Goal: Task Accomplishment & Management: Use online tool/utility

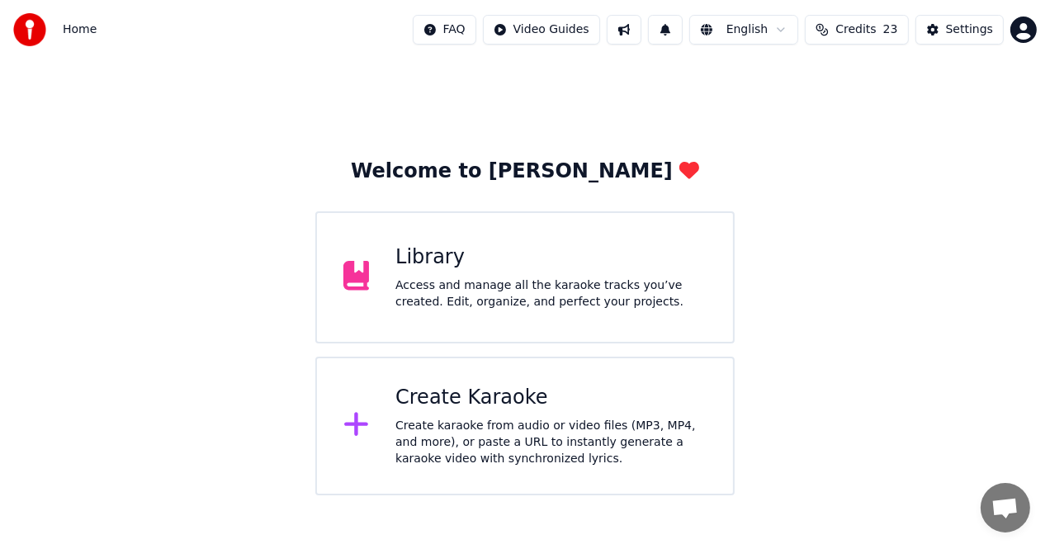
click at [465, 397] on div "Create Karaoke" at bounding box center [550, 398] width 311 height 26
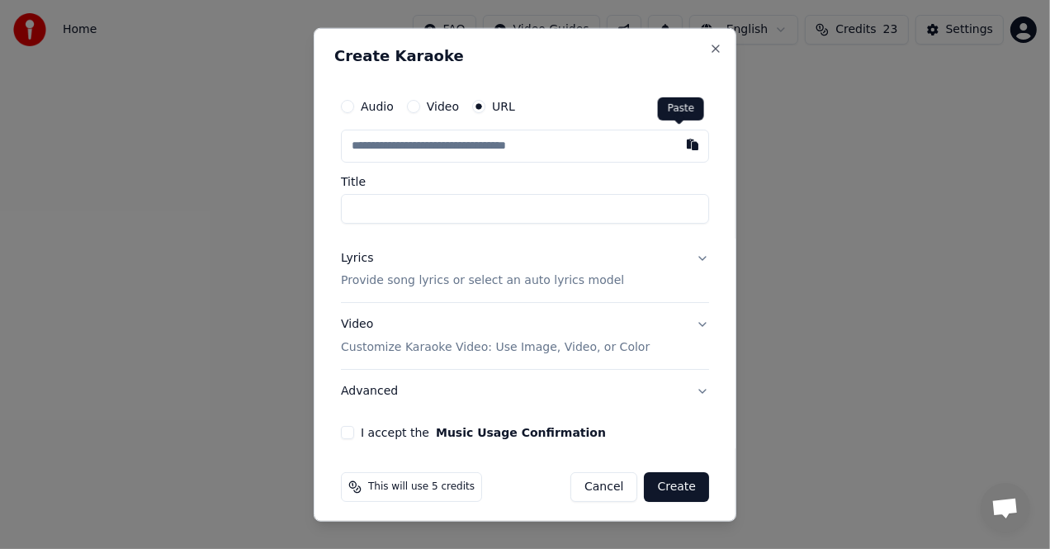
click at [677, 146] on button "button" at bounding box center [692, 144] width 33 height 30
type input "**********"
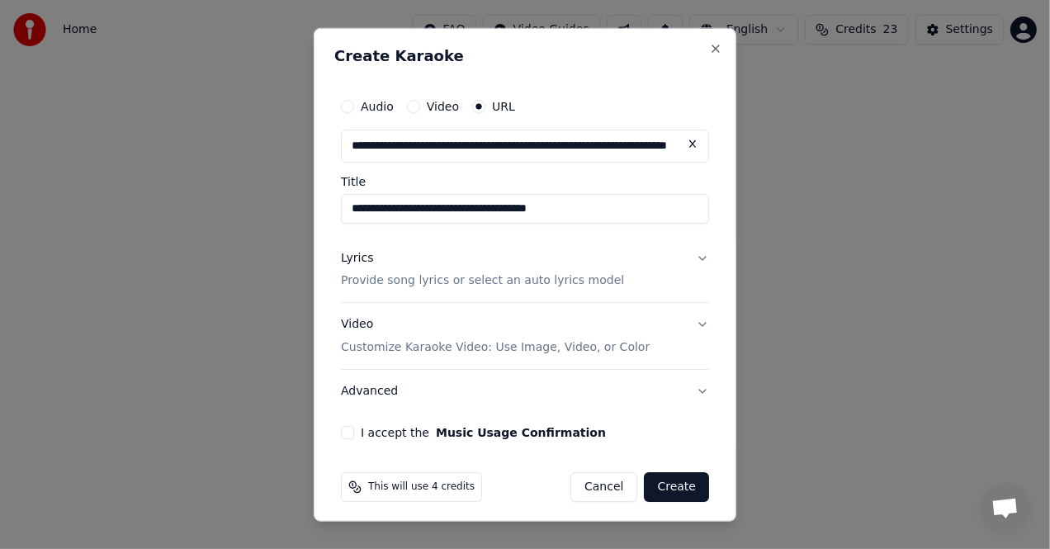
drag, startPoint x: 455, startPoint y: 205, endPoint x: 336, endPoint y: 184, distance: 121.5
click at [337, 187] on div "**********" at bounding box center [524, 264] width 381 height 363
type input "**********"
click at [411, 293] on button "Lyrics Provide song lyrics or select an auto lyrics model" at bounding box center [525, 269] width 368 height 66
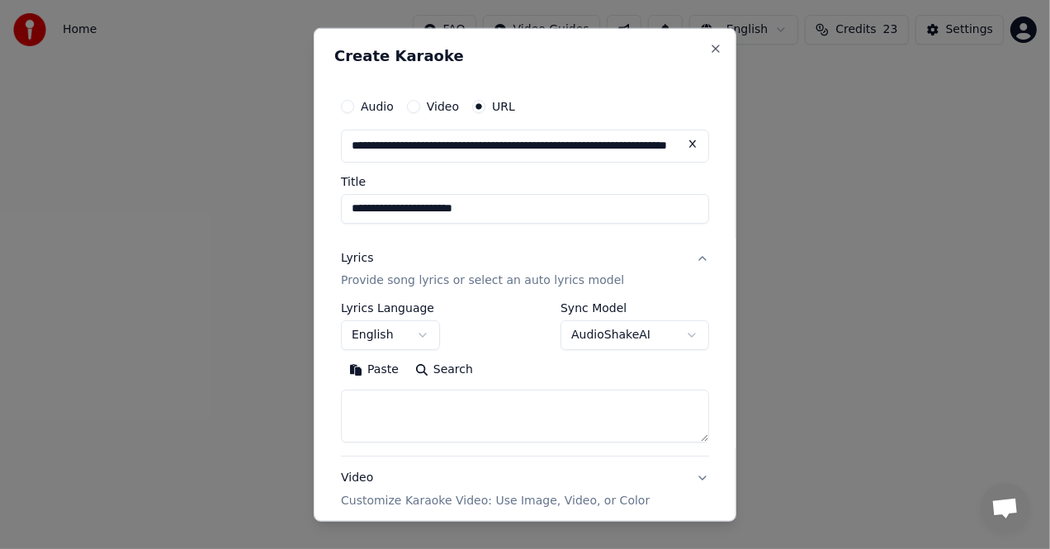
click at [369, 366] on button "Paste" at bounding box center [374, 369] width 66 height 26
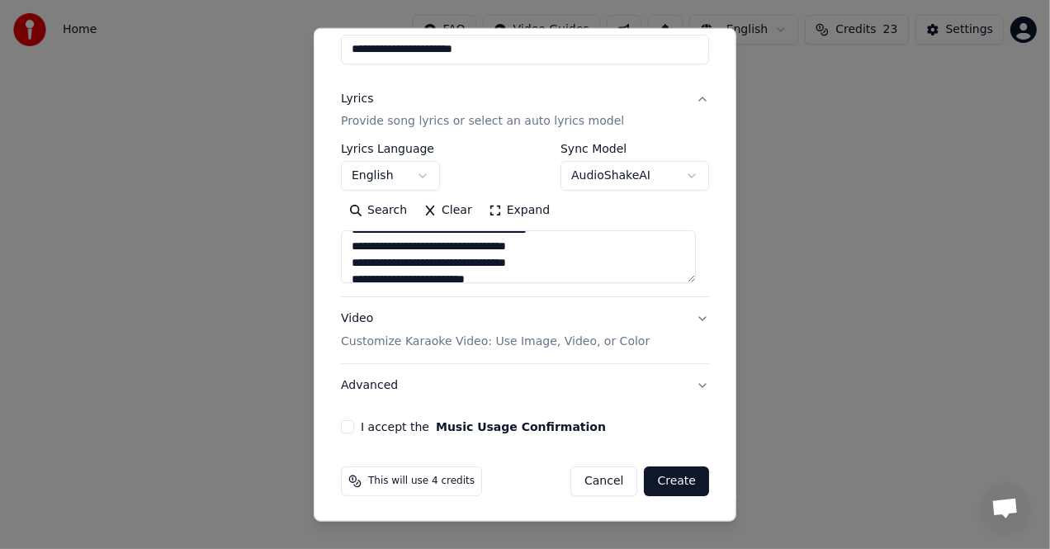
scroll to position [357, 0]
click at [671, 477] on button "Create" at bounding box center [676, 481] width 65 height 30
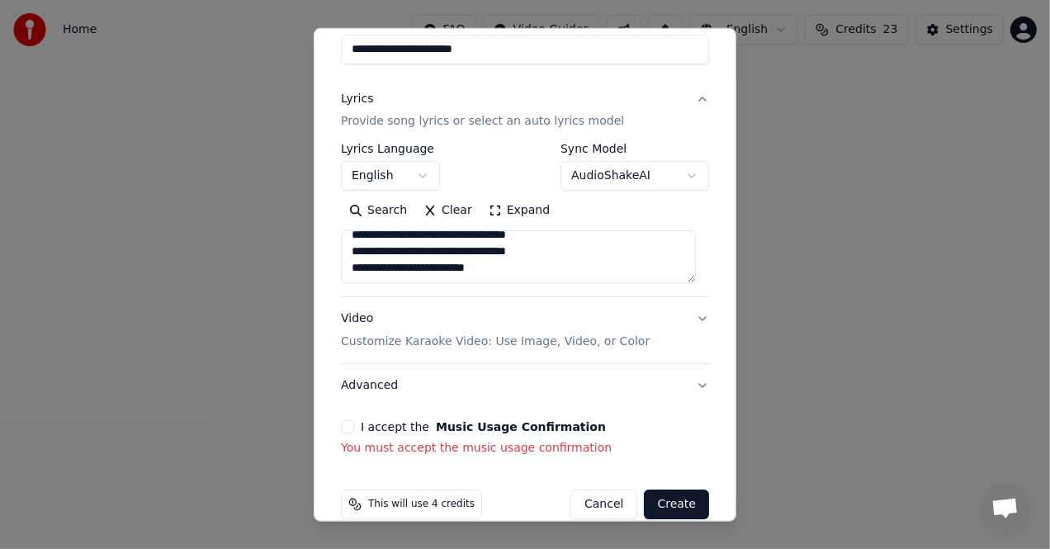
click at [342, 427] on button "I accept the Music Usage Confirmation" at bounding box center [347, 426] width 13 height 13
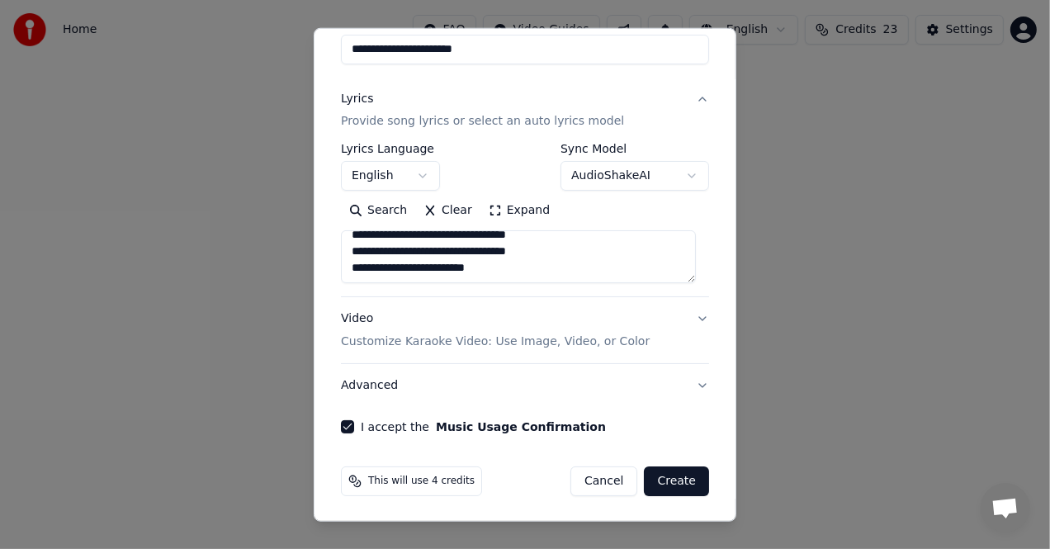
click at [669, 484] on button "Create" at bounding box center [676, 481] width 65 height 30
type textarea "**********"
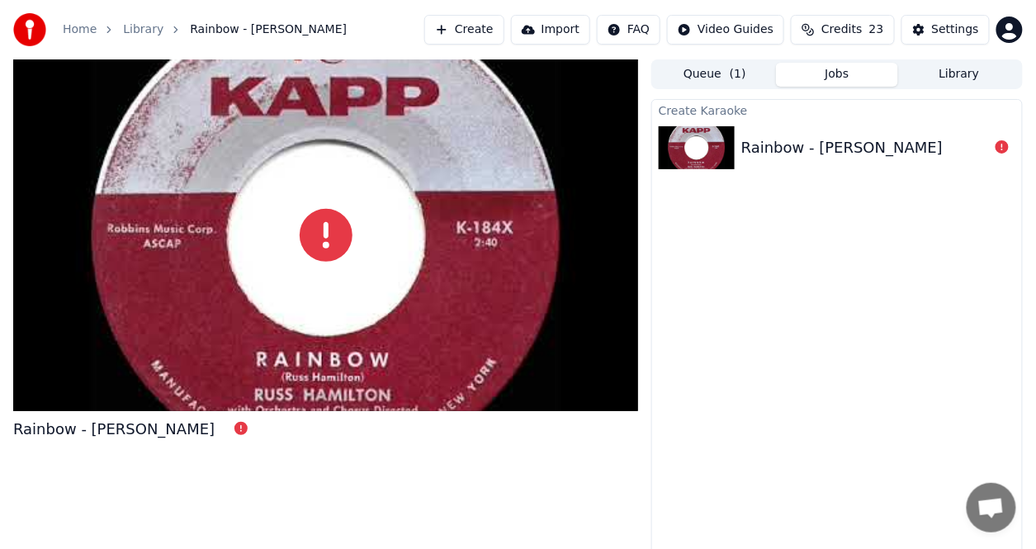
click at [291, 327] on div at bounding box center [325, 234] width 625 height 351
click at [772, 149] on div "Rainbow - Russ Hamilton" at bounding box center [841, 147] width 201 height 23
click at [998, 145] on icon at bounding box center [1001, 146] width 13 height 13
click at [87, 34] on link "Home" at bounding box center [80, 29] width 34 height 17
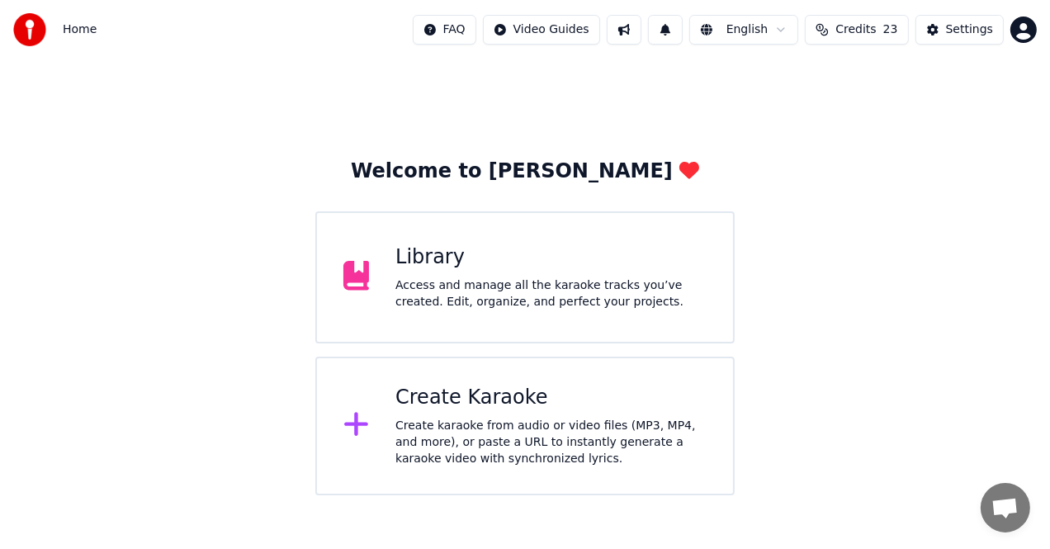
click at [449, 400] on div "Create Karaoke" at bounding box center [550, 398] width 311 height 26
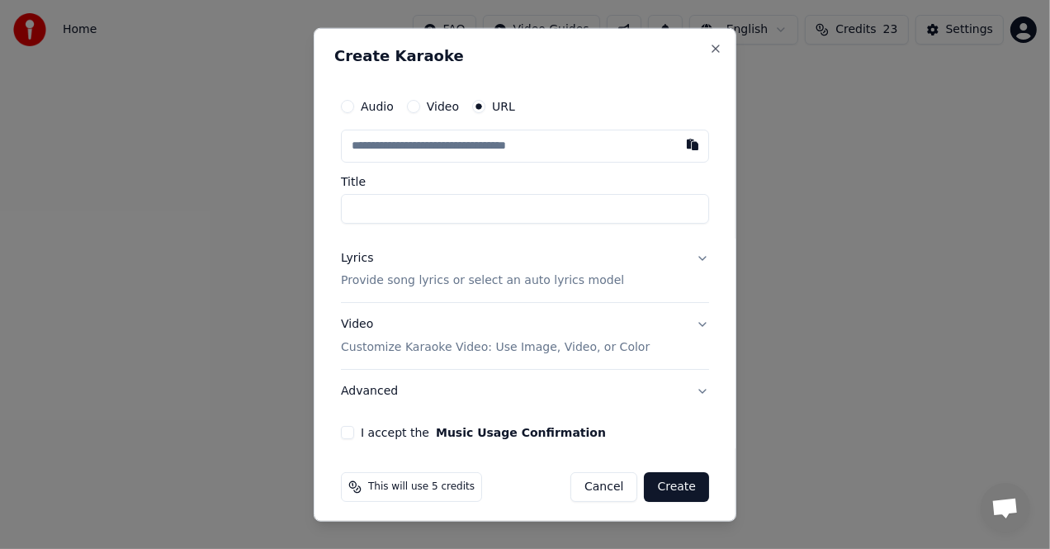
click at [422, 147] on input "text" at bounding box center [525, 145] width 368 height 33
click at [428, 155] on input "text" at bounding box center [525, 145] width 368 height 33
click at [679, 144] on button "button" at bounding box center [692, 144] width 33 height 30
type input "**********"
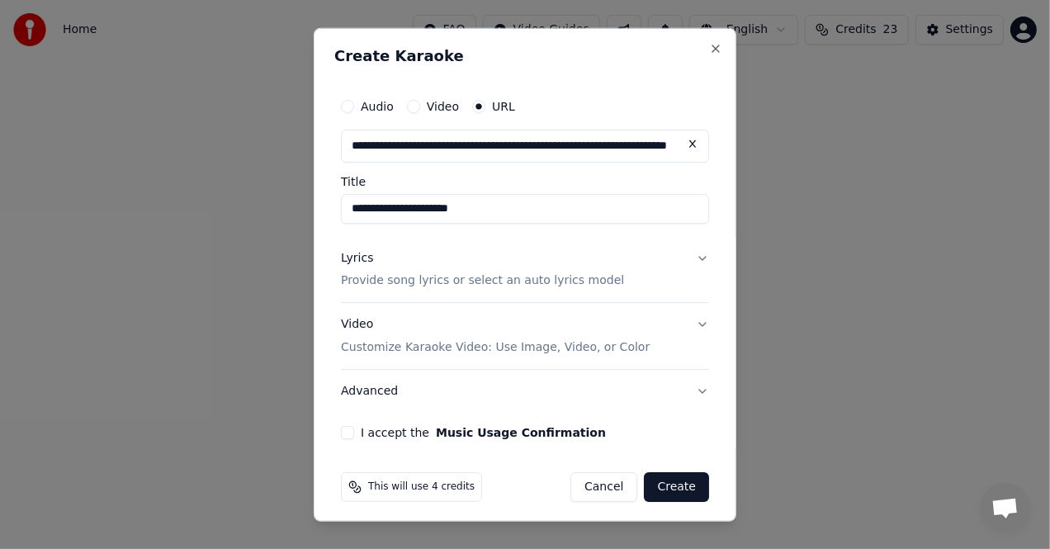
click at [501, 103] on label "URL" at bounding box center [503, 106] width 23 height 12
click at [485, 103] on button "URL" at bounding box center [478, 105] width 13 height 13
click at [463, 273] on p "Provide song lyrics or select an auto lyrics model" at bounding box center [482, 280] width 283 height 17
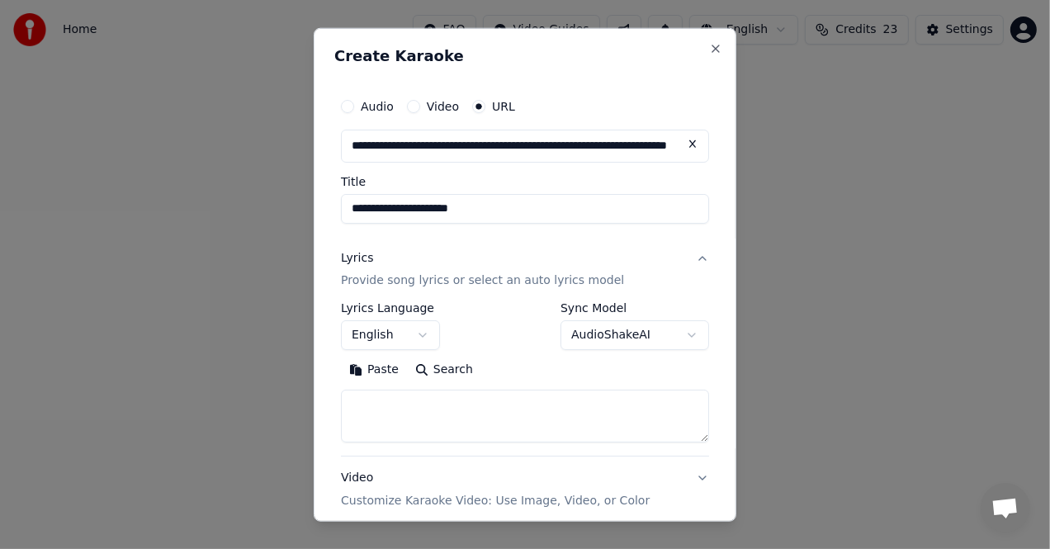
click at [388, 366] on button "Paste" at bounding box center [374, 369] width 66 height 26
type textarea "**********"
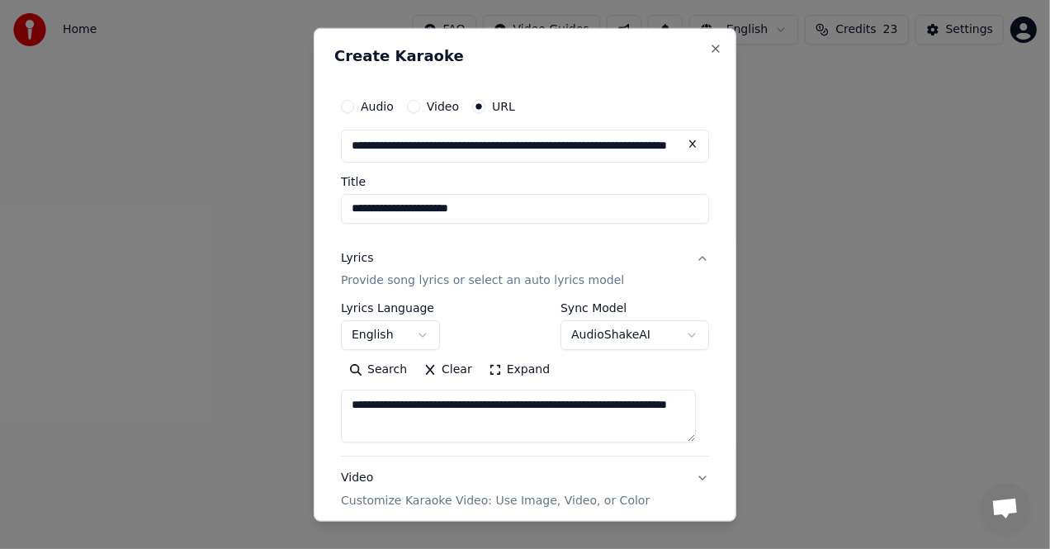
drag, startPoint x: 635, startPoint y: 421, endPoint x: 321, endPoint y: 366, distance: 319.0
click at [322, 370] on div "**********" at bounding box center [525, 274] width 422 height 494
click at [393, 267] on div "Lyrics Provide song lyrics or select an auto lyrics model" at bounding box center [482, 269] width 283 height 40
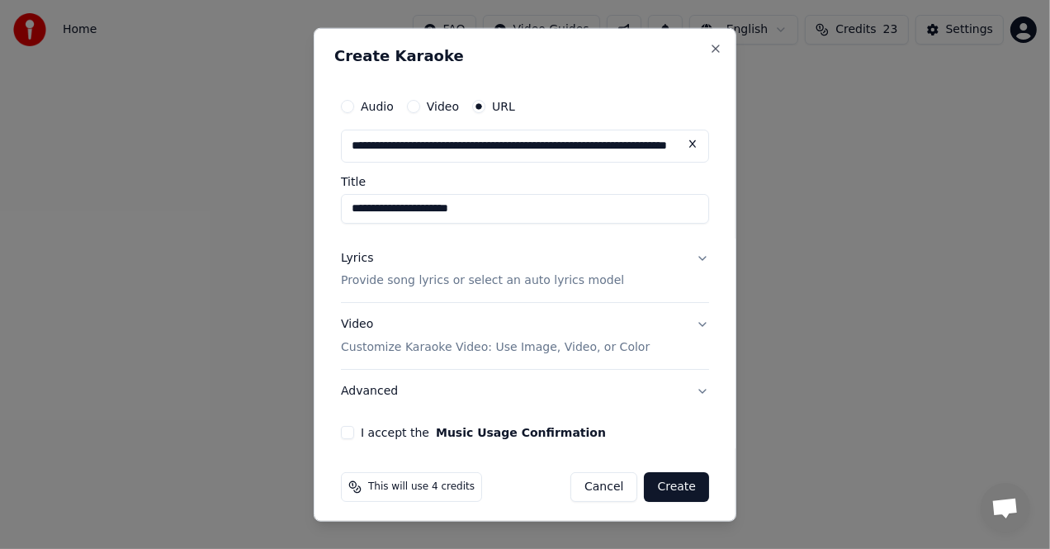
click at [389, 277] on p "Provide song lyrics or select an auto lyrics model" at bounding box center [482, 280] width 283 height 17
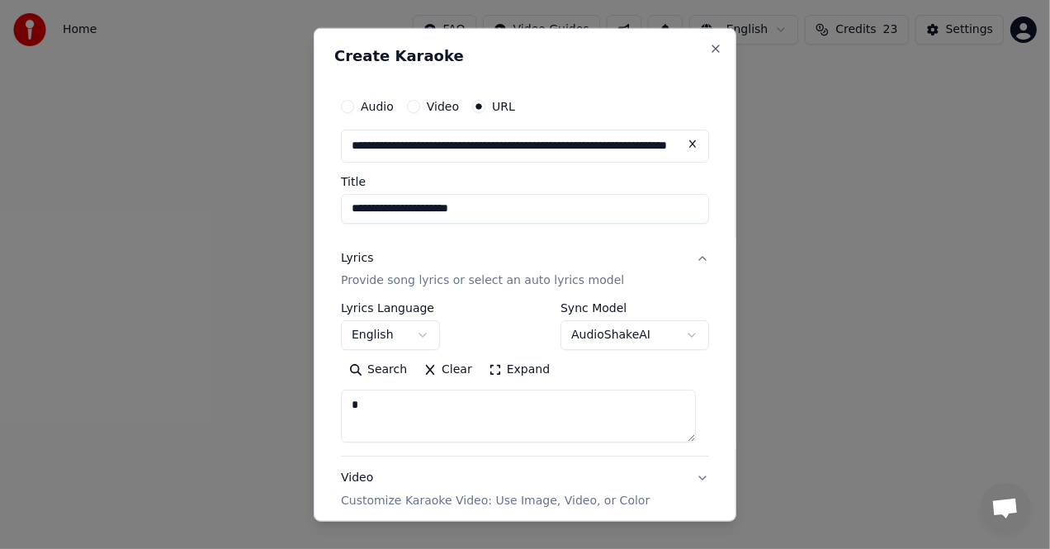
click at [356, 256] on div "Lyrics" at bounding box center [357, 257] width 32 height 17
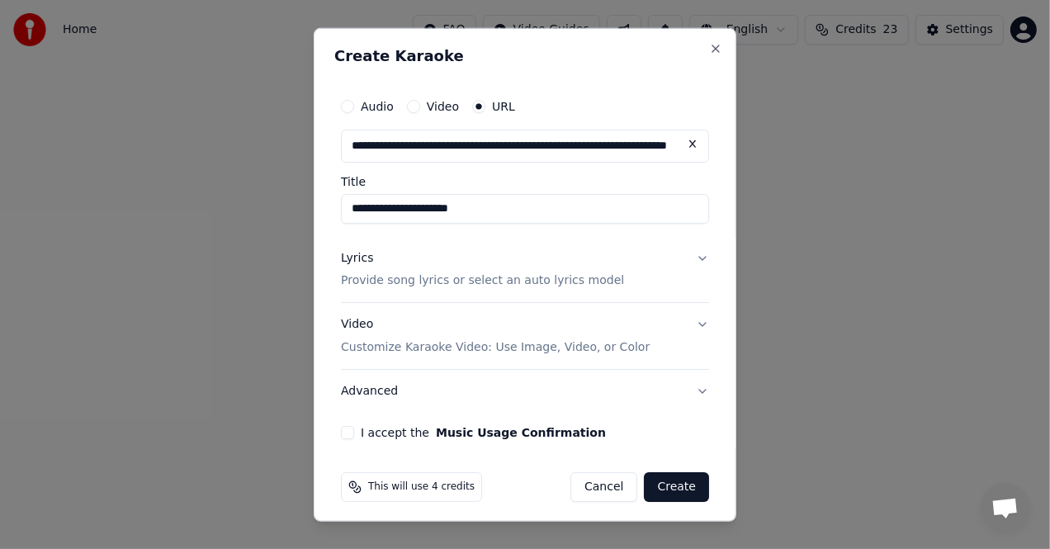
click at [356, 256] on div "Lyrics" at bounding box center [357, 257] width 32 height 17
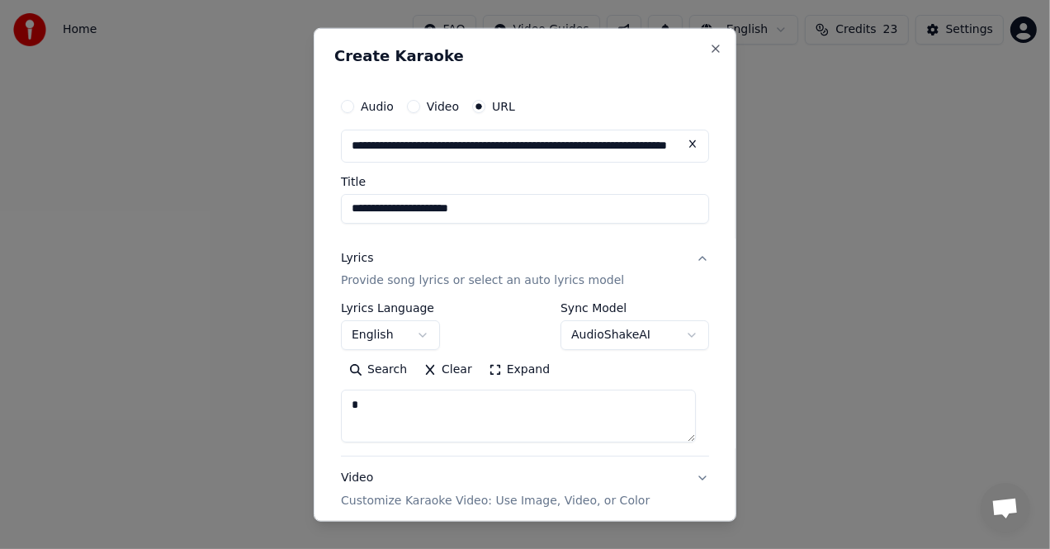
click at [389, 280] on p "Provide song lyrics or select an auto lyrics model" at bounding box center [482, 280] width 283 height 17
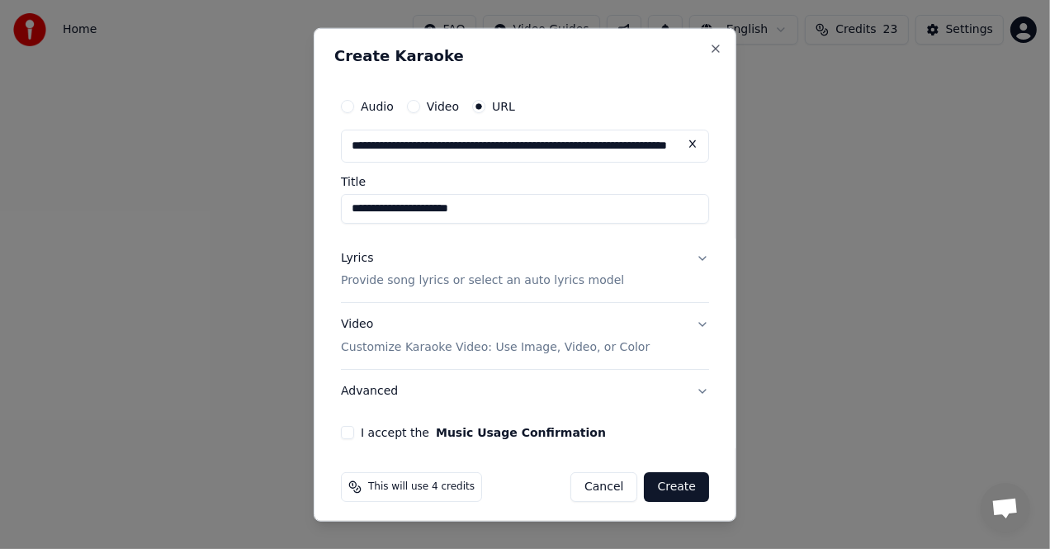
click at [392, 330] on div "Video Customize Karaoke Video: Use Image, Video, or Color" at bounding box center [495, 336] width 309 height 40
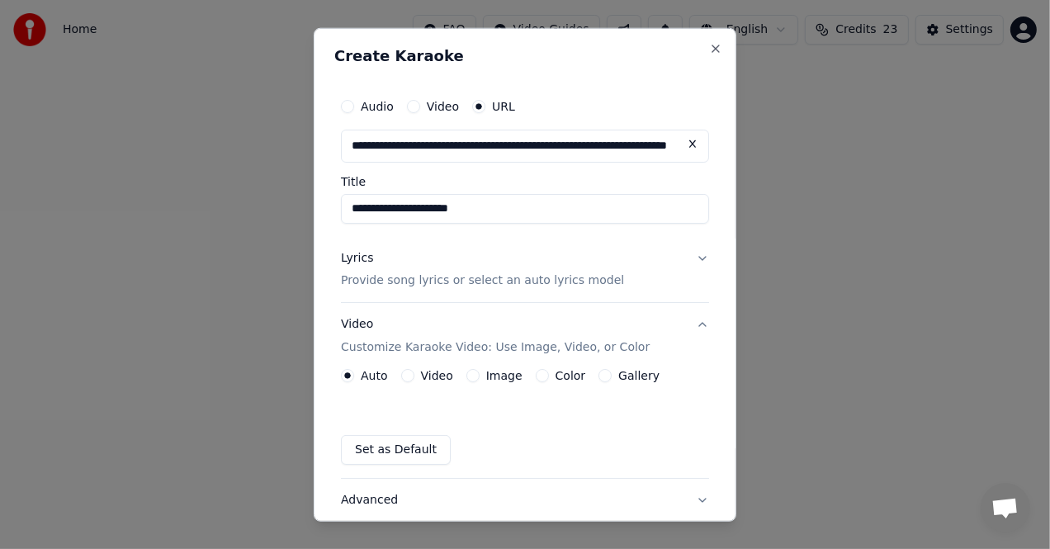
click at [356, 259] on div "Lyrics" at bounding box center [357, 257] width 32 height 17
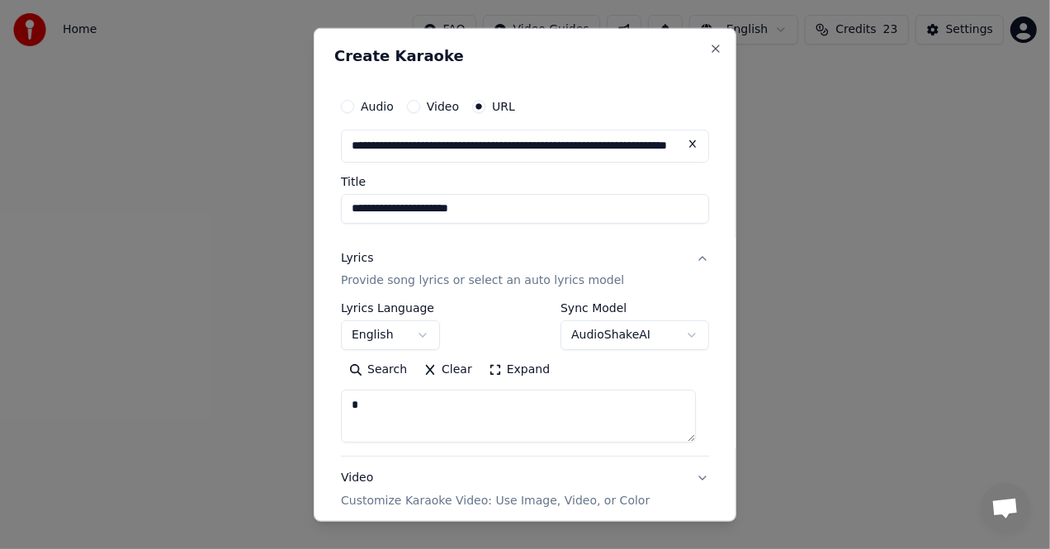
click at [369, 280] on p "Provide song lyrics or select an auto lyrics model" at bounding box center [482, 280] width 283 height 17
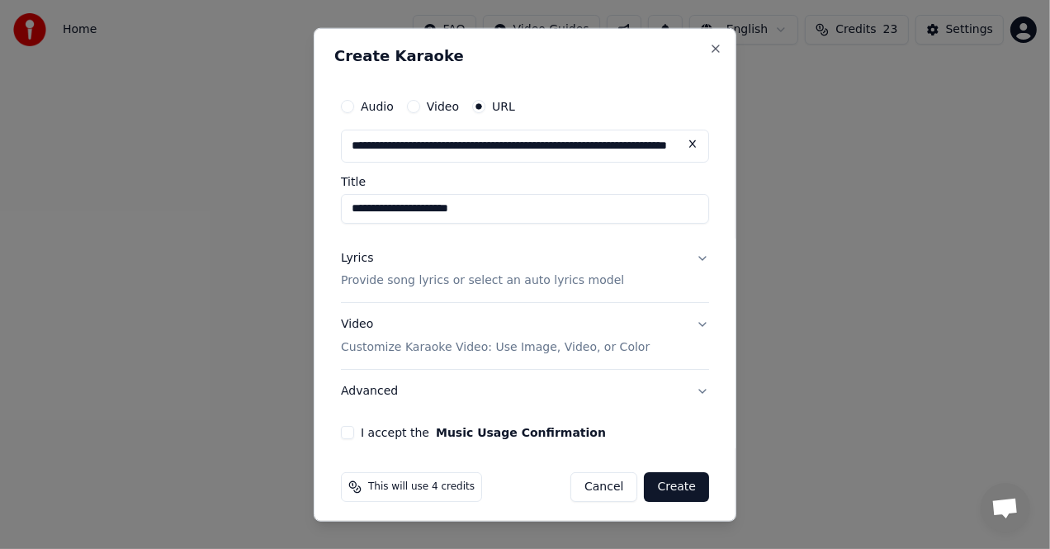
click at [361, 262] on div "Lyrics" at bounding box center [357, 257] width 32 height 17
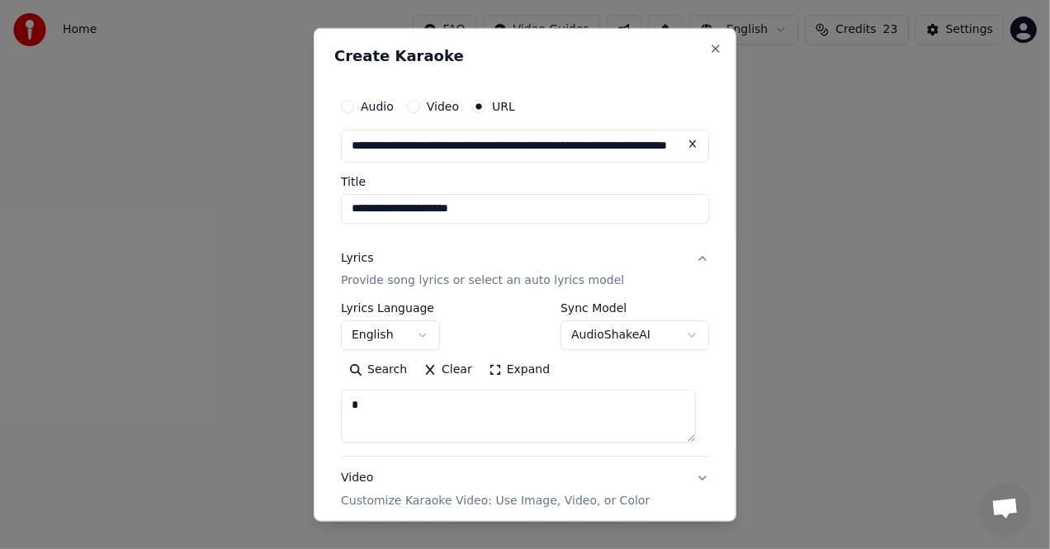
click at [356, 309] on label "Lyrics Language" at bounding box center [390, 308] width 99 height 12
click at [373, 371] on button "Search" at bounding box center [378, 369] width 74 height 26
click at [373, 371] on div "Search Clear Expand" at bounding box center [525, 369] width 368 height 26
click at [465, 371] on button "Clear" at bounding box center [472, 369] width 65 height 26
type textarea "**********"
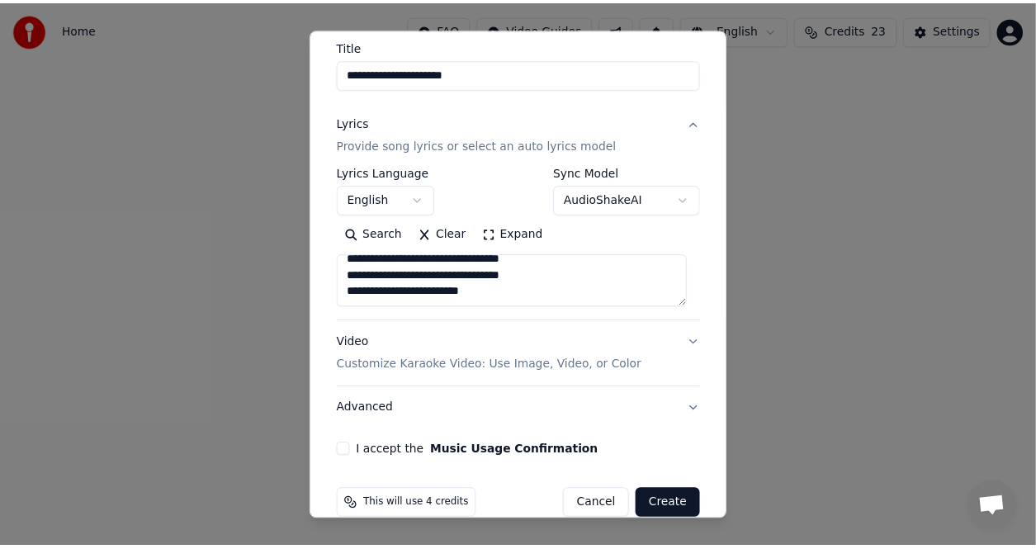
scroll to position [159, 0]
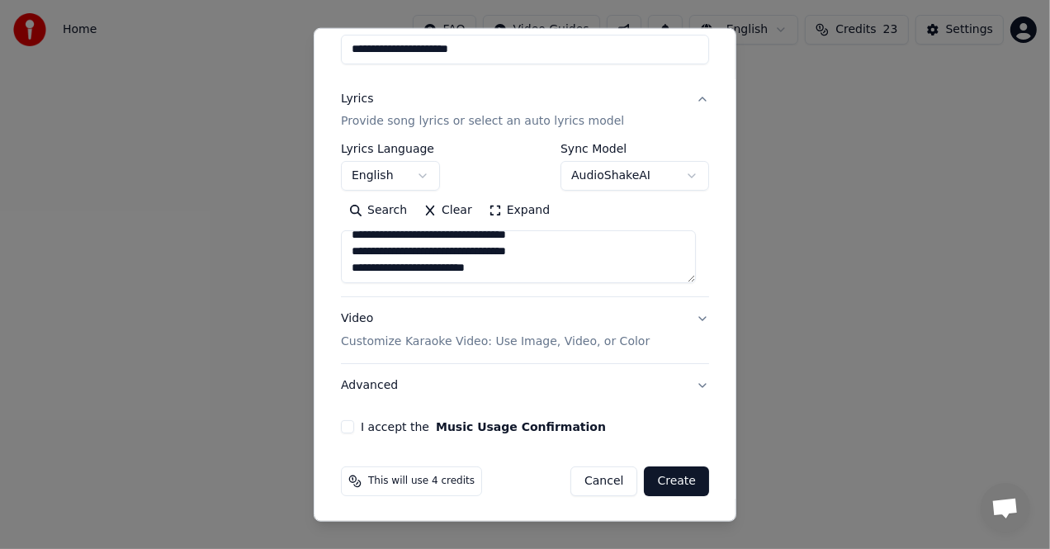
click at [344, 425] on button "I accept the Music Usage Confirmation" at bounding box center [347, 426] width 13 height 13
click at [668, 477] on button "Create" at bounding box center [676, 481] width 65 height 30
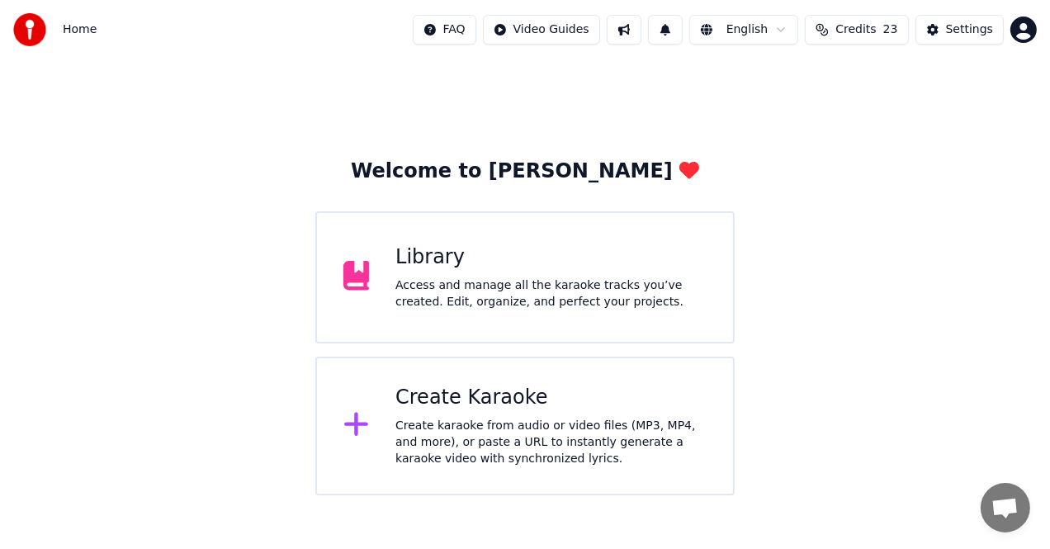
click at [571, 412] on div "Create Karaoke Create karaoke from audio or video files (MP3, MP4, and more), o…" at bounding box center [550, 426] width 311 height 83
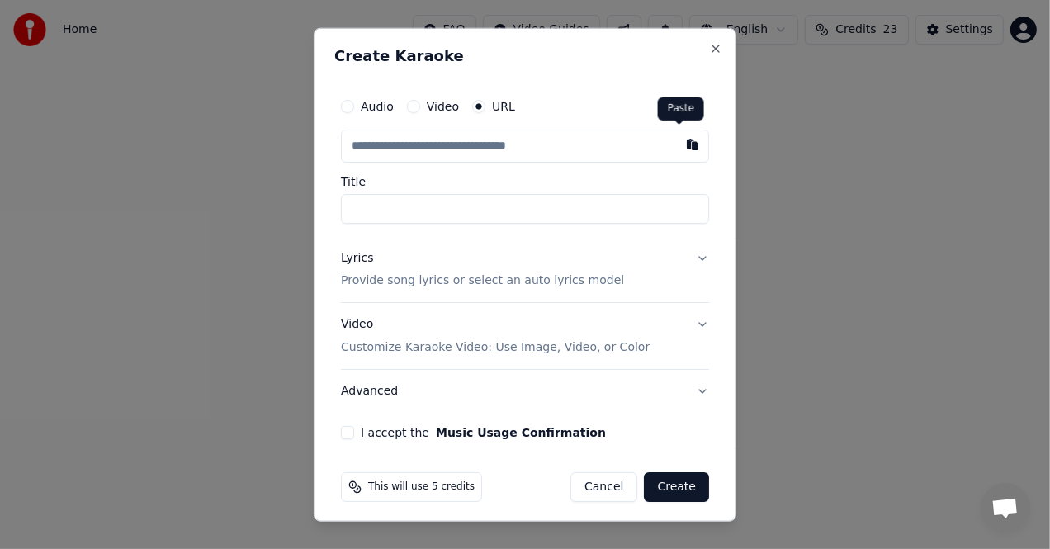
click at [682, 140] on button "button" at bounding box center [692, 144] width 33 height 30
type input "**********"
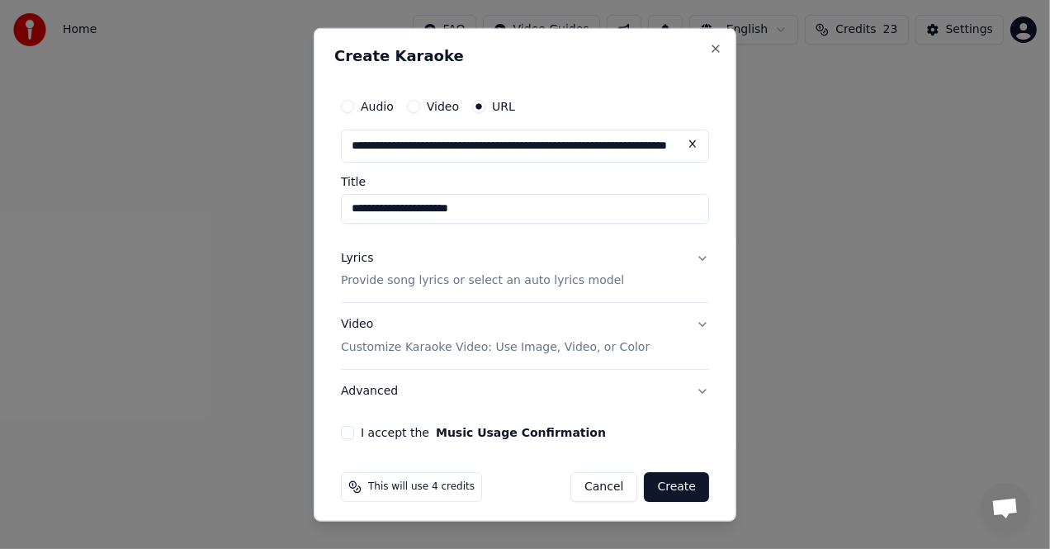
type input "**********"
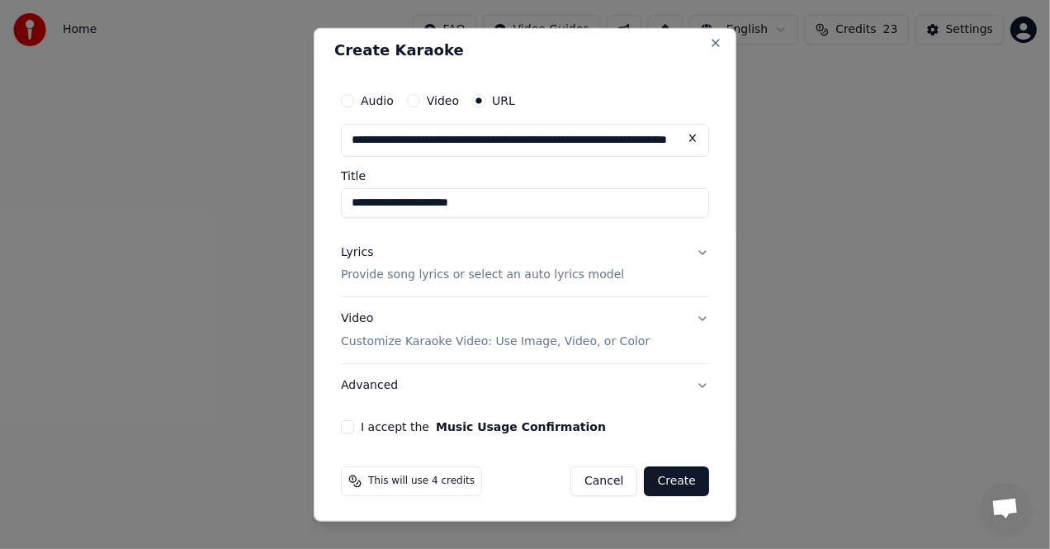
click at [369, 252] on div "Lyrics Provide song lyrics or select an auto lyrics model" at bounding box center [482, 263] width 283 height 40
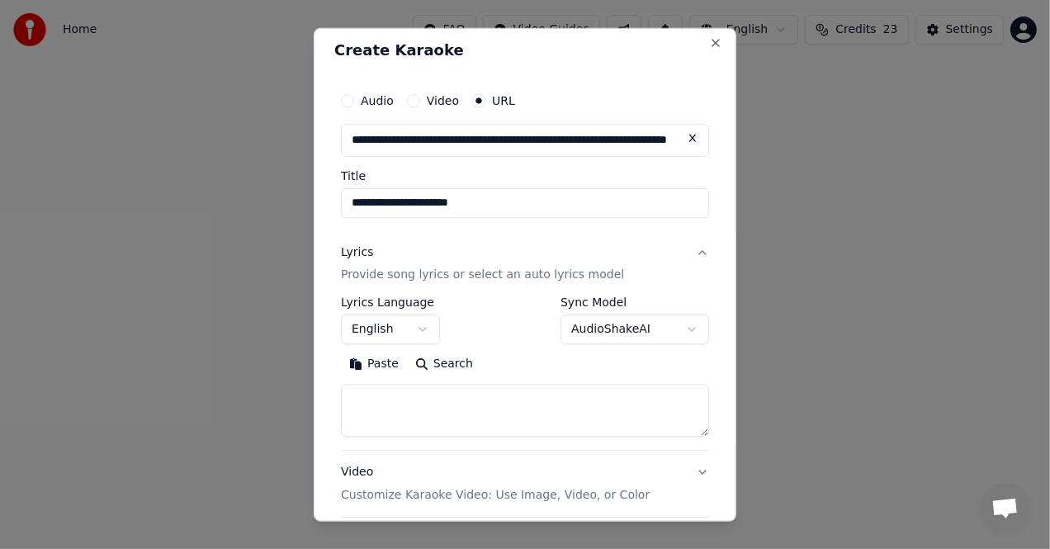
click at [376, 367] on button "Paste" at bounding box center [374, 364] width 66 height 26
type textarea "**********"
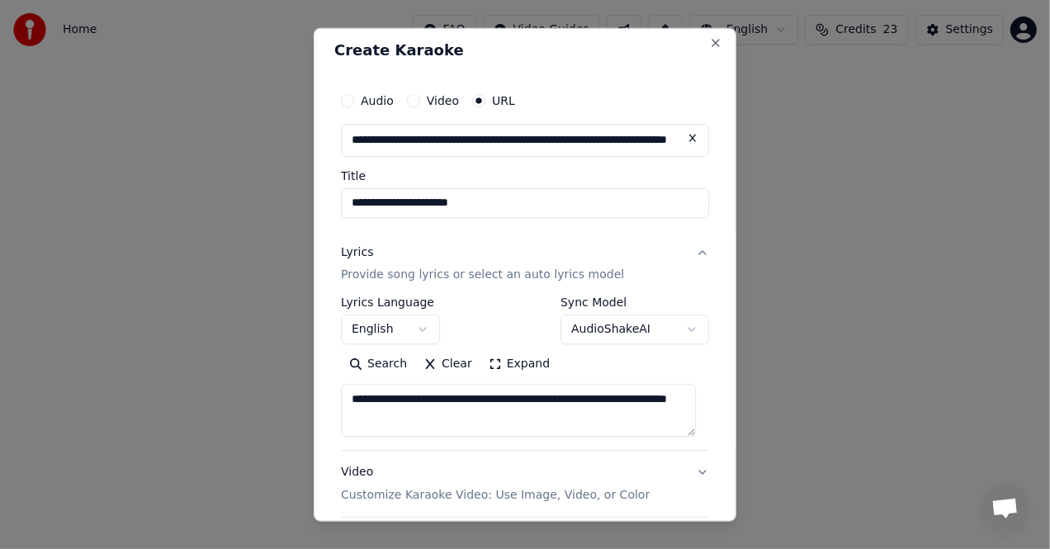
drag, startPoint x: 348, startPoint y: 399, endPoint x: 705, endPoint y: 446, distance: 359.5
click at [705, 446] on div "**********" at bounding box center [525, 274] width 422 height 494
drag, startPoint x: 682, startPoint y: 425, endPoint x: 495, endPoint y: 424, distance: 187.3
click at [495, 424] on textarea "**********" at bounding box center [518, 410] width 355 height 53
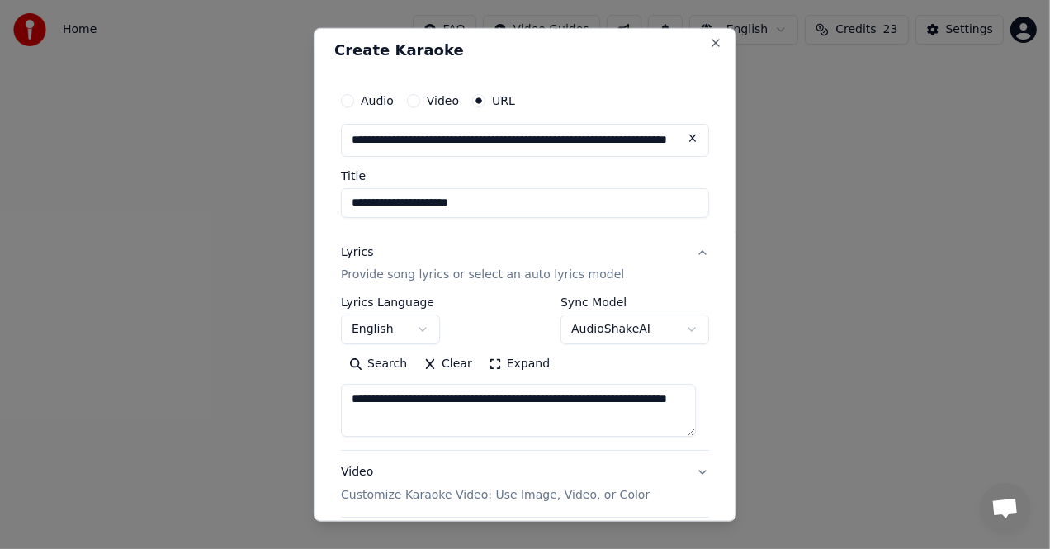
drag, startPoint x: 676, startPoint y: 422, endPoint x: 332, endPoint y: 393, distance: 345.4
click at [332, 393] on div "**********" at bounding box center [525, 274] width 422 height 494
click at [409, 399] on textarea at bounding box center [518, 410] width 355 height 53
click at [418, 401] on textarea at bounding box center [518, 410] width 355 height 53
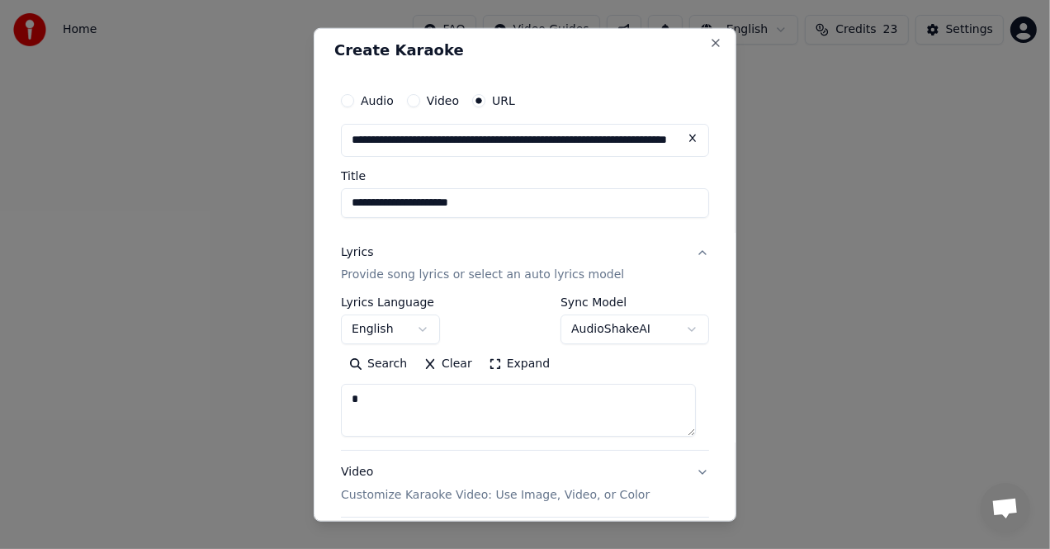
click at [341, 250] on div "Lyrics" at bounding box center [357, 251] width 32 height 17
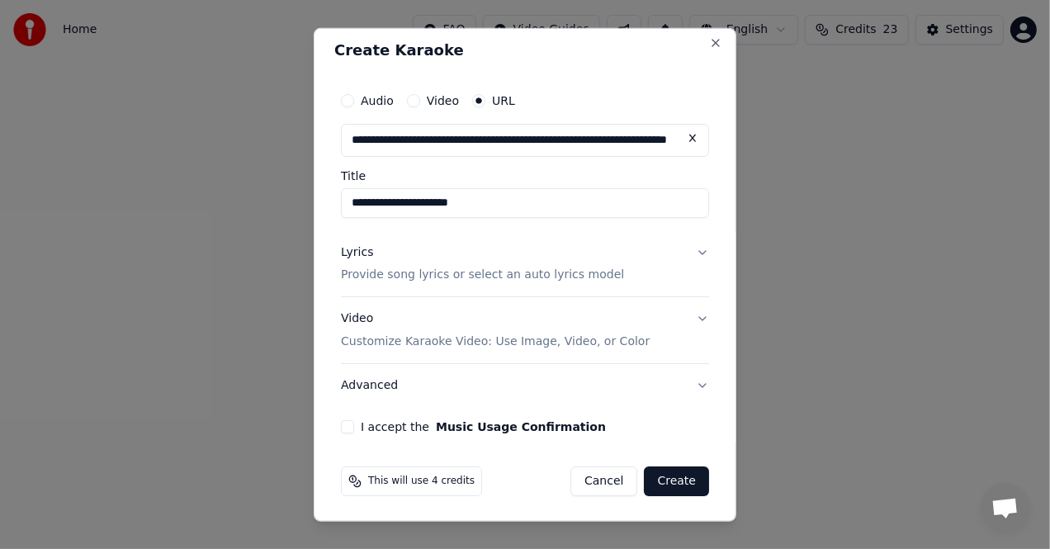
click at [361, 271] on p "Provide song lyrics or select an auto lyrics model" at bounding box center [482, 275] width 283 height 17
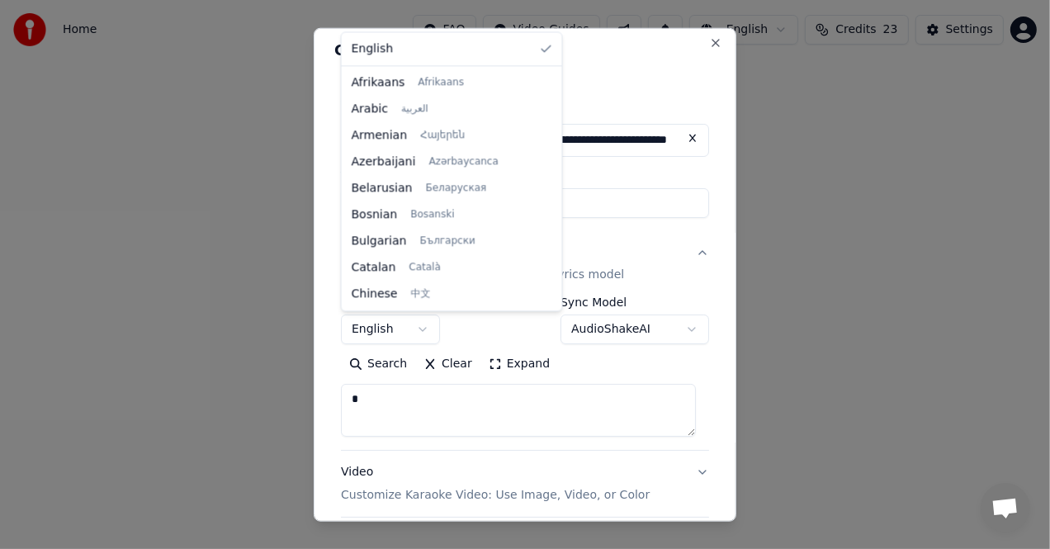
click at [404, 333] on body "**********" at bounding box center [525, 247] width 1050 height 495
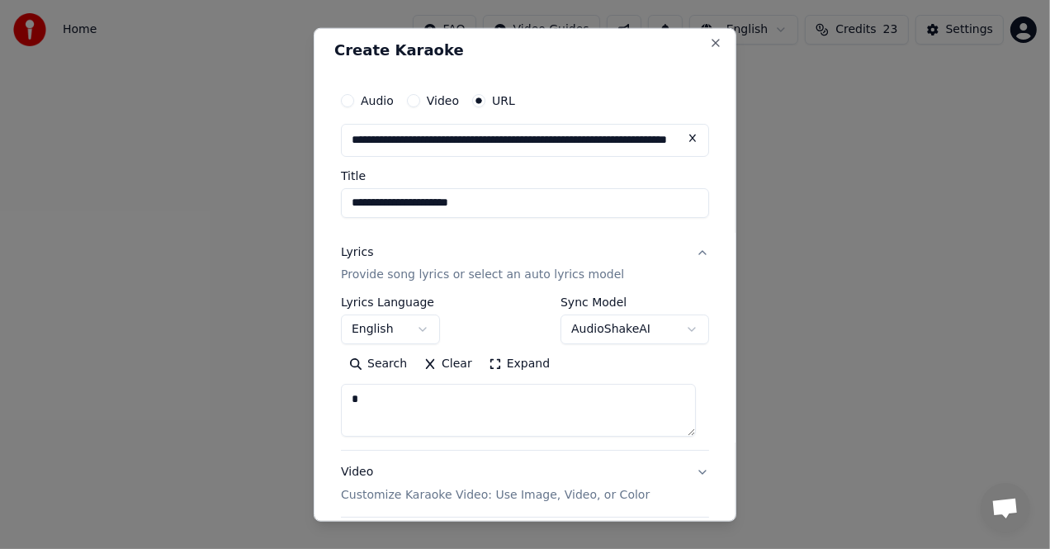
click at [396, 363] on body "**********" at bounding box center [525, 247] width 1050 height 495
click at [455, 364] on button "Clear" at bounding box center [447, 364] width 65 height 26
click at [365, 365] on button "Paste" at bounding box center [374, 364] width 66 height 26
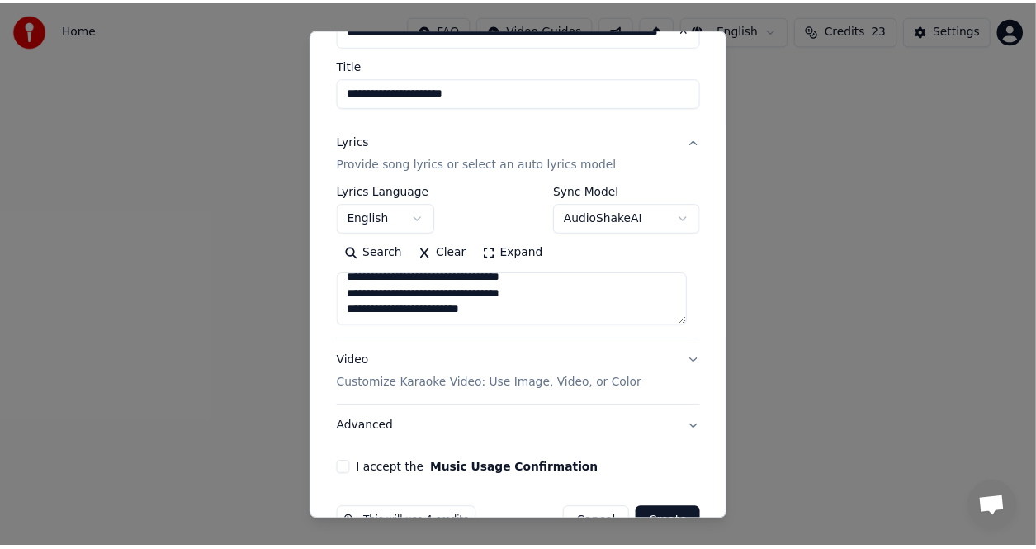
scroll to position [159, 0]
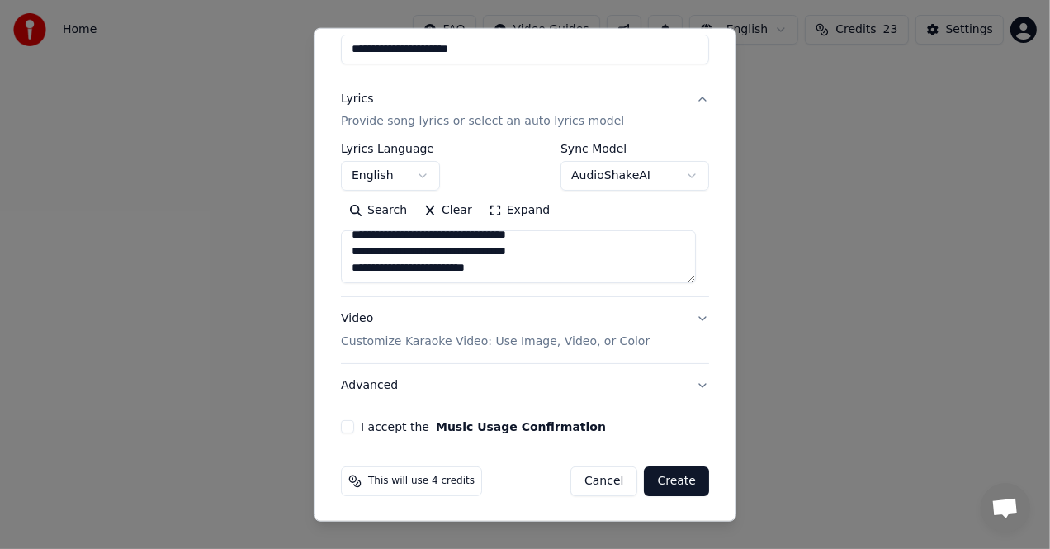
click at [353, 427] on div "I accept the Music Usage Confirmation" at bounding box center [525, 426] width 368 height 13
click at [352, 430] on button "I accept the Music Usage Confirmation" at bounding box center [347, 426] width 13 height 13
click at [655, 485] on button "Create" at bounding box center [676, 481] width 65 height 30
type textarea "**********"
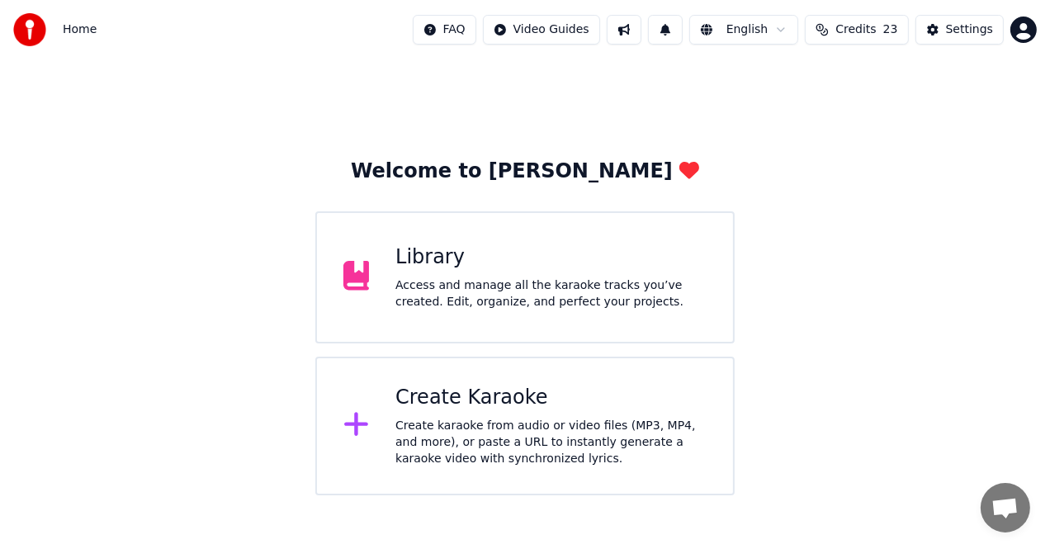
click at [568, 416] on div "Create Karaoke Create karaoke from audio or video files (MP3, MP4, and more), o…" at bounding box center [550, 426] width 311 height 83
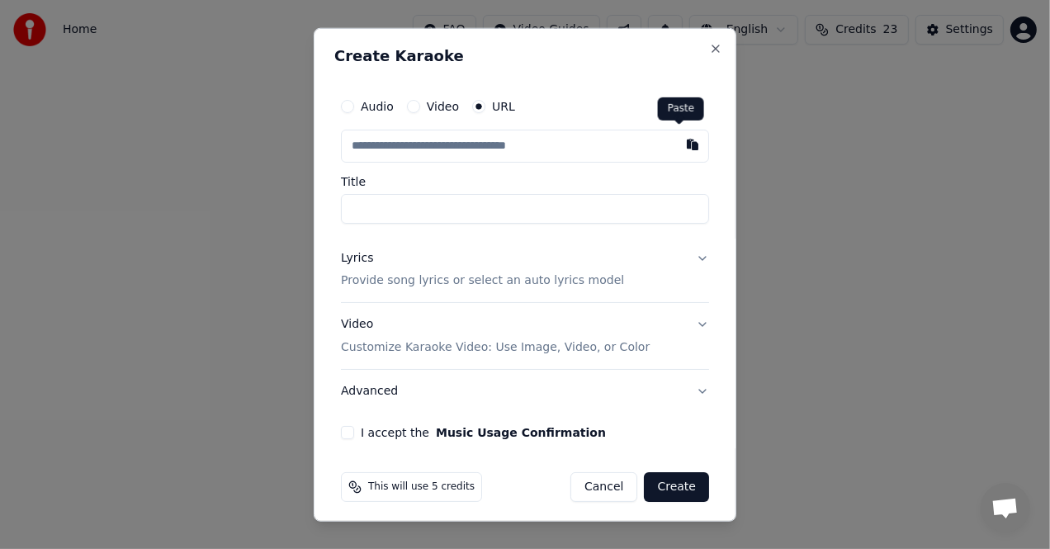
click at [684, 145] on button "button" at bounding box center [692, 144] width 33 height 30
type input "**********"
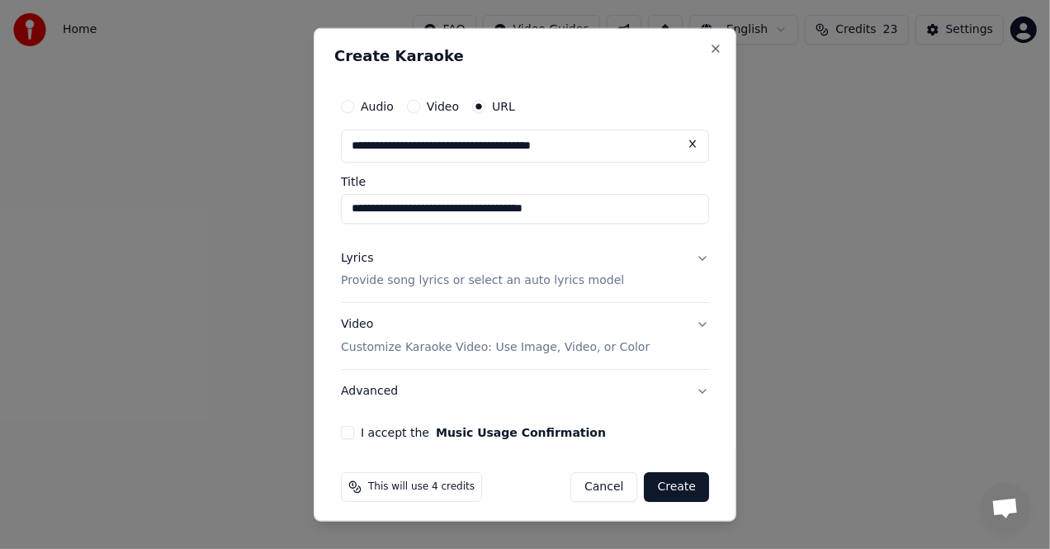
click at [351, 256] on div "Lyrics" at bounding box center [357, 257] width 32 height 17
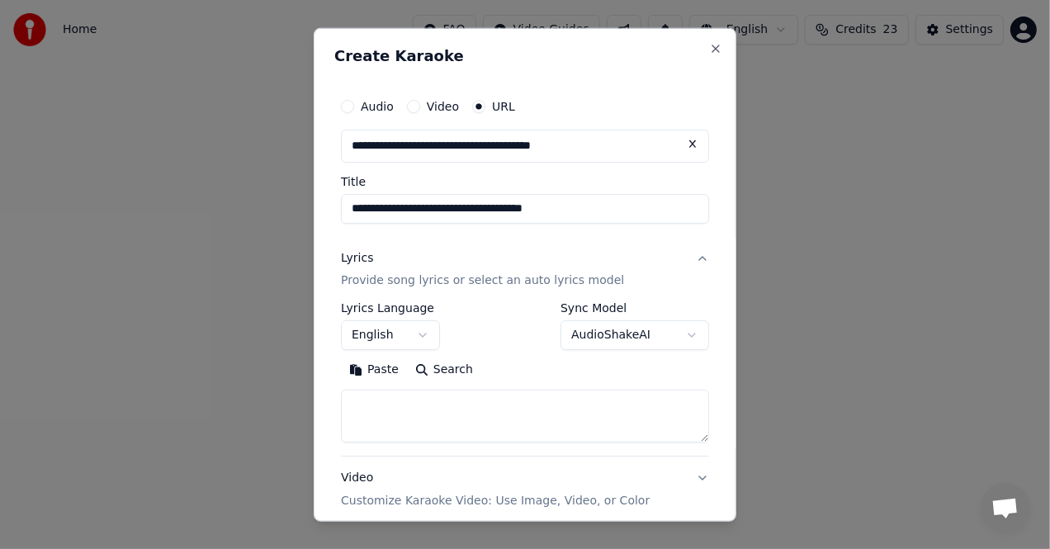
click at [376, 370] on button "Paste" at bounding box center [374, 369] width 66 height 26
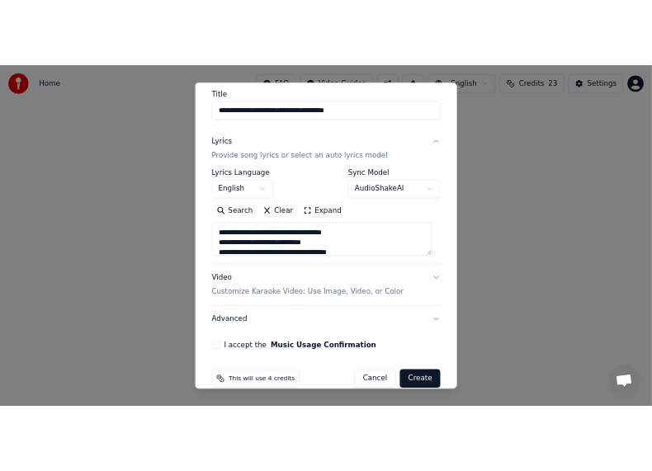
scroll to position [159, 0]
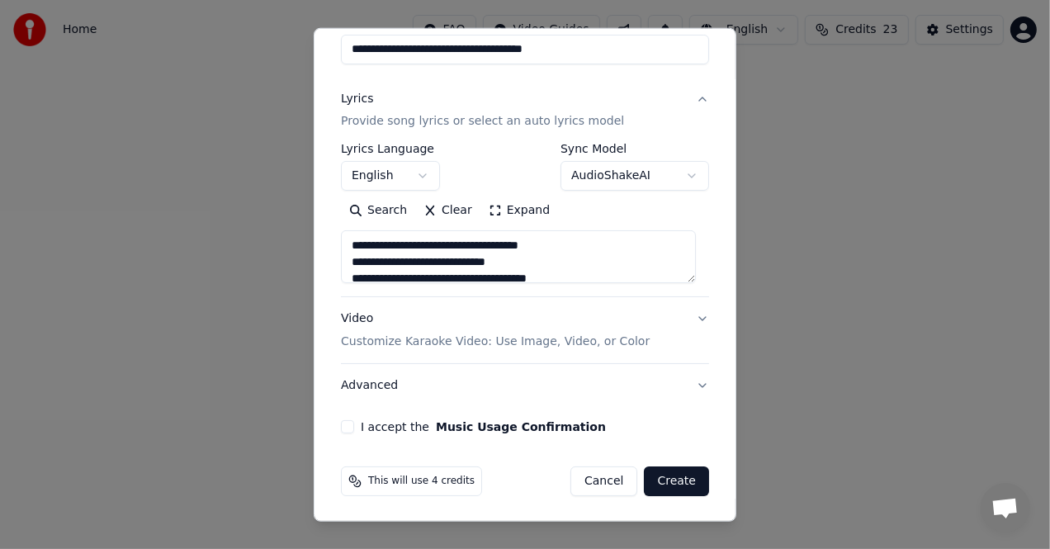
click at [344, 420] on button "I accept the Music Usage Confirmation" at bounding box center [347, 426] width 13 height 13
click at [668, 479] on button "Create" at bounding box center [676, 481] width 65 height 30
type textarea "**********"
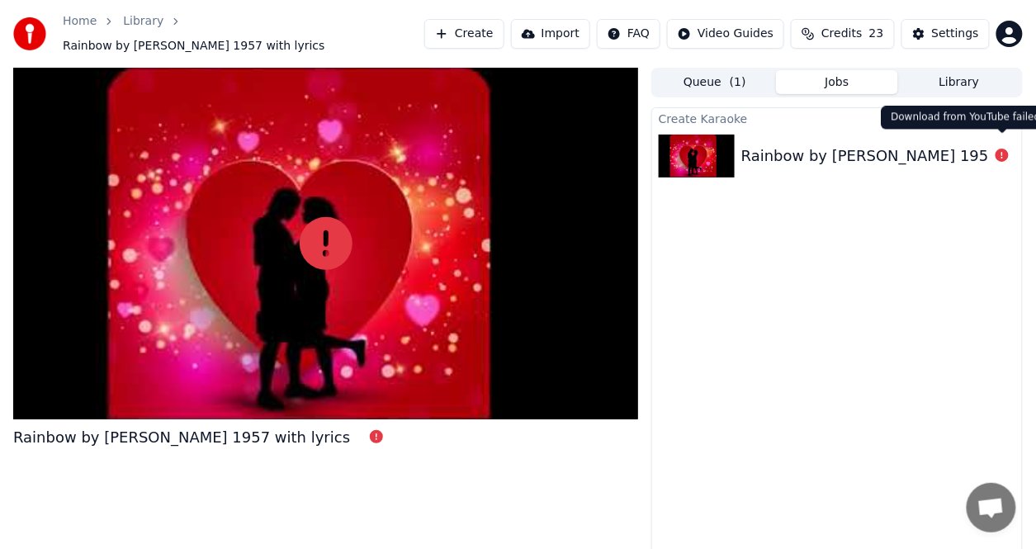
click at [1003, 149] on icon at bounding box center [1001, 155] width 13 height 13
click at [1001, 149] on icon at bounding box center [1001, 155] width 13 height 13
click at [27, 35] on img at bounding box center [29, 33] width 33 height 33
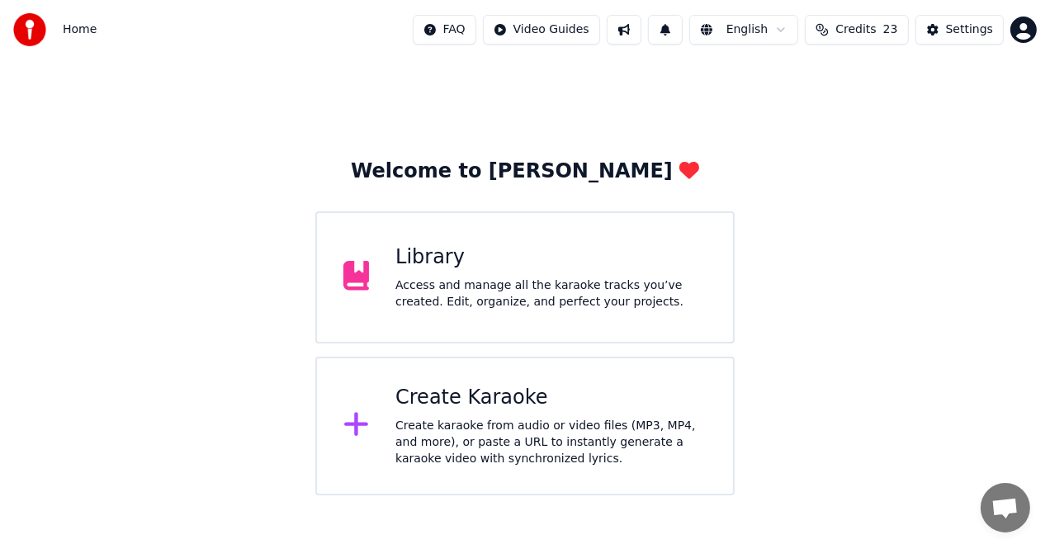
click at [512, 427] on div "Create karaoke from audio or video files (MP3, MP4, and more), or paste a URL t…" at bounding box center [550, 443] width 311 height 50
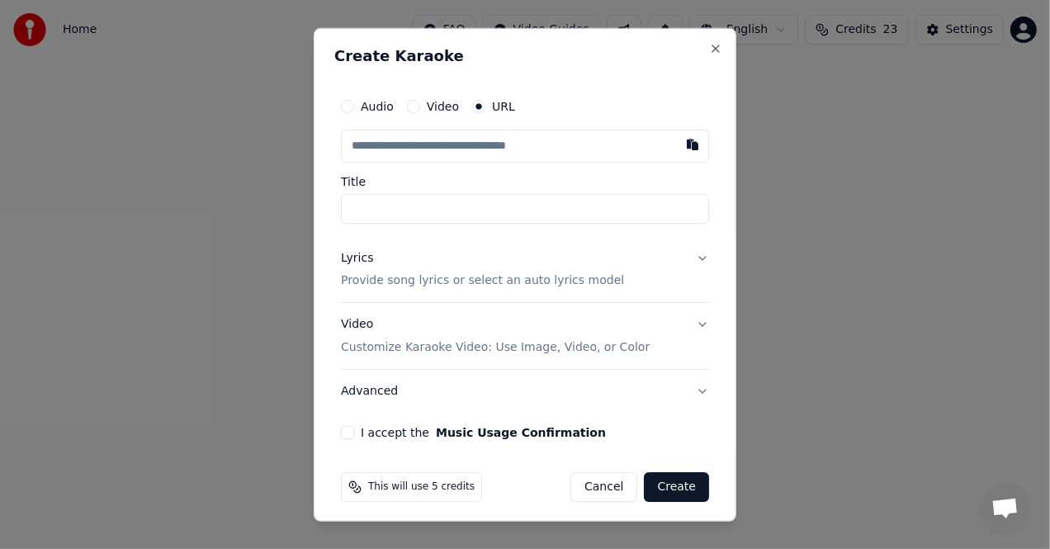
click at [440, 101] on label "Video" at bounding box center [443, 106] width 32 height 12
click at [420, 101] on button "Video" at bounding box center [413, 105] width 13 height 13
click at [406, 192] on input "Title" at bounding box center [525, 206] width 368 height 30
click at [709, 49] on button "Close" at bounding box center [715, 47] width 13 height 13
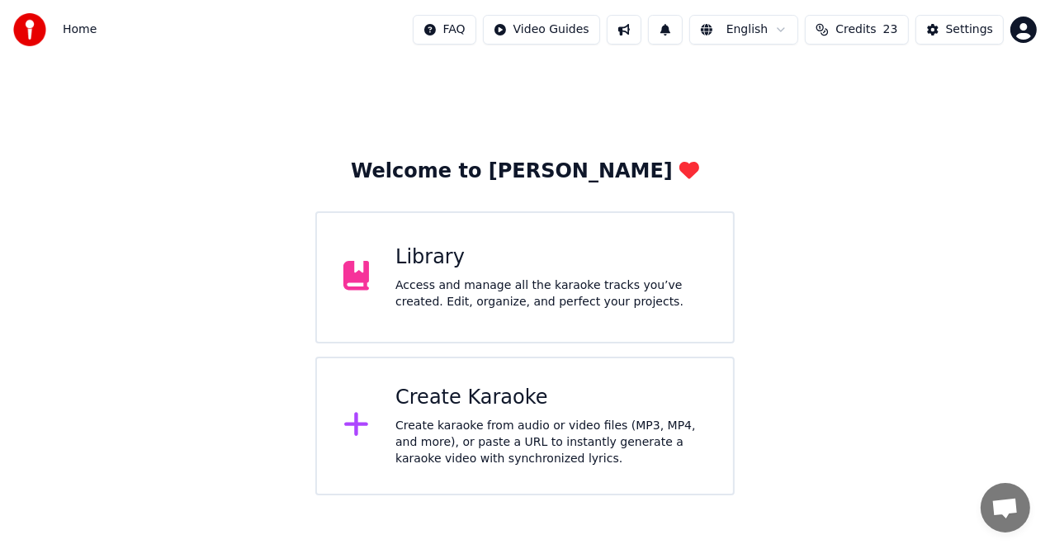
click at [485, 381] on div "Create Karaoke Create karaoke from audio or video files (MP3, MP4, and more), o…" at bounding box center [525, 425] width 420 height 139
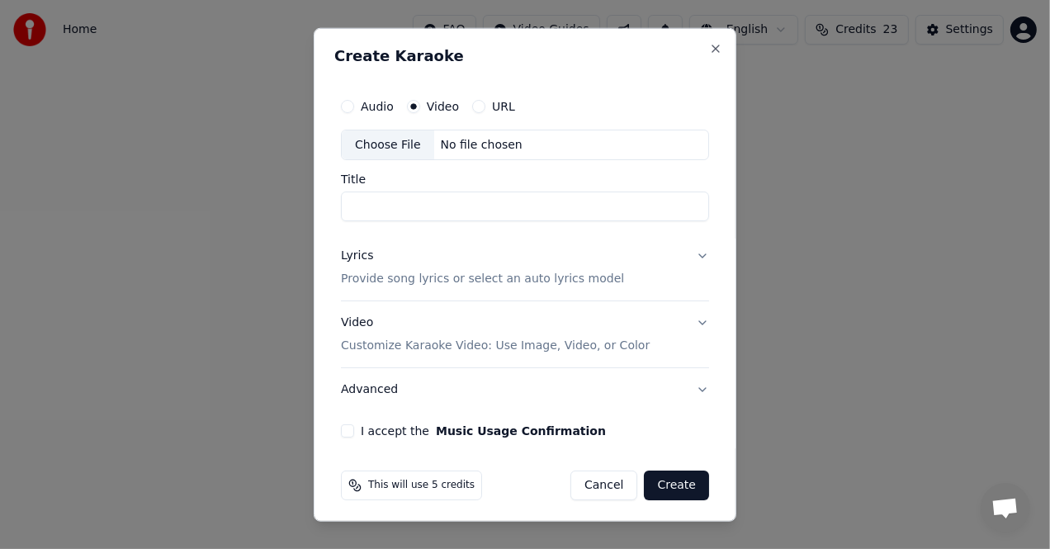
click at [408, 202] on input "Title" at bounding box center [525, 206] width 368 height 30
click at [385, 108] on label "Audio" at bounding box center [377, 106] width 33 height 12
click at [354, 108] on button "Audio" at bounding box center [347, 105] width 13 height 13
click at [422, 100] on div "Video" at bounding box center [433, 105] width 52 height 13
click at [435, 101] on label "Video" at bounding box center [443, 106] width 32 height 12
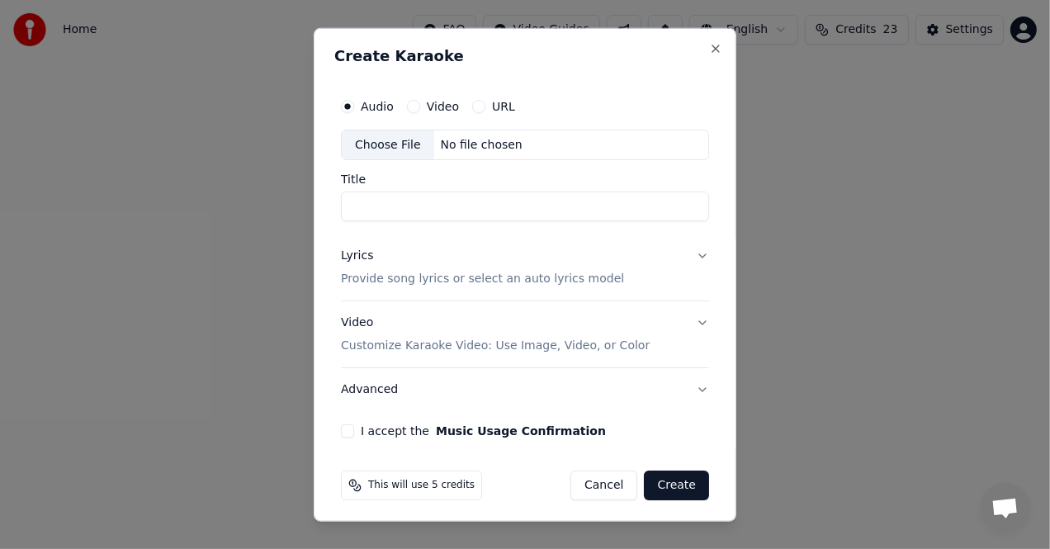
click at [420, 101] on button "Video" at bounding box center [413, 105] width 13 height 13
click at [427, 203] on input "Title" at bounding box center [525, 206] width 368 height 30
click at [477, 144] on div "No file chosen" at bounding box center [481, 144] width 95 height 17
click at [709, 50] on button "Close" at bounding box center [715, 47] width 13 height 13
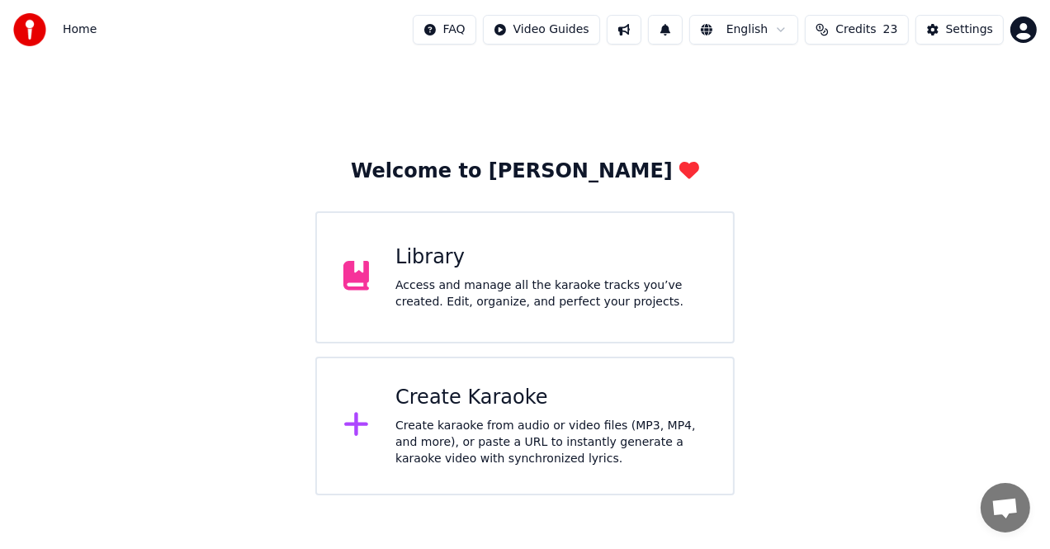
click at [432, 398] on div "Create Karaoke" at bounding box center [550, 398] width 311 height 26
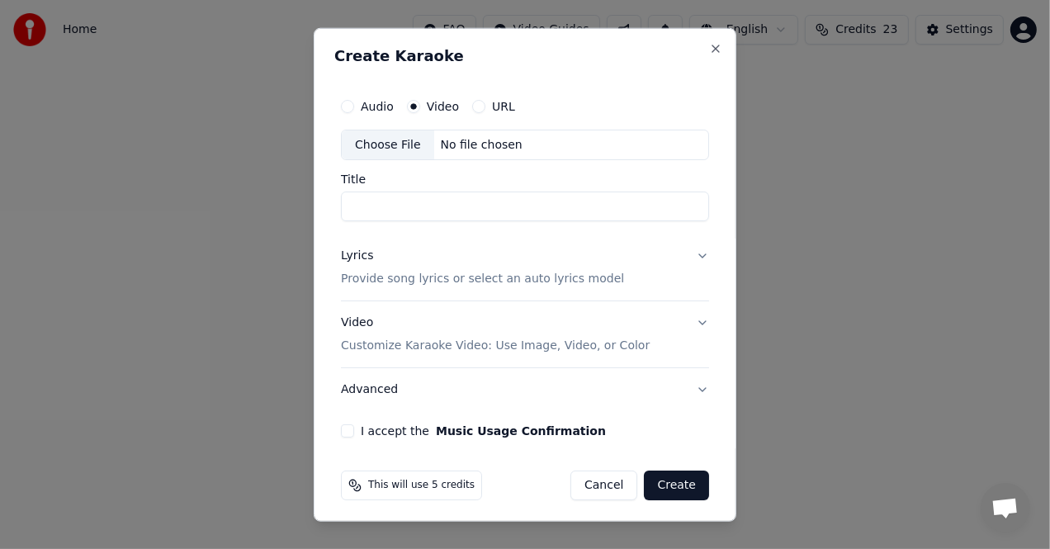
click at [440, 106] on label "Video" at bounding box center [443, 106] width 32 height 12
click at [420, 106] on button "Video" at bounding box center [413, 105] width 13 height 13
click at [408, 192] on input "Title" at bounding box center [525, 206] width 368 height 30
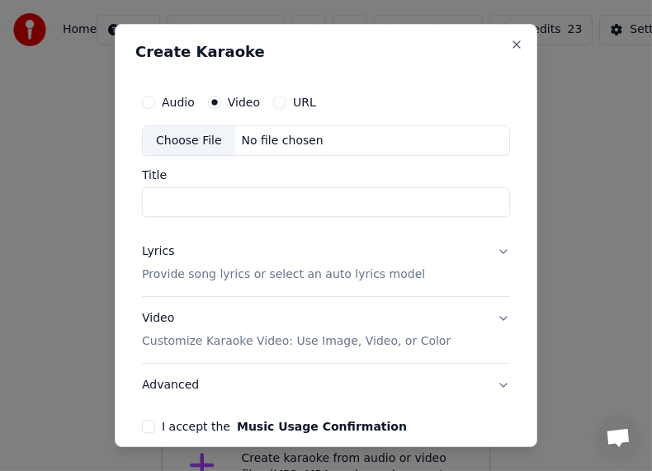
click at [242, 199] on input "Title" at bounding box center [326, 203] width 368 height 30
click at [206, 137] on div "Choose File" at bounding box center [189, 141] width 92 height 30
type input "**********"
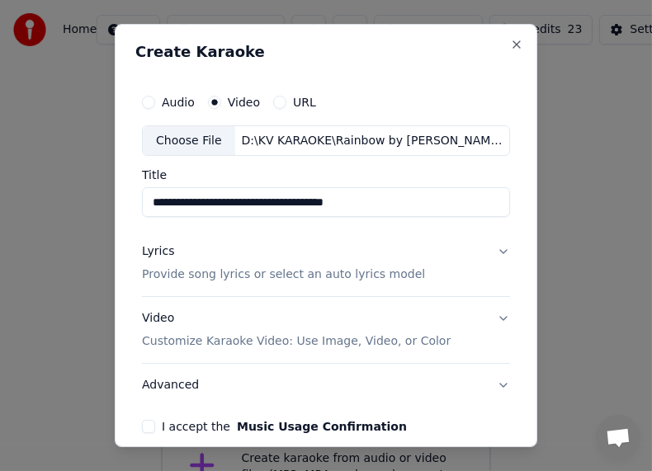
scroll to position [73, 0]
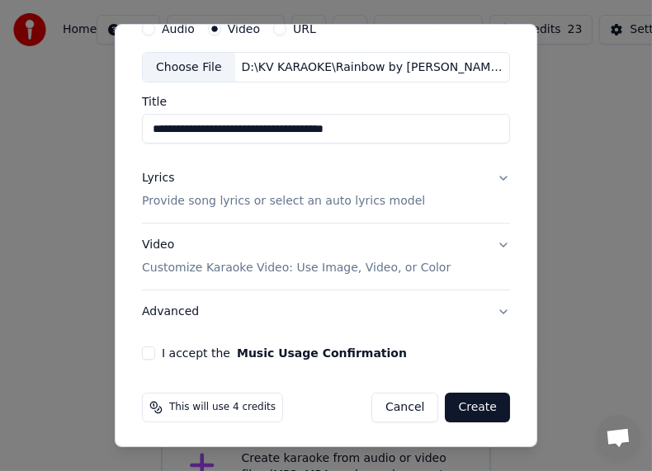
click at [170, 177] on div "Lyrics Provide song lyrics or select an auto lyrics model" at bounding box center [283, 191] width 283 height 40
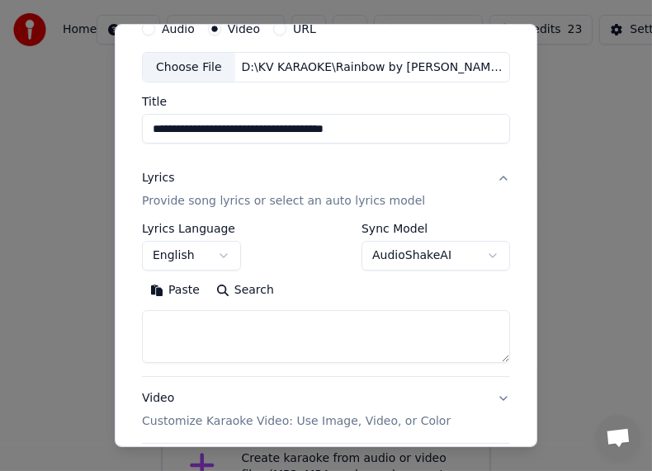
click at [170, 280] on button "Paste" at bounding box center [175, 291] width 66 height 26
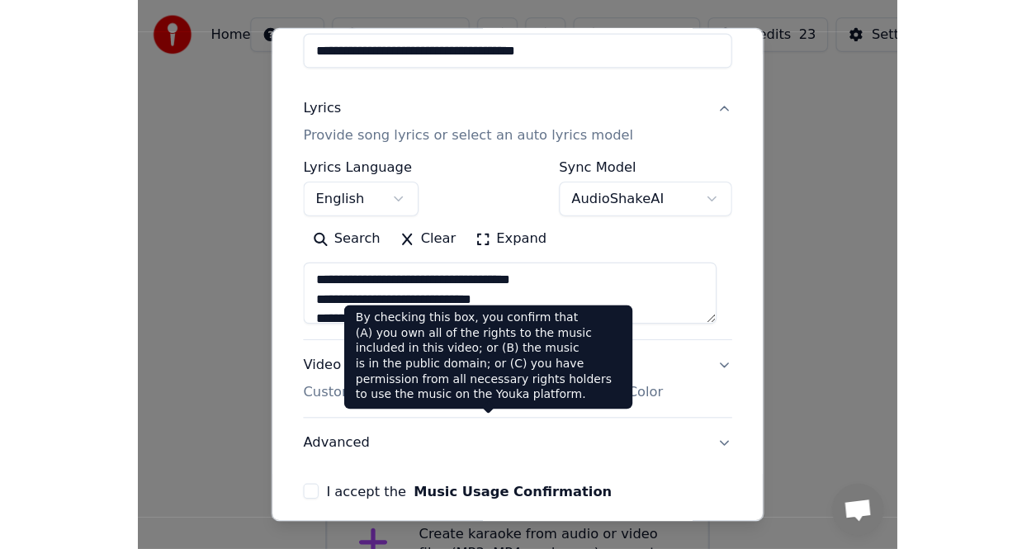
scroll to position [227, 0]
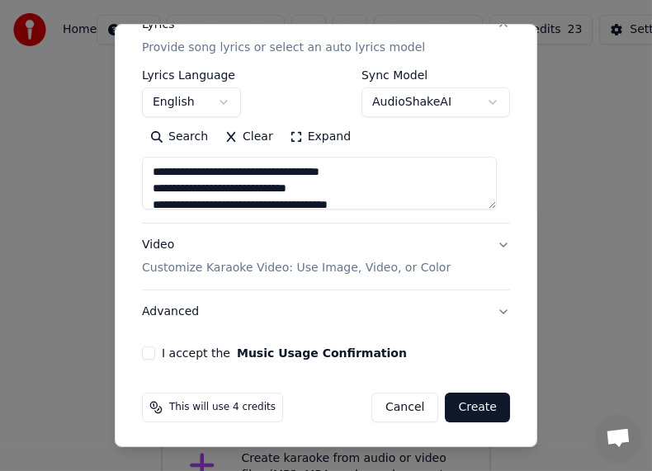
click at [146, 355] on button "I accept the Music Usage Confirmation" at bounding box center [148, 353] width 13 height 13
click at [466, 409] on button "Create" at bounding box center [477, 408] width 65 height 30
type textarea "**********"
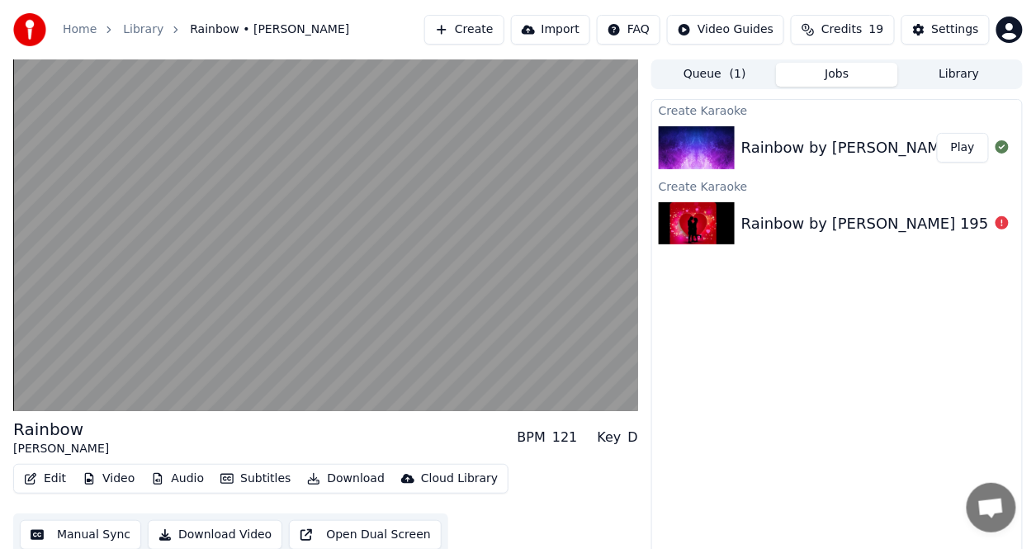
scroll to position [16, 0]
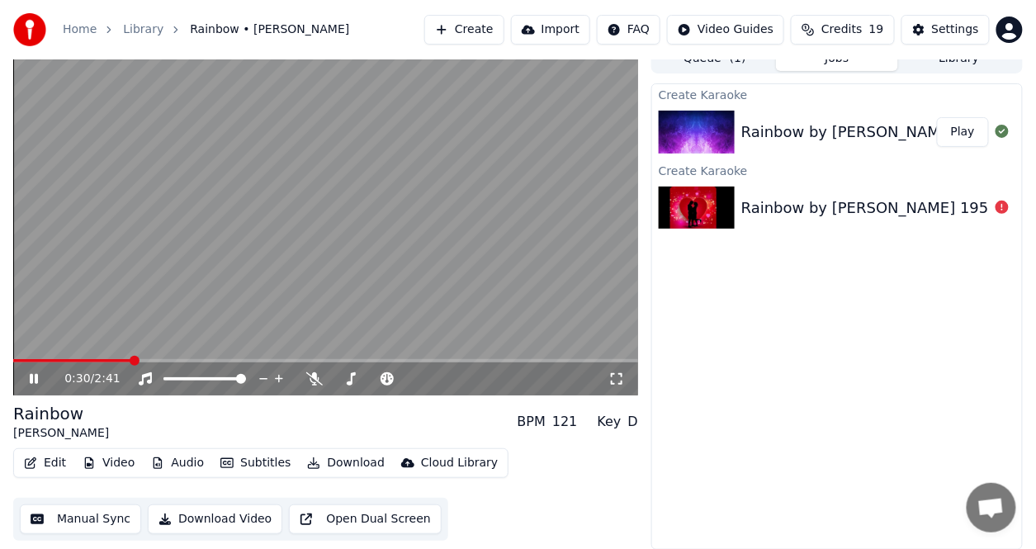
click at [55, 464] on button "Edit" at bounding box center [44, 462] width 55 height 23
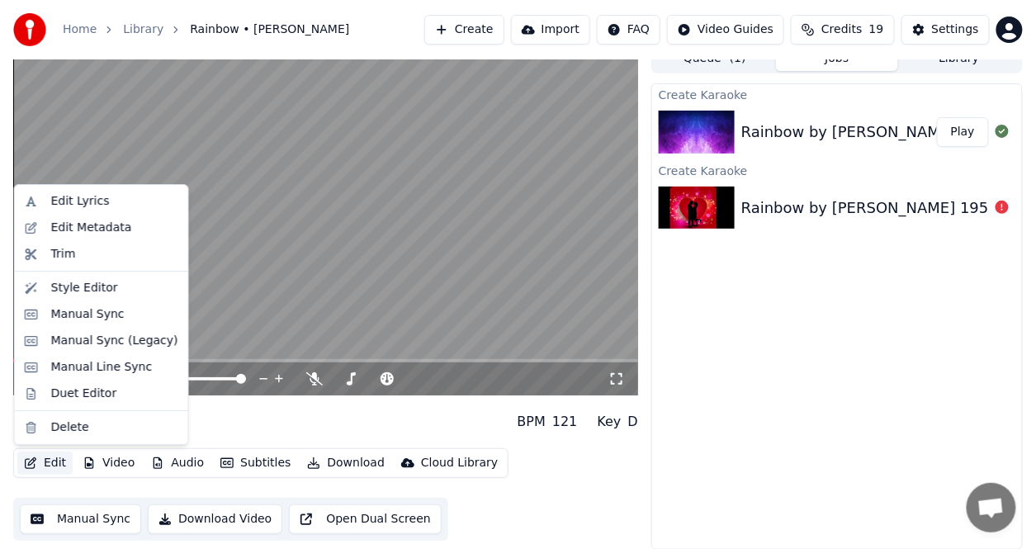
click at [504, 276] on video at bounding box center [325, 219] width 625 height 351
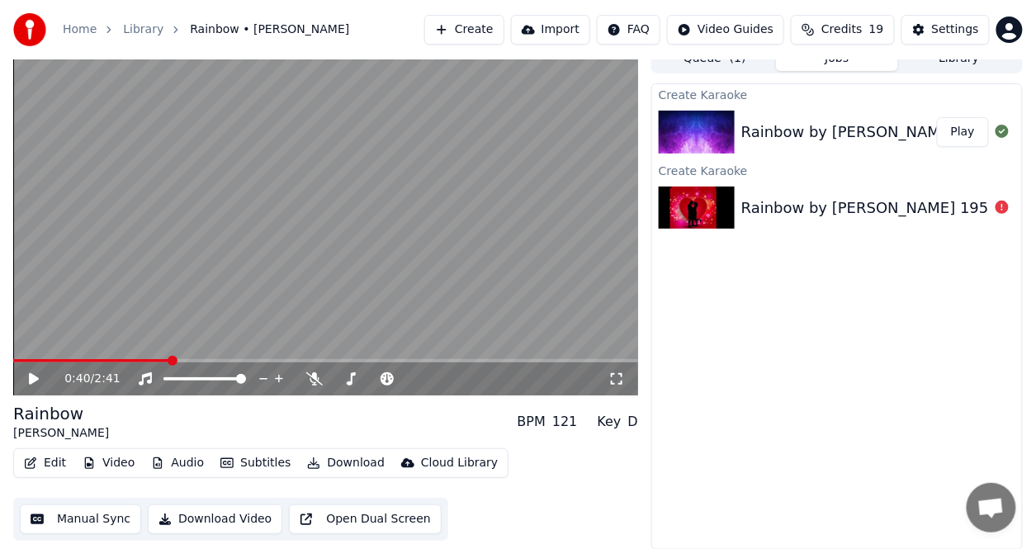
click at [337, 413] on div "Rainbow [PERSON_NAME] BPM 121 Key D" at bounding box center [325, 422] width 625 height 40
click at [312, 382] on icon at bounding box center [314, 378] width 17 height 13
click at [17, 356] on span at bounding box center [22, 361] width 10 height 10
click at [30, 380] on icon at bounding box center [34, 379] width 10 height 12
click at [33, 379] on icon at bounding box center [45, 378] width 38 height 13
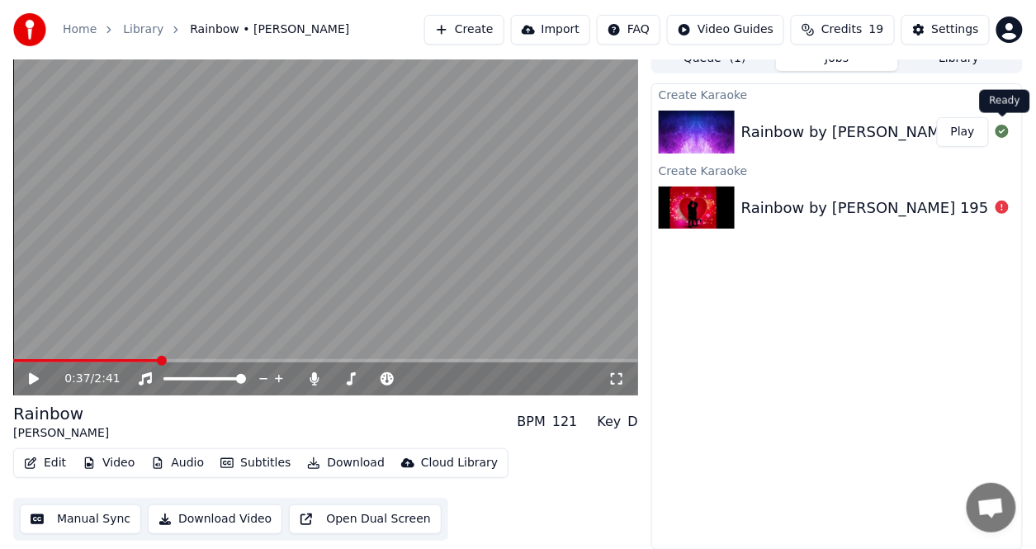
click at [1001, 124] on button at bounding box center [1001, 132] width 13 height 20
click at [993, 131] on div at bounding box center [1001, 132] width 26 height 20
click at [1010, 130] on div at bounding box center [1001, 132] width 26 height 20
click at [910, 172] on div "Create Karaoke" at bounding box center [837, 170] width 370 height 20
click at [901, 201] on div "Rainbow by [PERSON_NAME] 1957 with lyrics" at bounding box center [909, 207] width 337 height 23
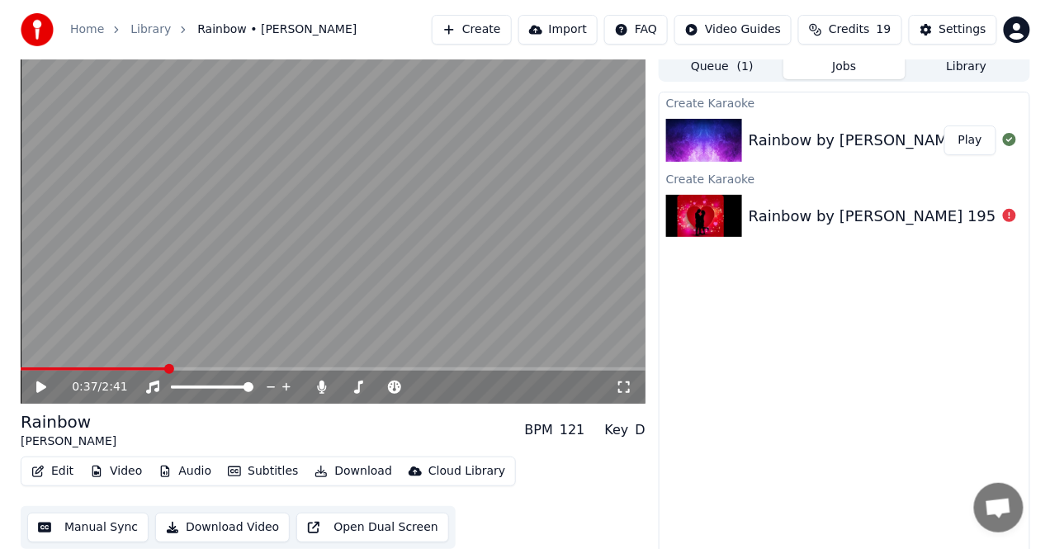
scroll to position [0, 0]
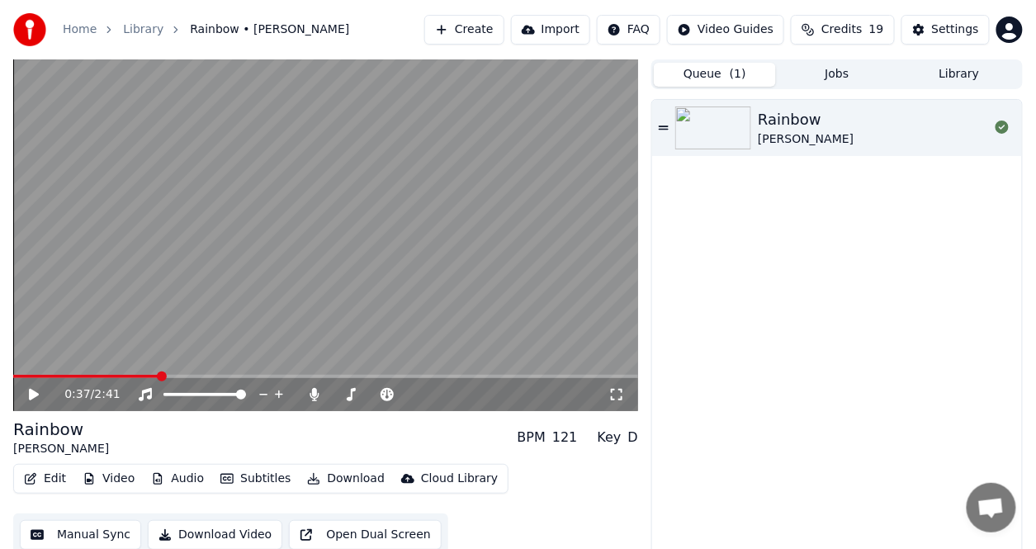
click at [706, 76] on button "Queue ( 1 )" at bounding box center [714, 75] width 122 height 24
click at [800, 123] on div "Rainbow" at bounding box center [805, 119] width 96 height 23
click at [108, 478] on button "Video" at bounding box center [108, 478] width 65 height 23
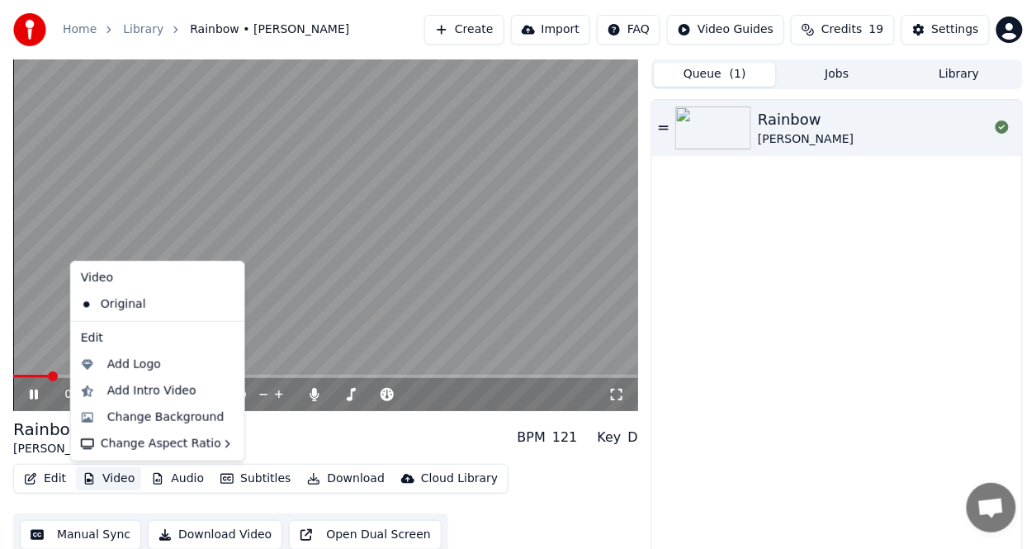
click at [818, 156] on div "Rainbow [PERSON_NAME]" at bounding box center [837, 332] width 370 height 465
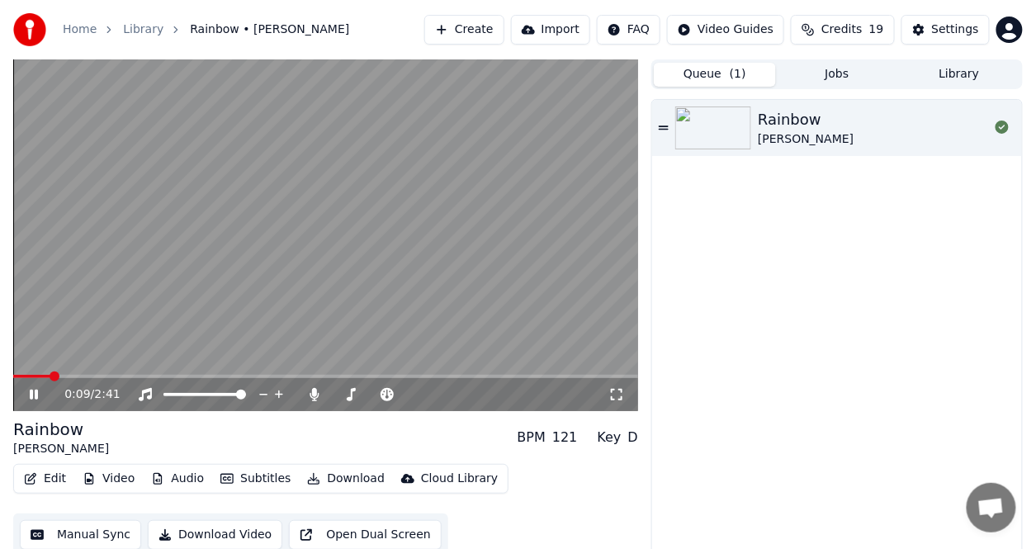
click at [805, 131] on div "[PERSON_NAME]" at bounding box center [805, 139] width 96 height 17
click at [1007, 127] on icon at bounding box center [1001, 126] width 13 height 13
click at [1006, 126] on icon at bounding box center [1001, 126] width 13 height 13
click at [51, 479] on button "Edit" at bounding box center [44, 478] width 55 height 23
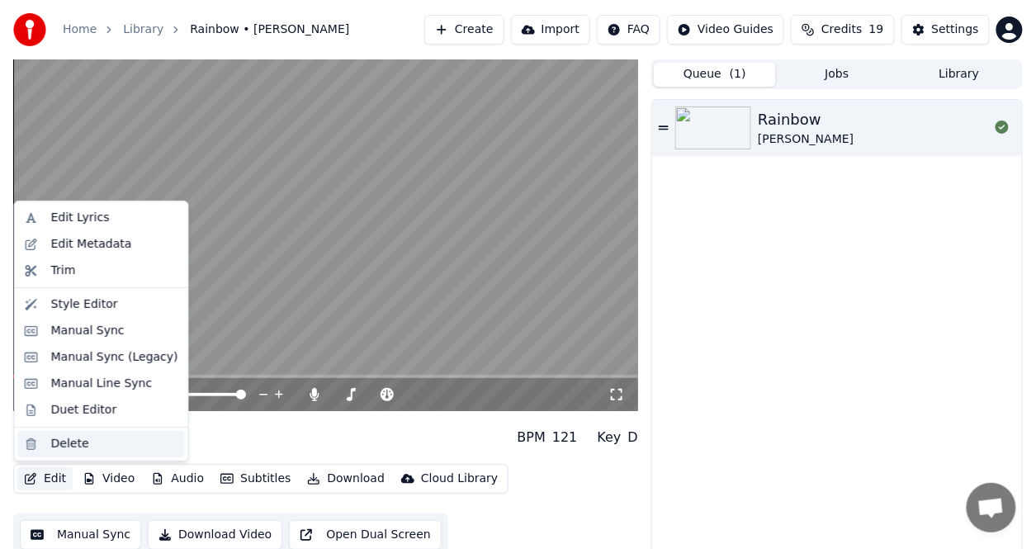
click at [56, 451] on div "Delete" at bounding box center [70, 444] width 38 height 17
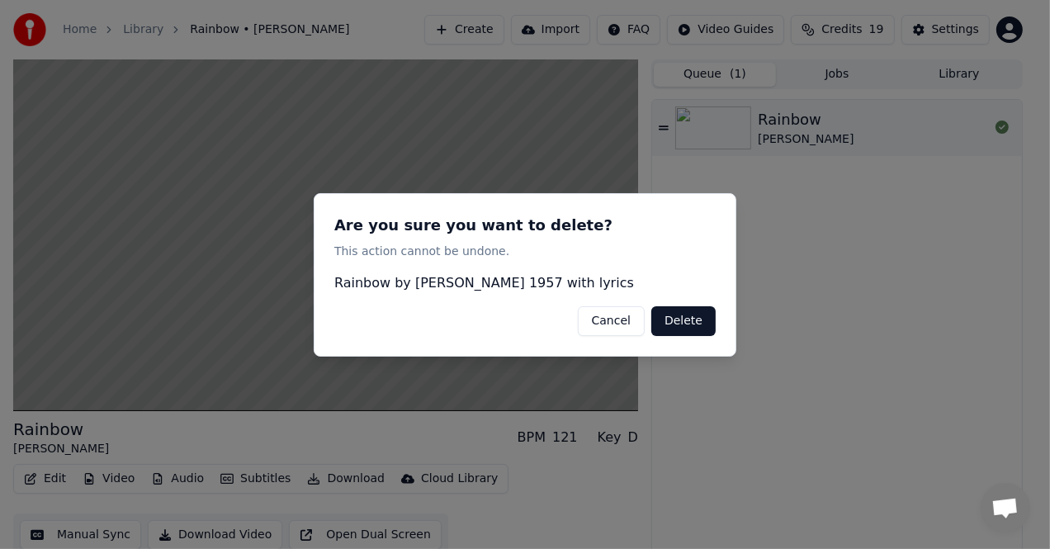
click at [686, 325] on button "Delete" at bounding box center [683, 320] width 64 height 30
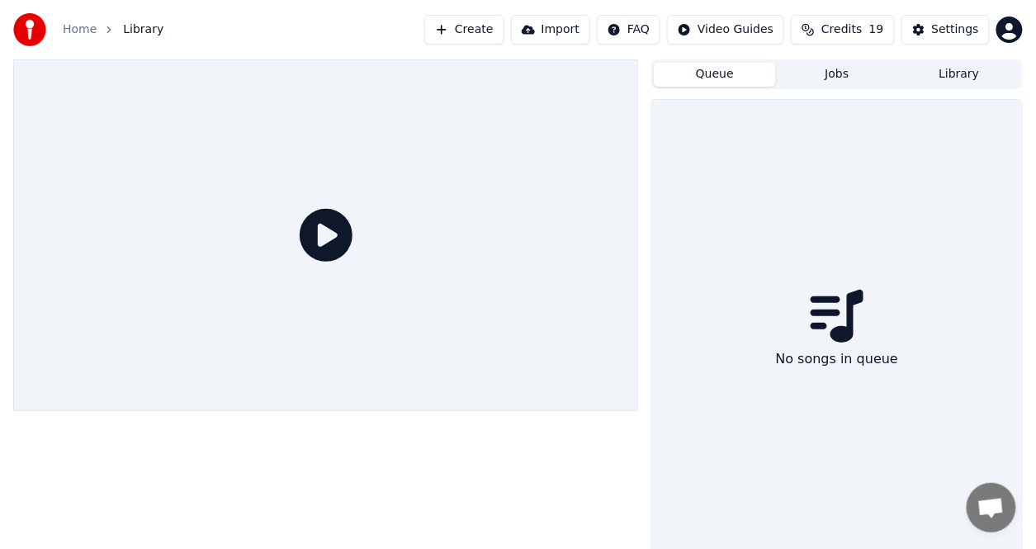
click at [504, 32] on button "Create" at bounding box center [464, 30] width 80 height 30
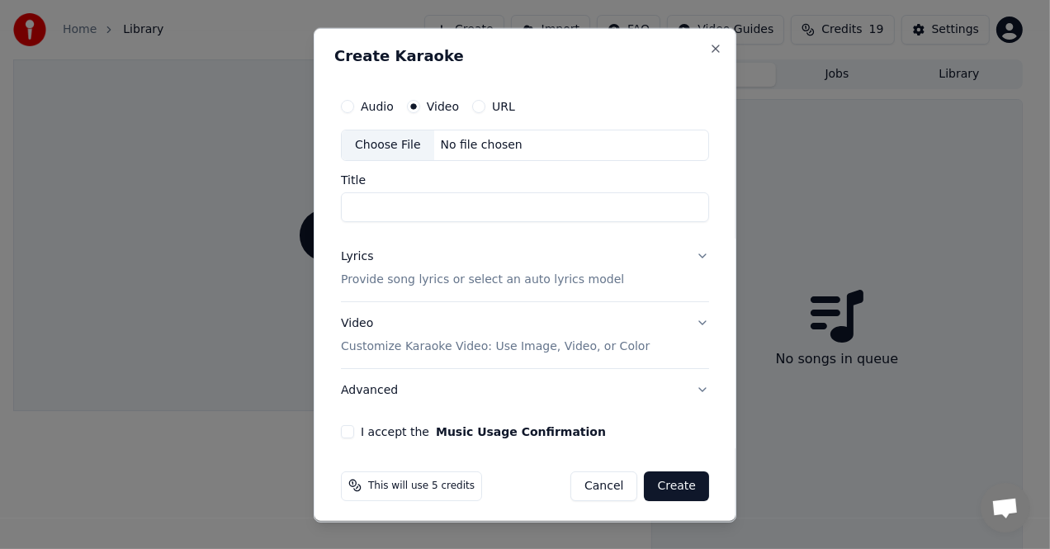
click at [393, 141] on div "Choose File" at bounding box center [388, 145] width 92 height 30
type input "**********"
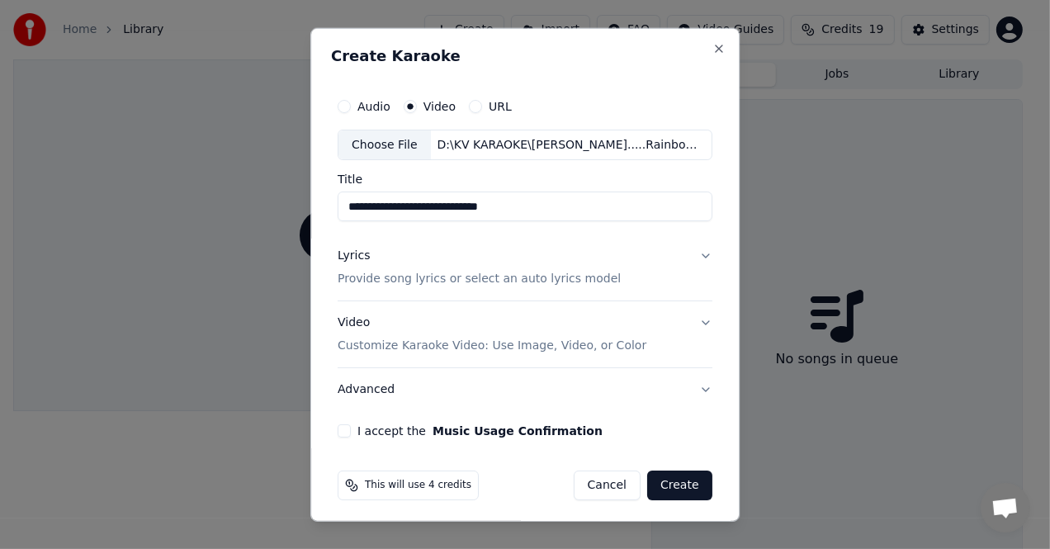
click at [358, 258] on div "Lyrics" at bounding box center [353, 256] width 32 height 17
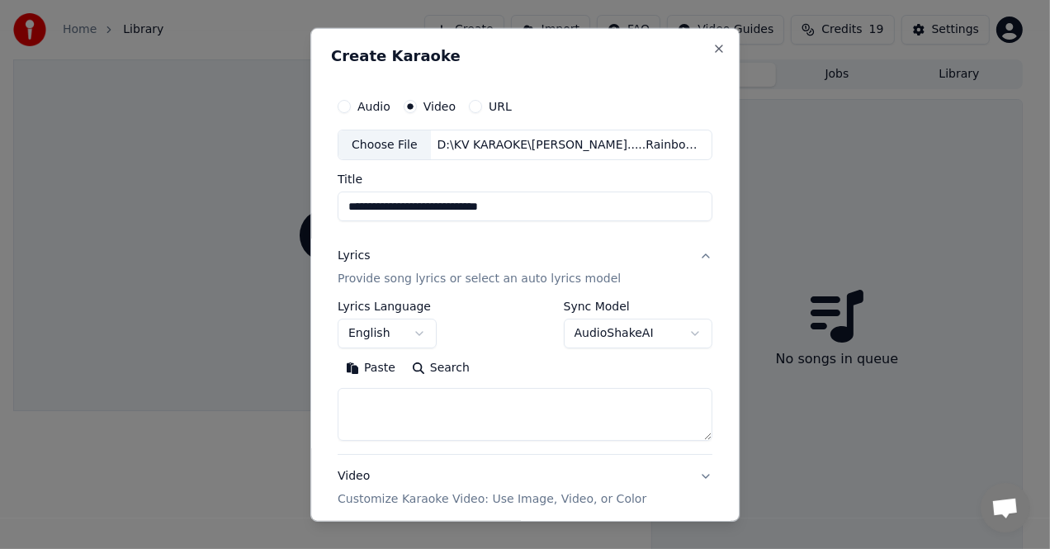
click at [362, 371] on button "Paste" at bounding box center [370, 368] width 66 height 26
drag, startPoint x: 341, startPoint y: 404, endPoint x: 627, endPoint y: 447, distance: 289.5
click at [627, 447] on div "**********" at bounding box center [524, 376] width 375 height 153
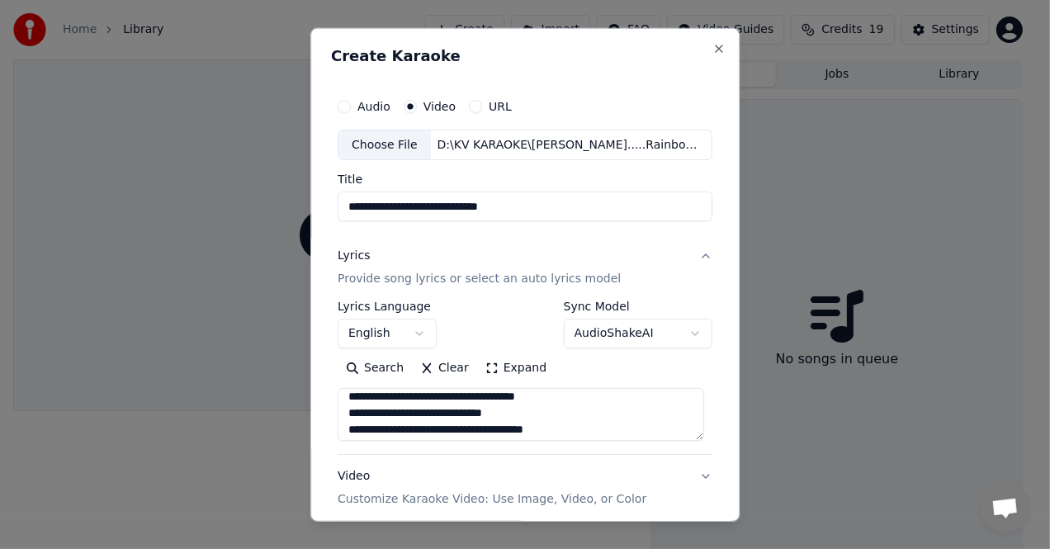
scroll to position [0, 0]
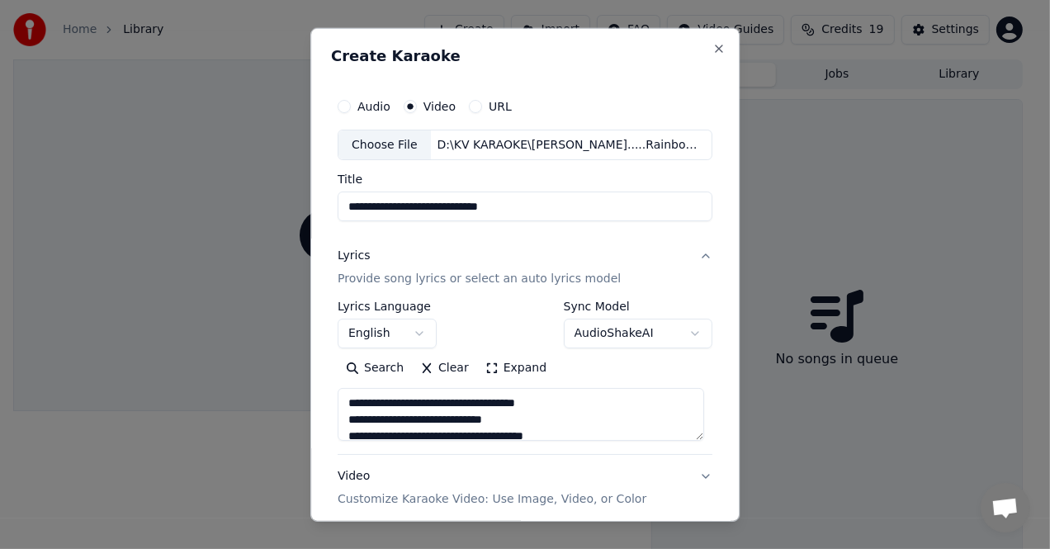
type textarea "**********"
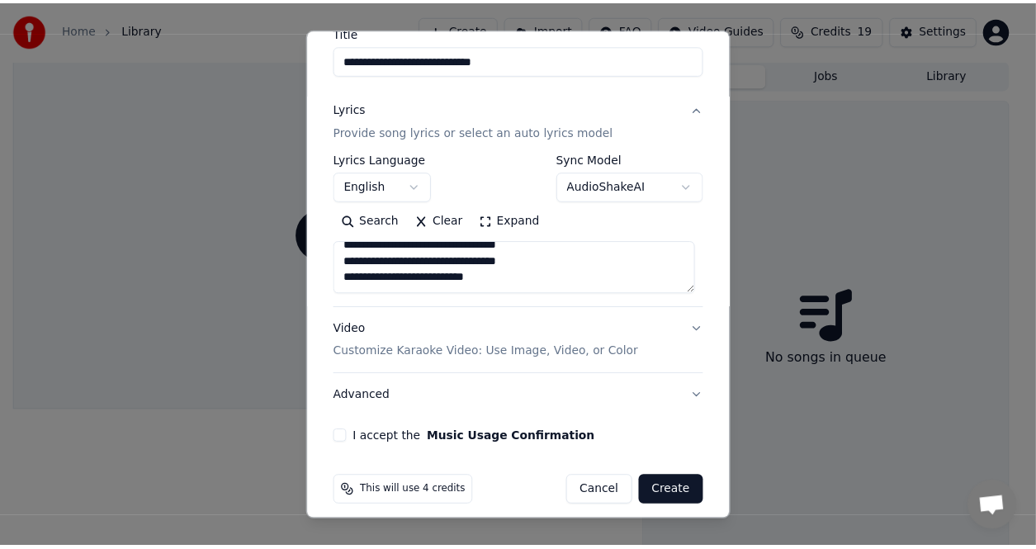
scroll to position [157, 0]
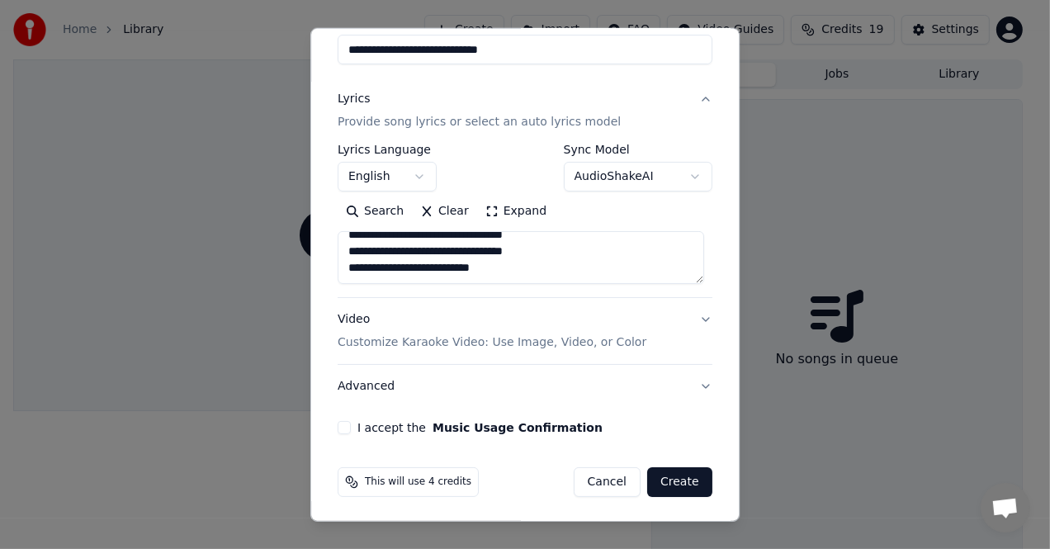
click at [349, 425] on div "I accept the Music Usage Confirmation" at bounding box center [524, 427] width 375 height 13
click at [342, 424] on button "I accept the Music Usage Confirmation" at bounding box center [343, 427] width 13 height 13
click at [668, 477] on button "Create" at bounding box center [679, 482] width 65 height 30
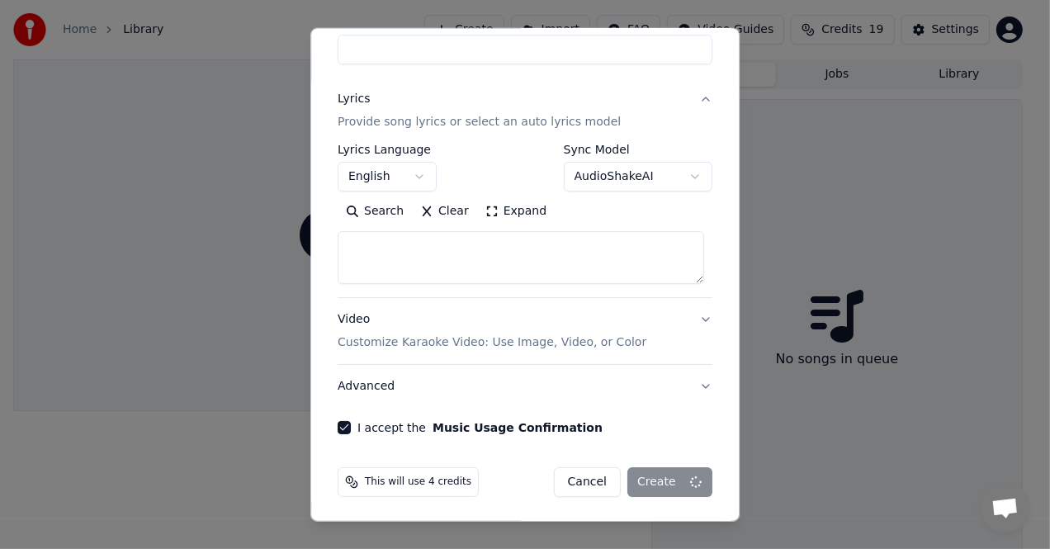
select select
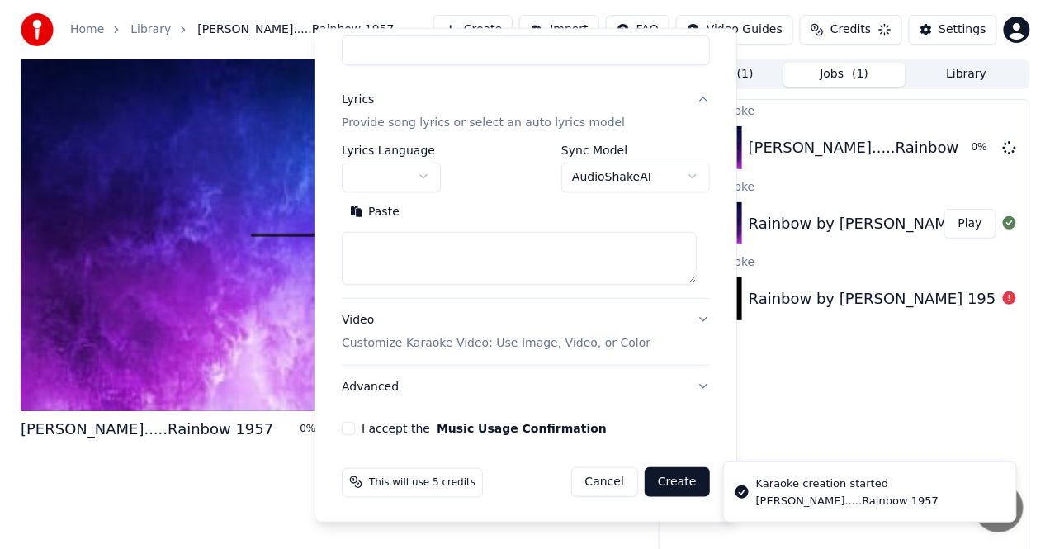
scroll to position [0, 0]
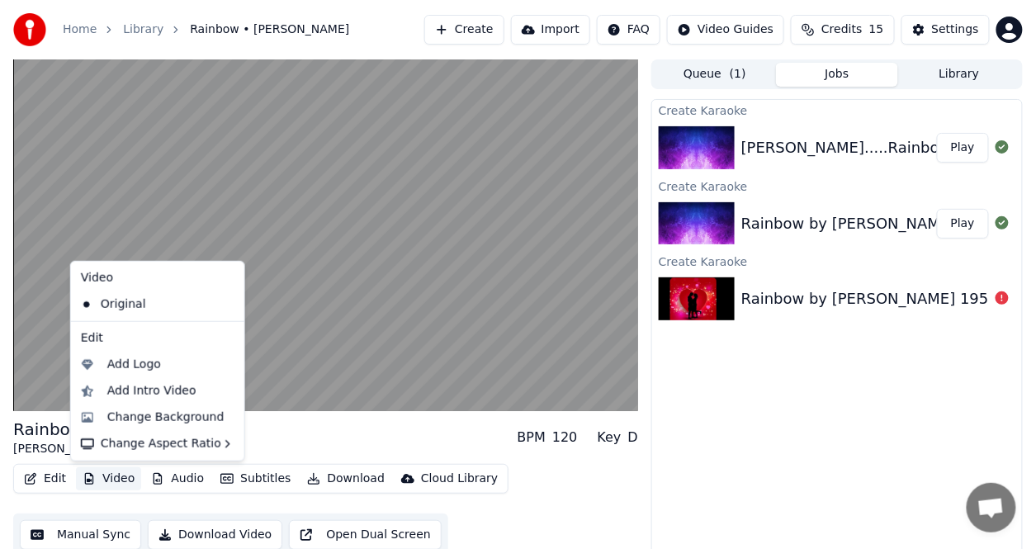
click at [112, 479] on button "Video" at bounding box center [108, 478] width 65 height 23
click at [125, 414] on div "Change Background" at bounding box center [165, 417] width 117 height 17
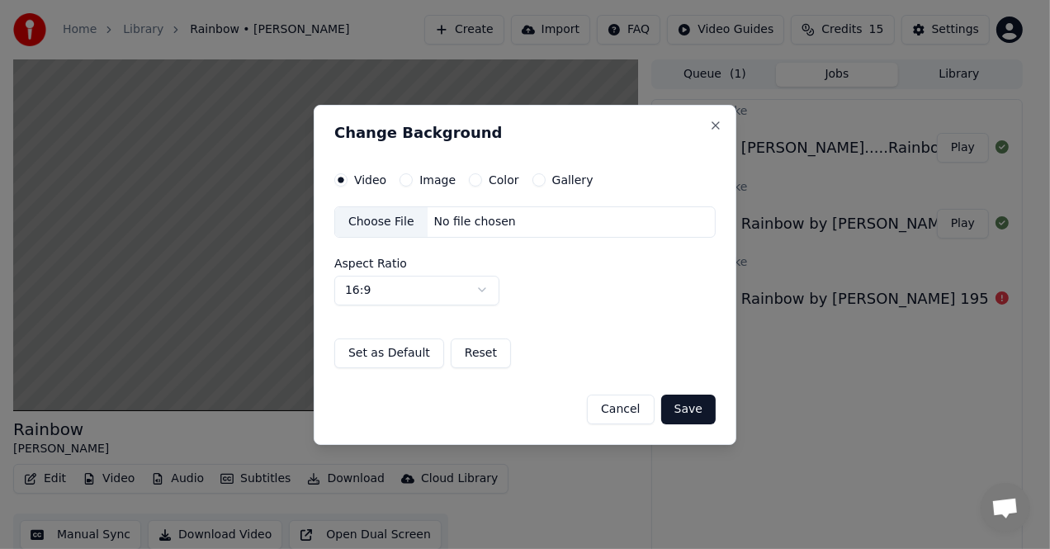
click at [493, 184] on label "Color" at bounding box center [503, 180] width 31 height 12
click at [482, 184] on button "Color" at bounding box center [475, 179] width 13 height 13
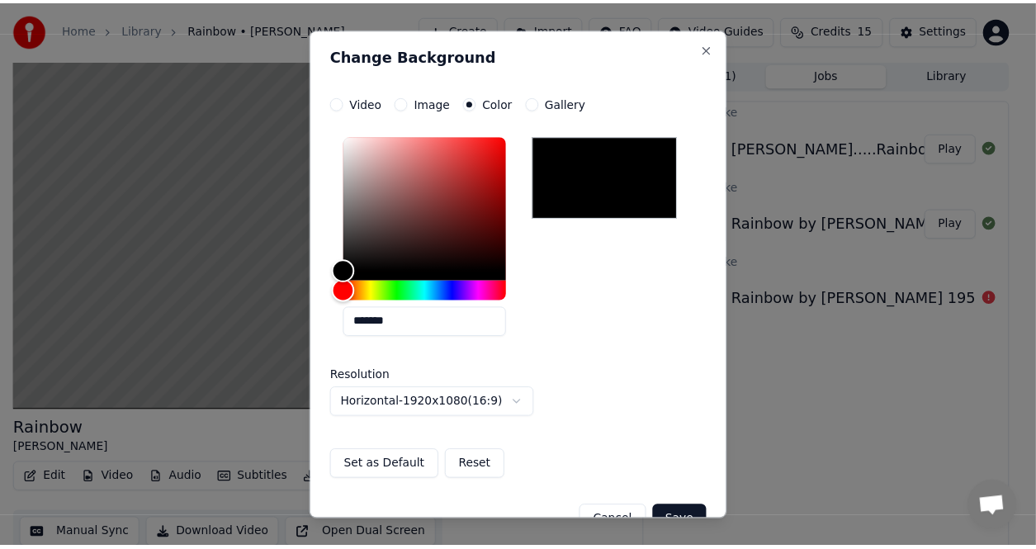
scroll to position [34, 0]
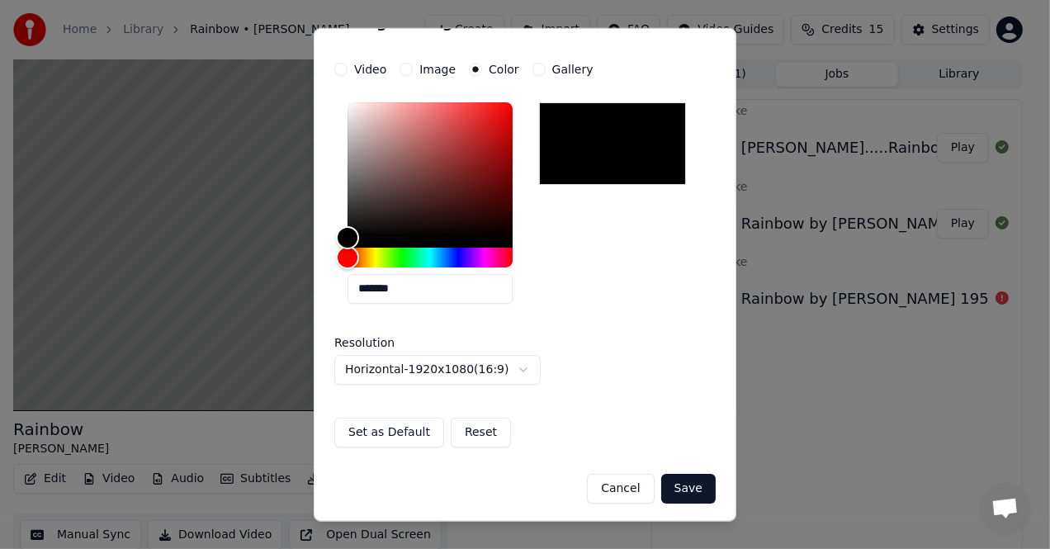
click at [674, 480] on button "Save" at bounding box center [688, 488] width 54 height 30
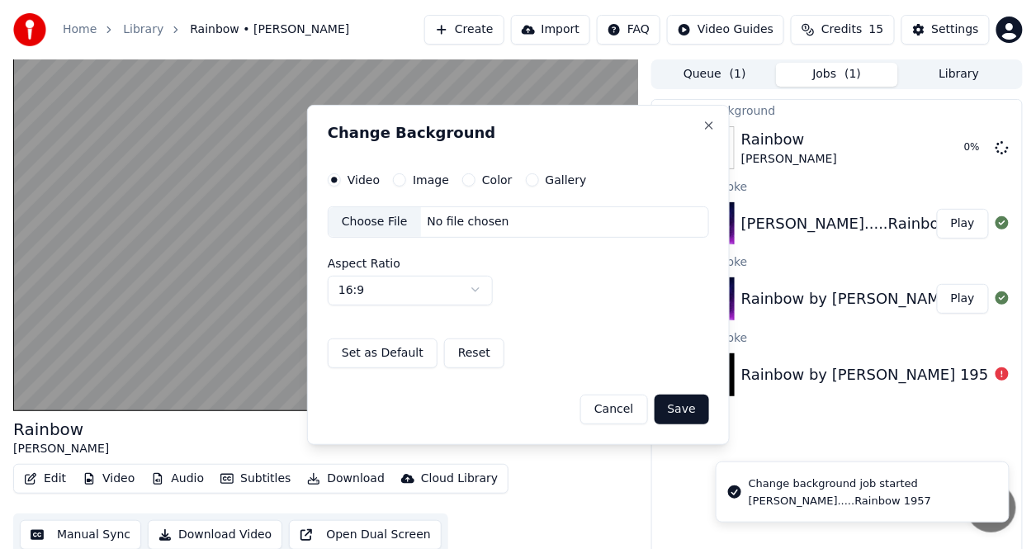
scroll to position [0, 0]
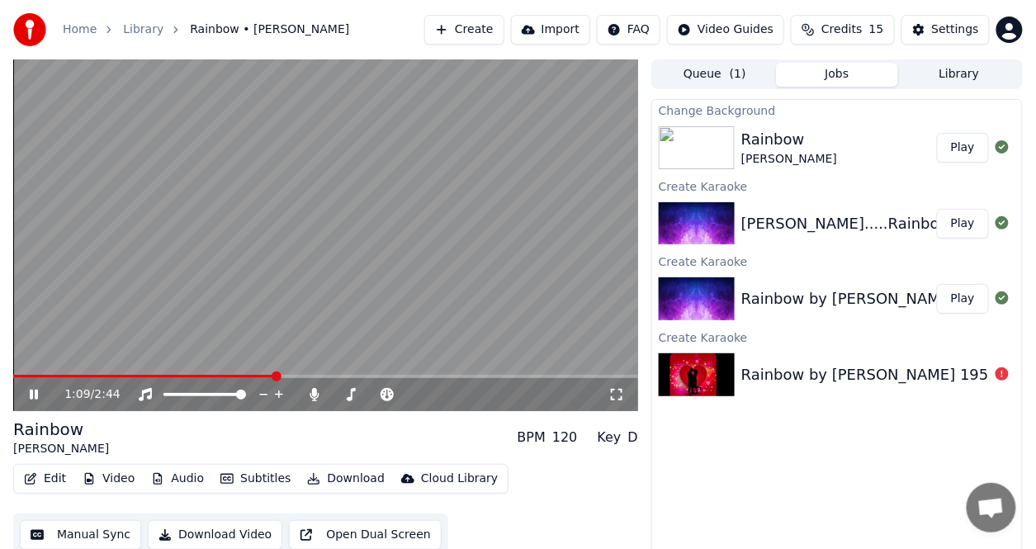
click at [32, 393] on icon at bounding box center [34, 394] width 8 height 10
click at [965, 146] on button "Play" at bounding box center [963, 148] width 52 height 30
click at [13, 371] on span at bounding box center [18, 376] width 10 height 10
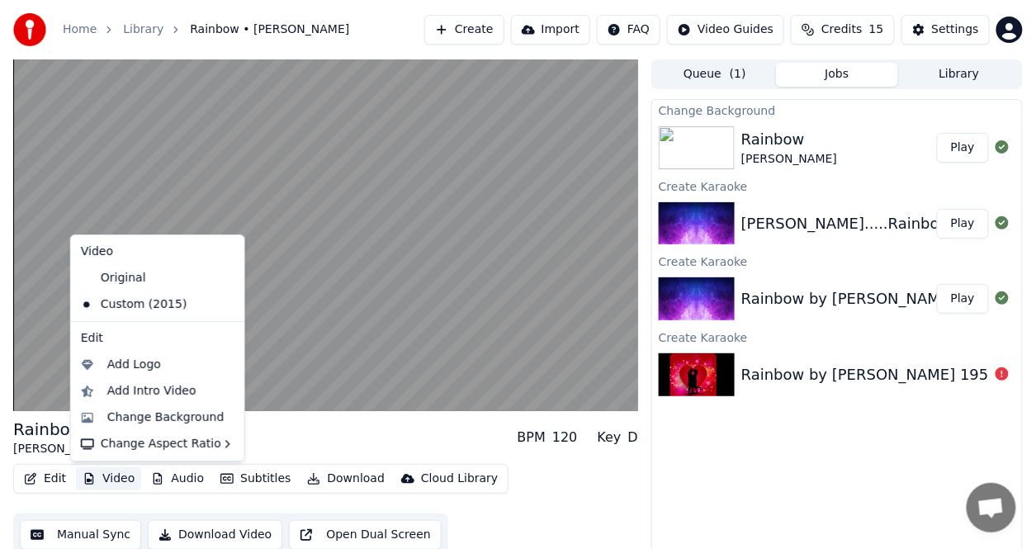
click at [111, 475] on button "Video" at bounding box center [108, 478] width 65 height 23
click at [140, 388] on div "Add Intro Video" at bounding box center [151, 391] width 89 height 17
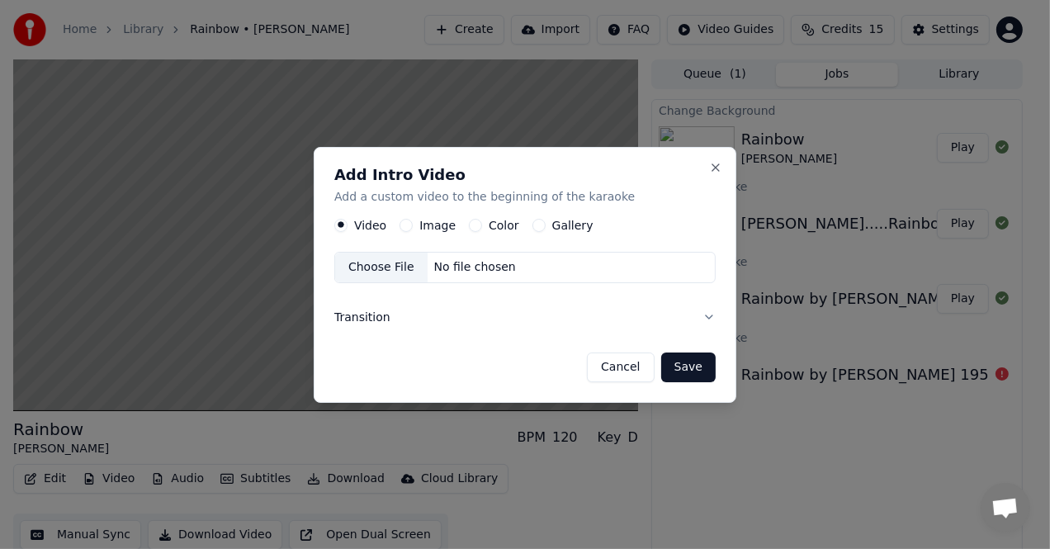
click at [498, 225] on label "Color" at bounding box center [503, 225] width 31 height 12
click at [482, 225] on button "Color" at bounding box center [475, 225] width 13 height 13
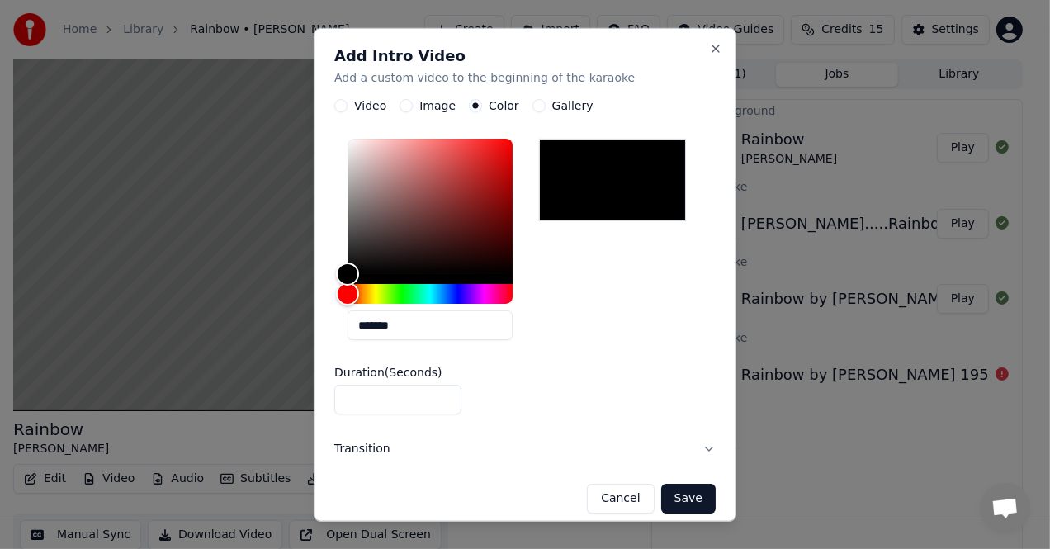
click at [671, 502] on button "Save" at bounding box center [688, 499] width 54 height 30
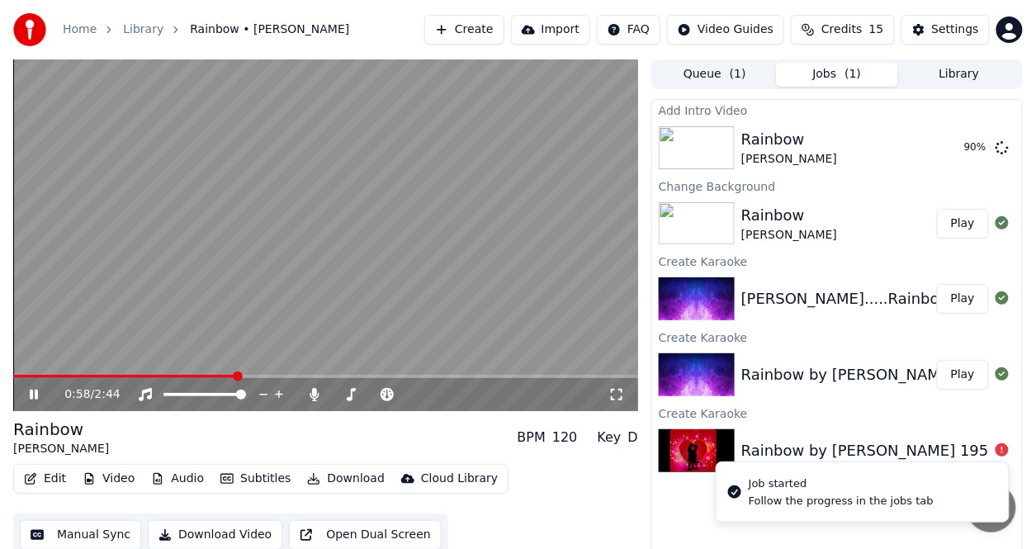
click at [36, 389] on icon at bounding box center [45, 394] width 38 height 13
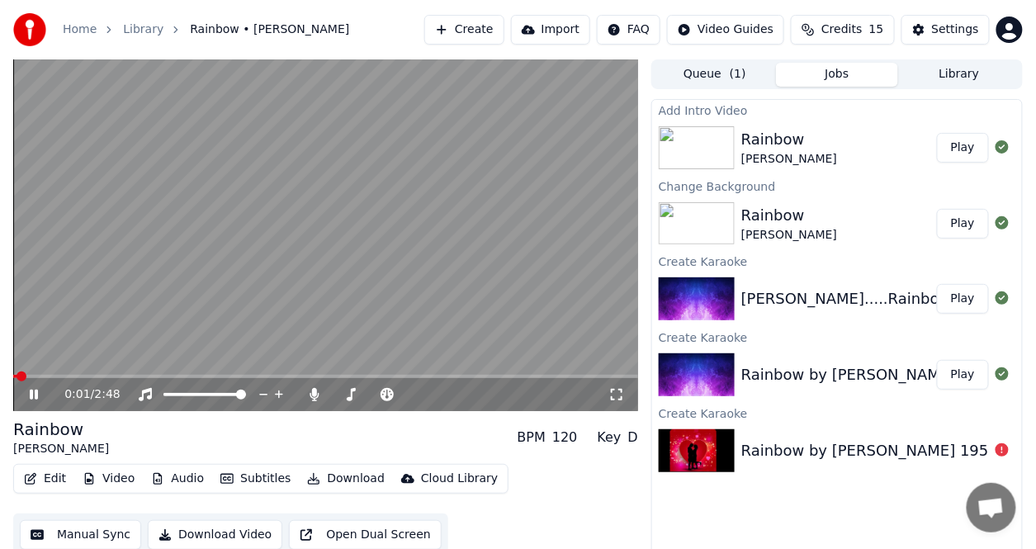
click at [17, 371] on span at bounding box center [22, 376] width 10 height 10
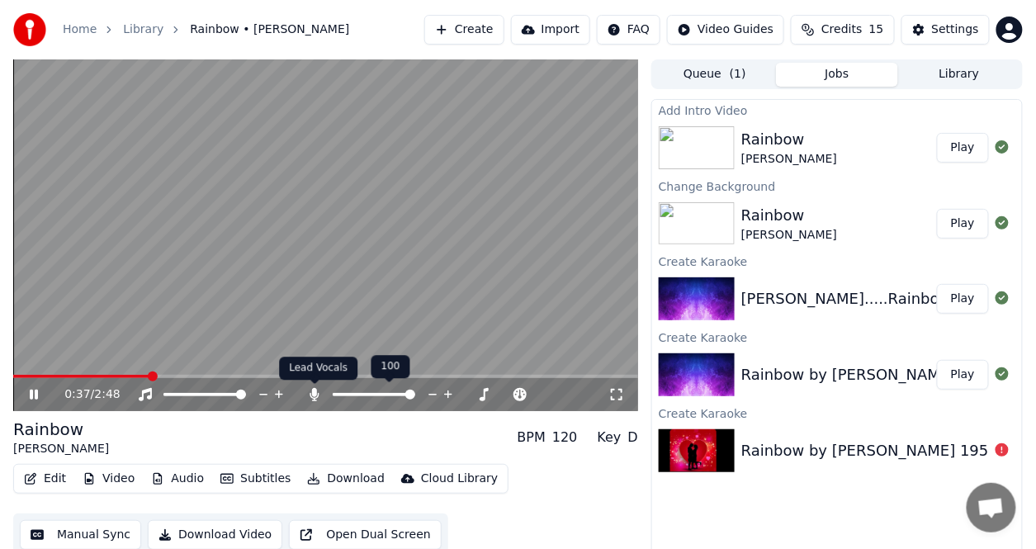
click at [314, 396] on icon at bounding box center [314, 394] width 9 height 13
click at [317, 392] on icon at bounding box center [314, 394] width 17 height 13
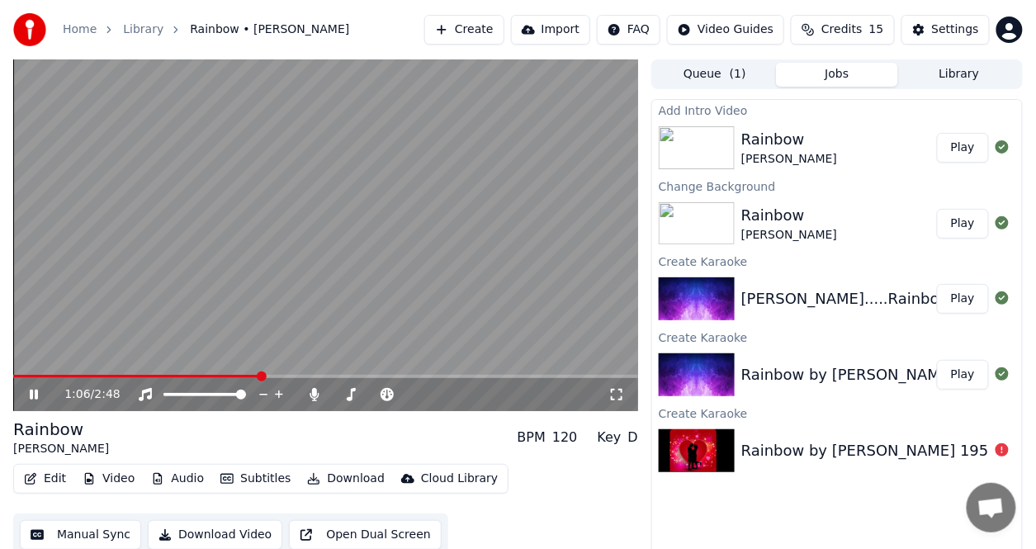
click at [188, 479] on button "Audio" at bounding box center [177, 478] width 66 height 23
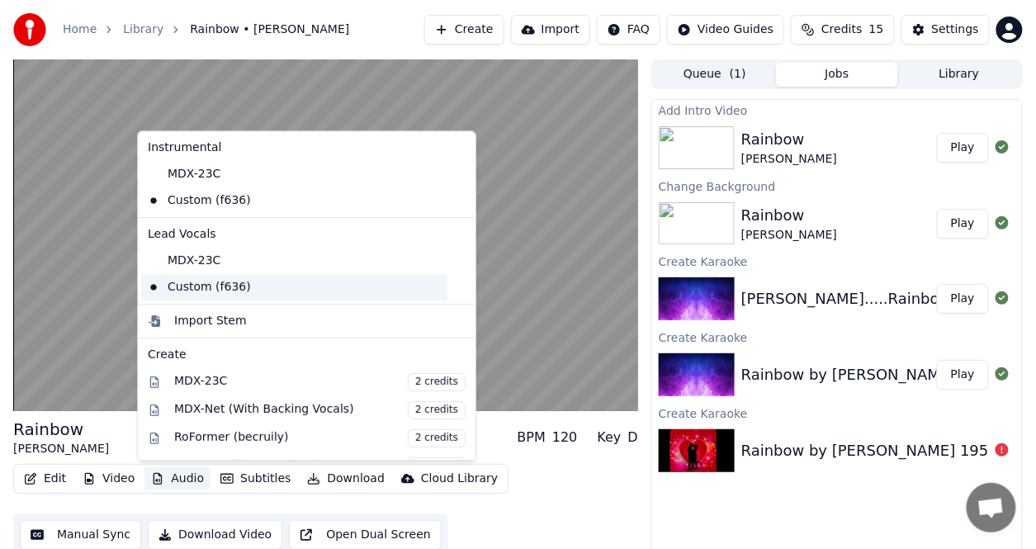
click at [204, 286] on div "Custom (f636)" at bounding box center [294, 287] width 306 height 26
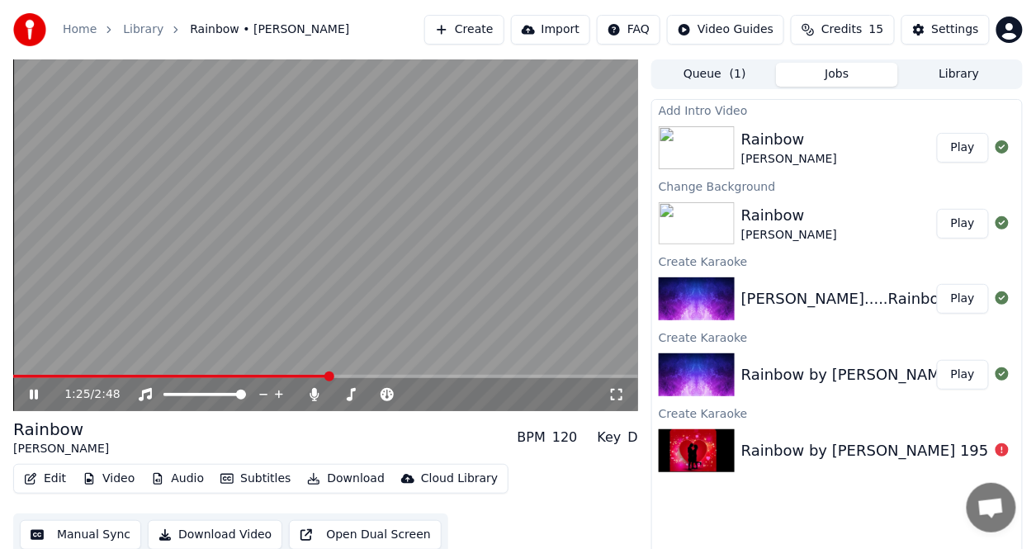
click at [168, 479] on button "Audio" at bounding box center [177, 478] width 66 height 23
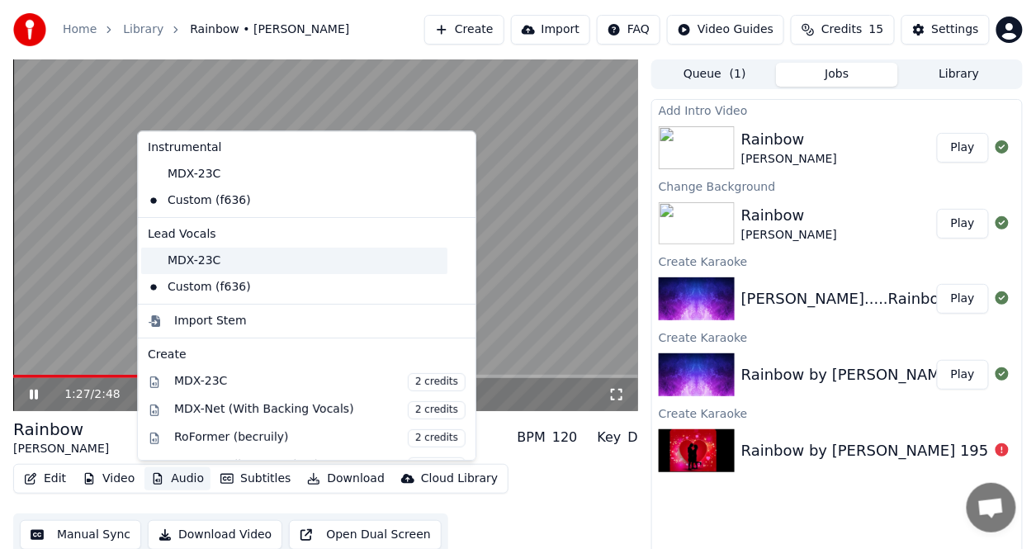
click at [191, 262] on div "MDX-23C" at bounding box center [294, 261] width 306 height 26
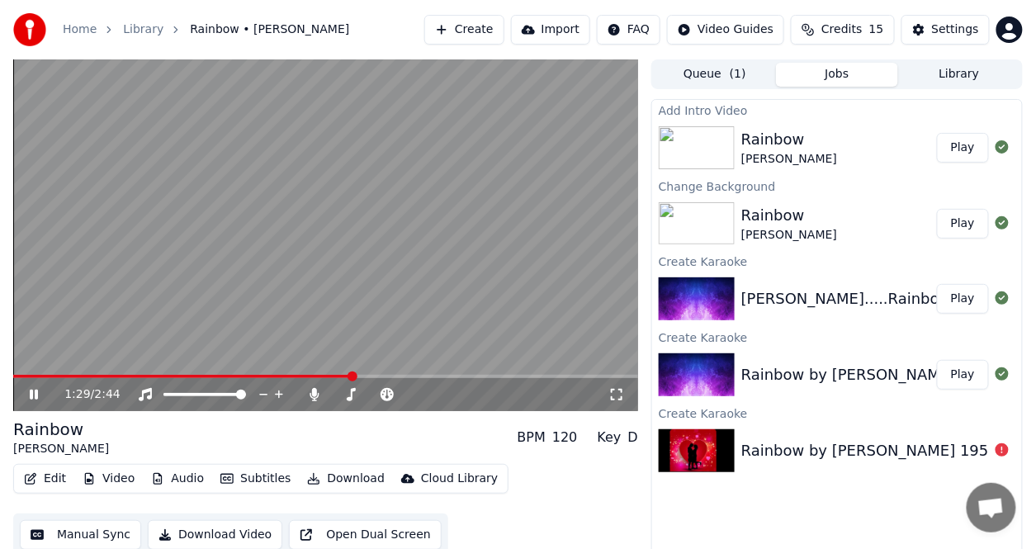
click at [177, 474] on button "Audio" at bounding box center [177, 478] width 66 height 23
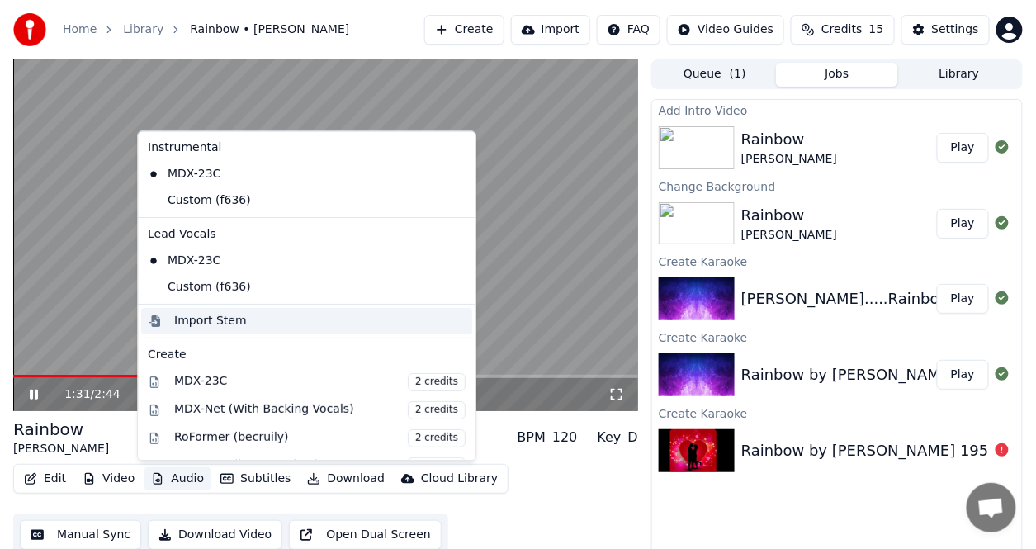
click at [207, 319] on div "Import Stem" at bounding box center [210, 321] width 73 height 17
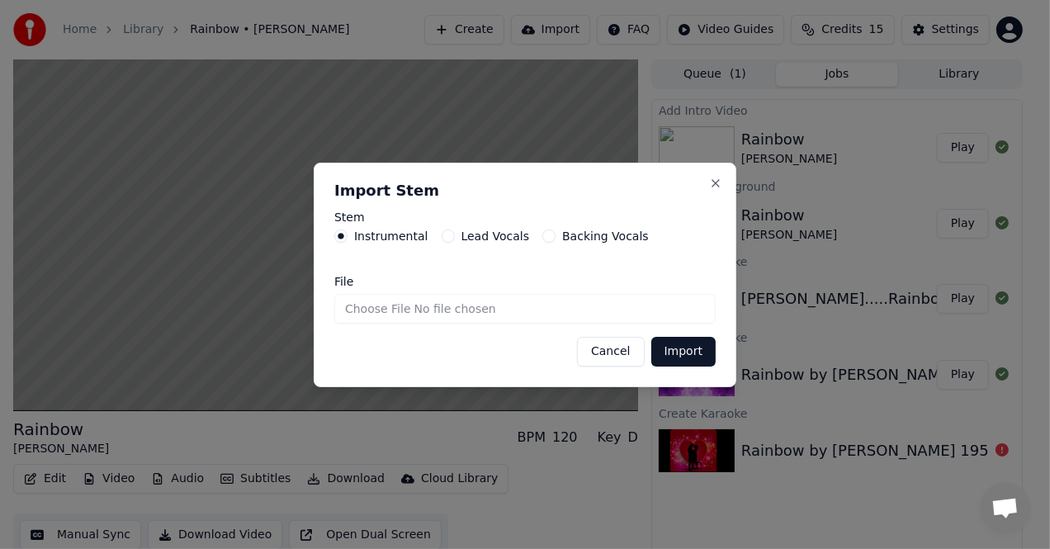
click at [589, 234] on label "Backing Vocals" at bounding box center [605, 236] width 87 height 12
click at [555, 234] on button "Backing Vocals" at bounding box center [548, 235] width 13 height 13
click at [715, 190] on div "Import Stem Stem Instrumental Lead Vocals Backing Vocals File Cancel Import Clo…" at bounding box center [525, 275] width 422 height 224
click at [716, 175] on div "Import Stem Stem Instrumental Lead Vocals Backing Vocals File Cancel Import Clo…" at bounding box center [525, 275] width 422 height 224
click at [592, 338] on button "Cancel" at bounding box center [610, 352] width 67 height 30
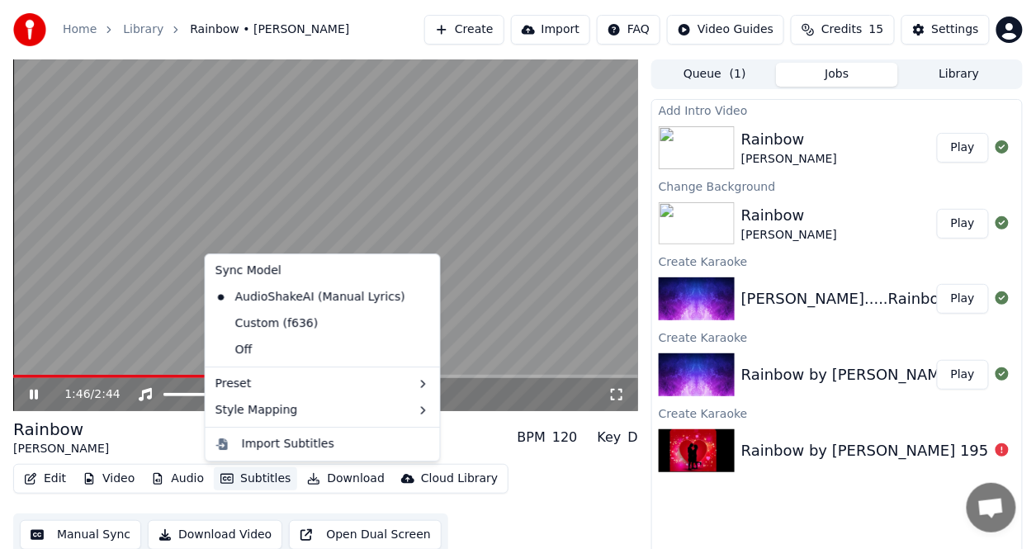
click at [258, 475] on button "Subtitles" at bounding box center [255, 478] width 83 height 23
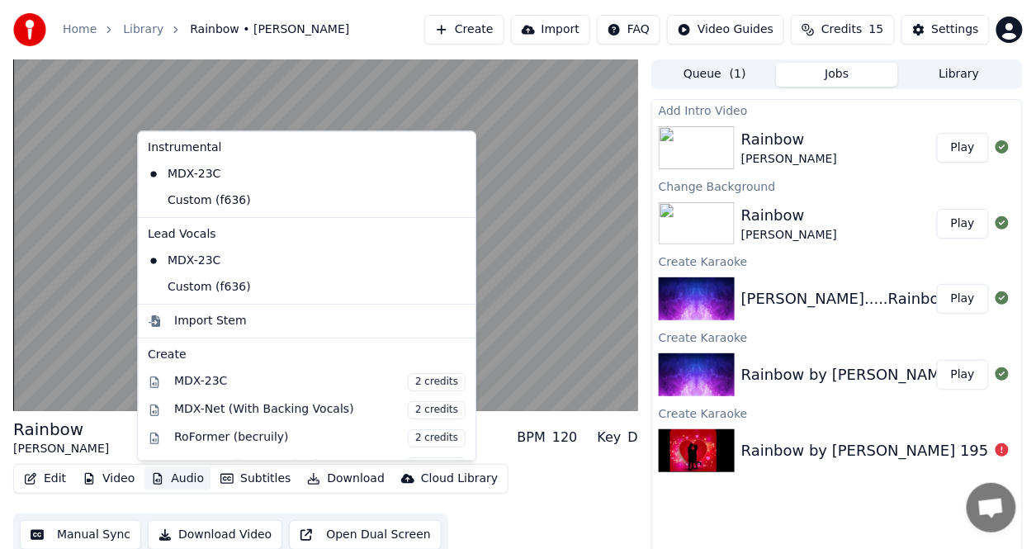
click at [189, 477] on button "Audio" at bounding box center [177, 478] width 66 height 23
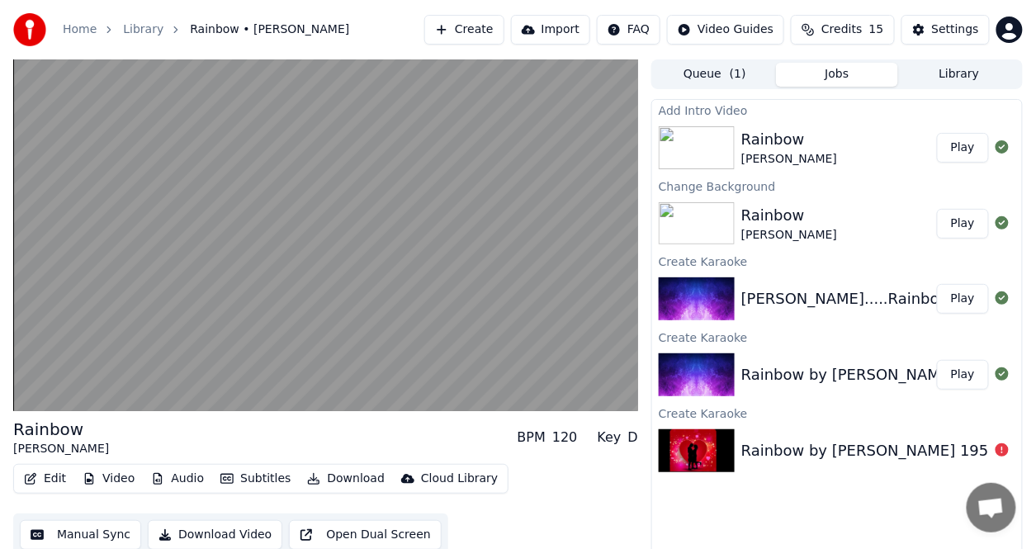
click at [112, 474] on button "Video" at bounding box center [108, 478] width 65 height 23
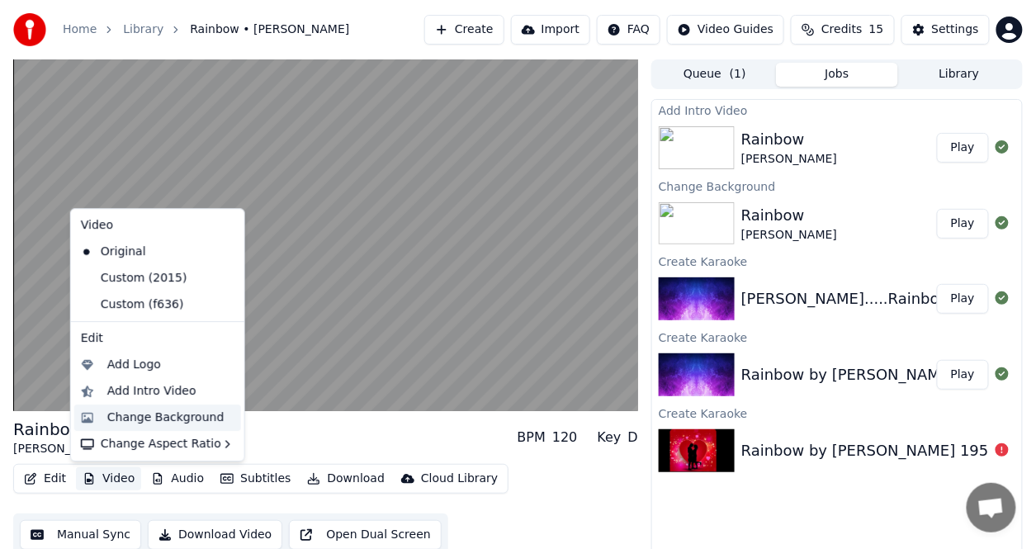
click at [167, 415] on div "Change Background" at bounding box center [165, 417] width 117 height 17
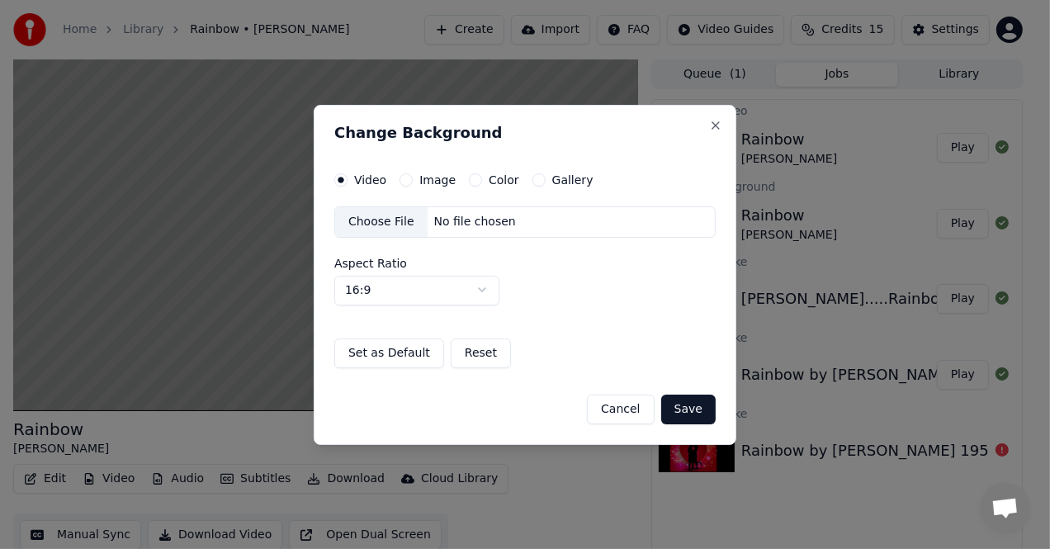
click at [500, 179] on label "Color" at bounding box center [503, 180] width 31 height 12
click at [482, 179] on button "Color" at bounding box center [475, 179] width 13 height 13
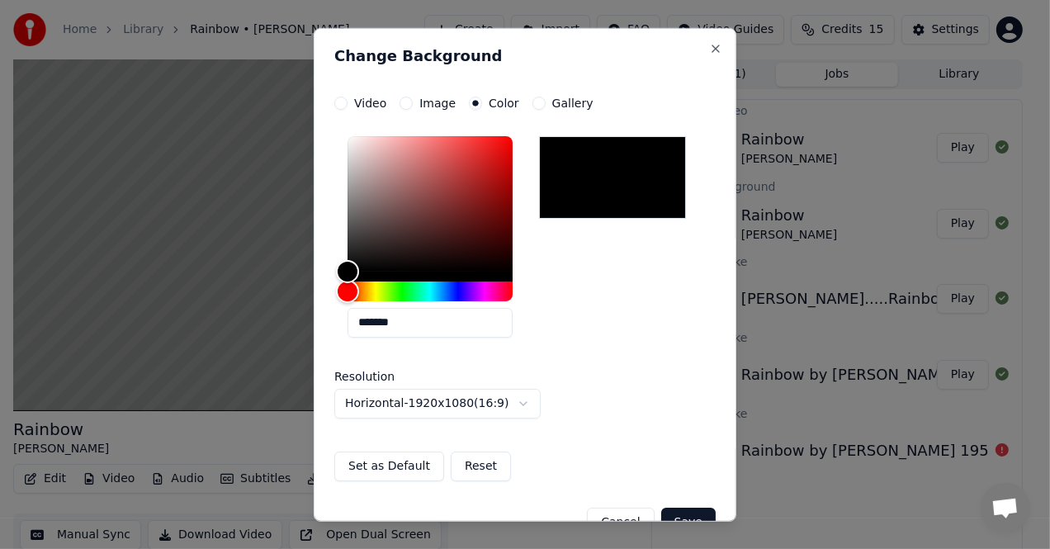
click at [661, 507] on button "Save" at bounding box center [688, 522] width 54 height 30
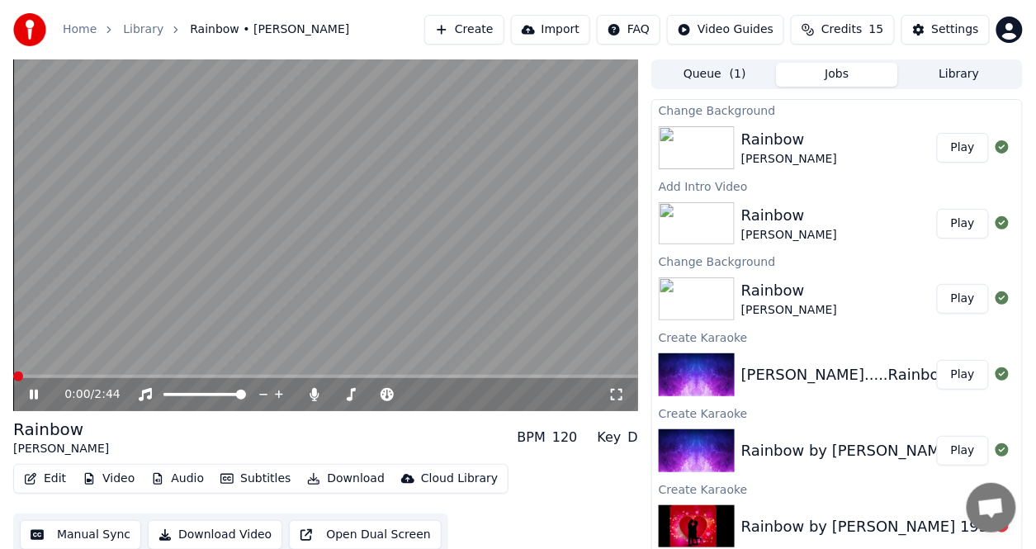
click at [13, 371] on span at bounding box center [18, 376] width 10 height 10
click at [973, 151] on button "Play" at bounding box center [963, 148] width 52 height 30
click at [941, 228] on button "Play" at bounding box center [963, 224] width 52 height 30
click at [958, 294] on button "Play" at bounding box center [963, 299] width 52 height 30
click at [951, 141] on button "Play" at bounding box center [963, 148] width 52 height 30
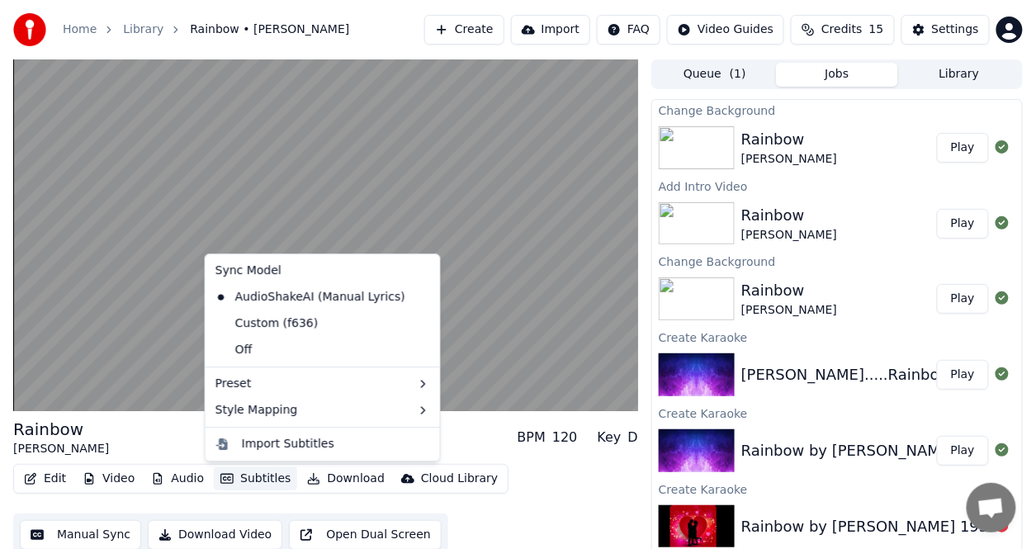
click at [251, 479] on button "Subtitles" at bounding box center [255, 478] width 83 height 23
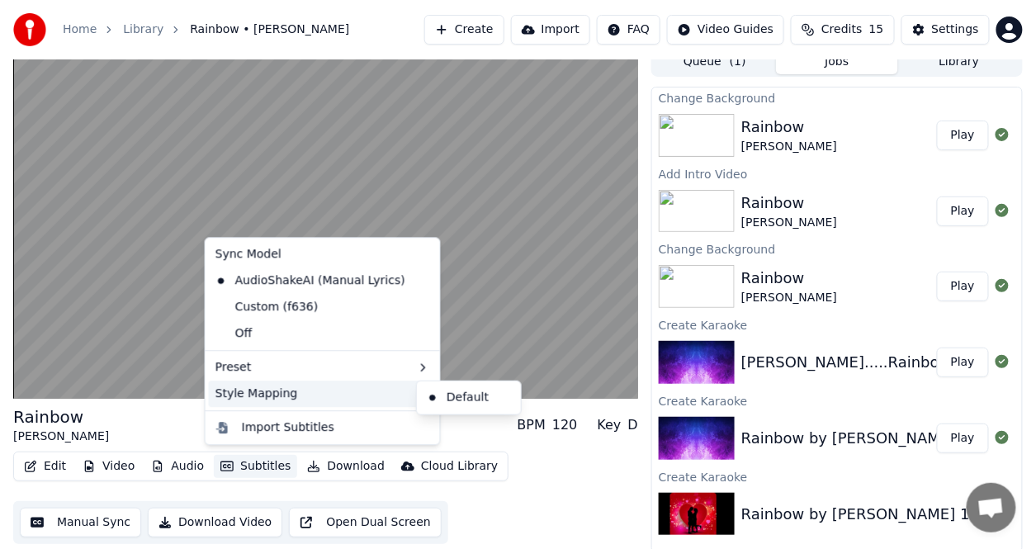
scroll to position [16, 0]
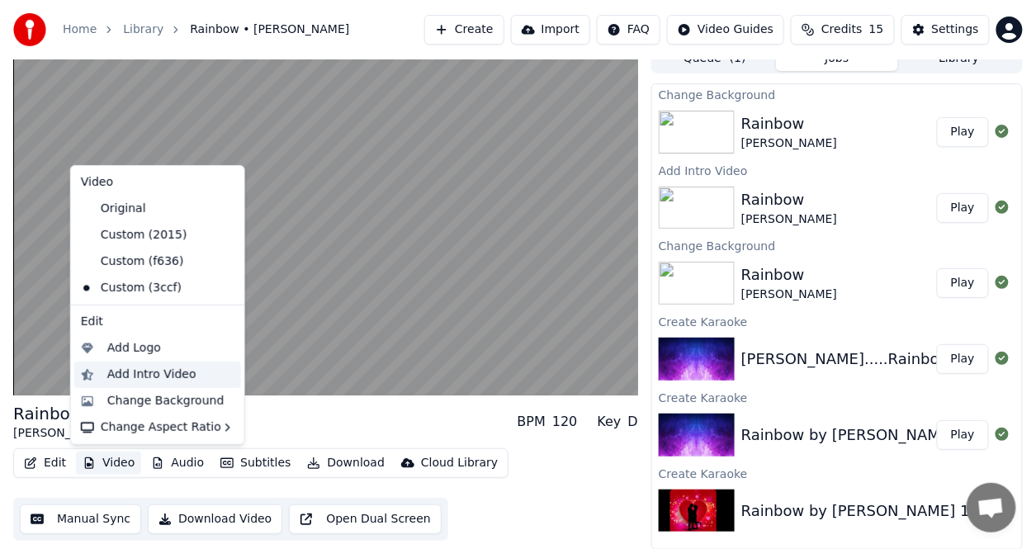
click at [137, 375] on div "Add Intro Video" at bounding box center [151, 374] width 89 height 17
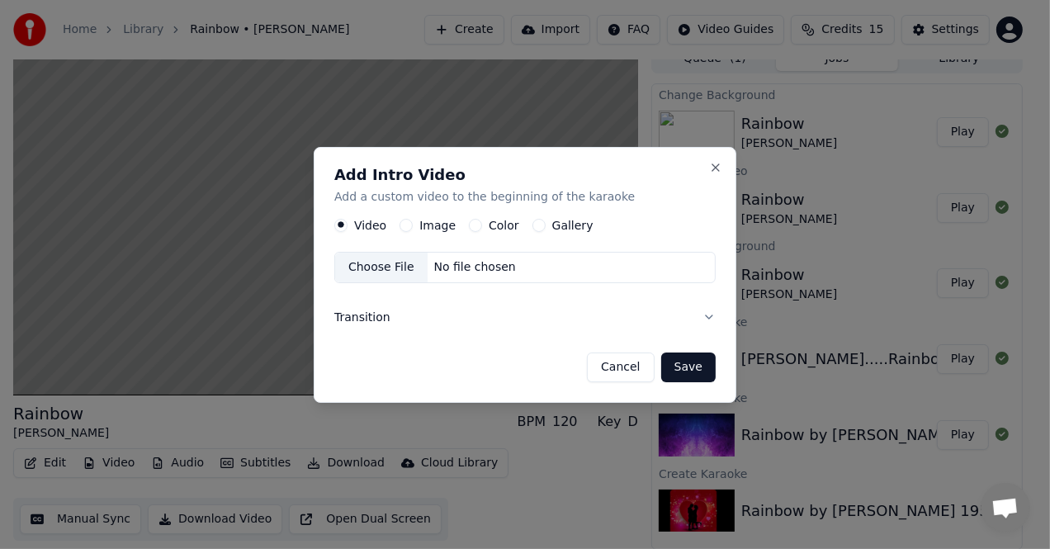
click at [507, 227] on label "Color" at bounding box center [503, 225] width 31 height 12
click at [482, 227] on button "Color" at bounding box center [475, 225] width 13 height 13
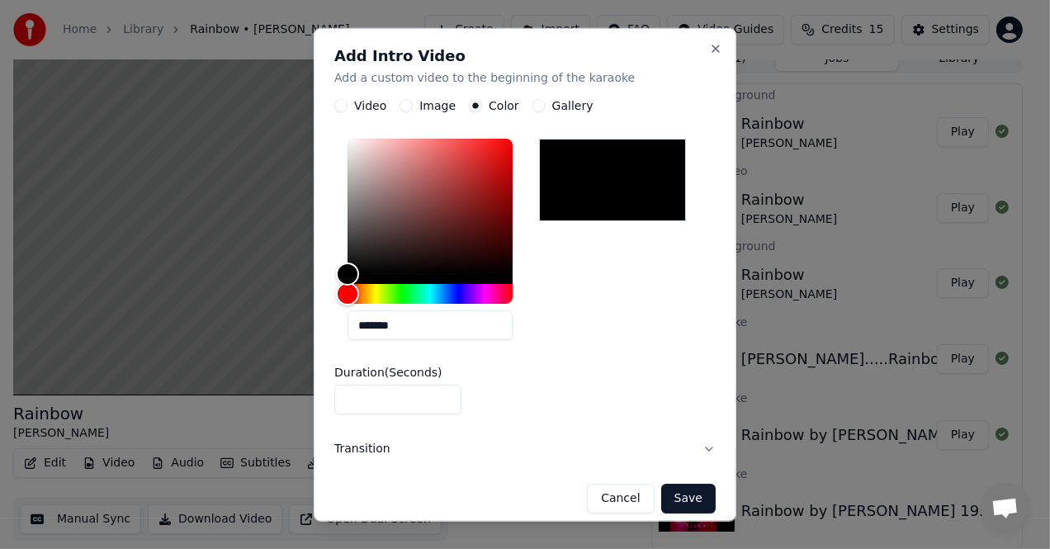
click at [661, 500] on button "Save" at bounding box center [688, 499] width 54 height 30
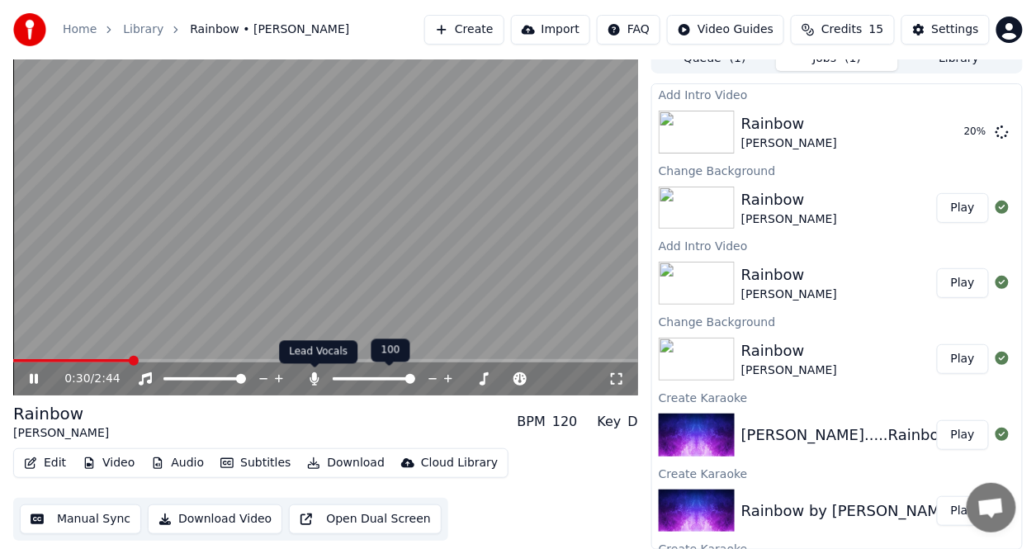
click at [320, 380] on icon at bounding box center [314, 378] width 17 height 13
click at [190, 459] on button "Audio" at bounding box center [177, 462] width 66 height 23
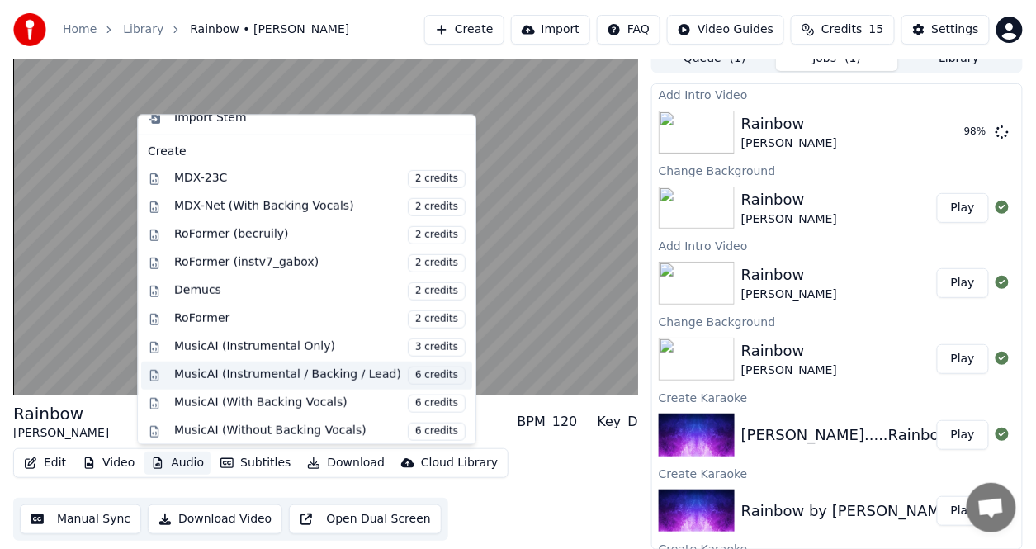
scroll to position [265, 0]
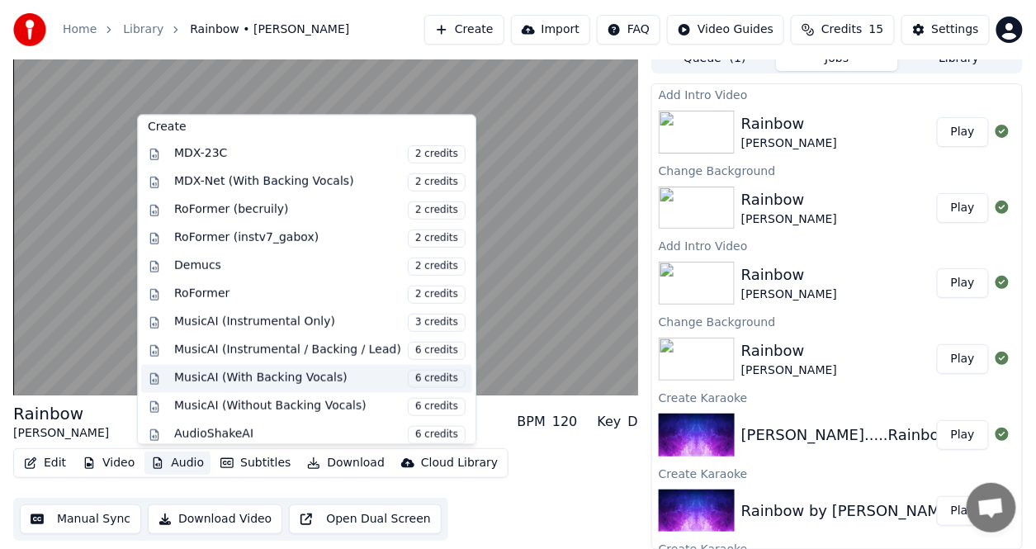
click at [408, 371] on span "6 credits" at bounding box center [437, 378] width 58 height 18
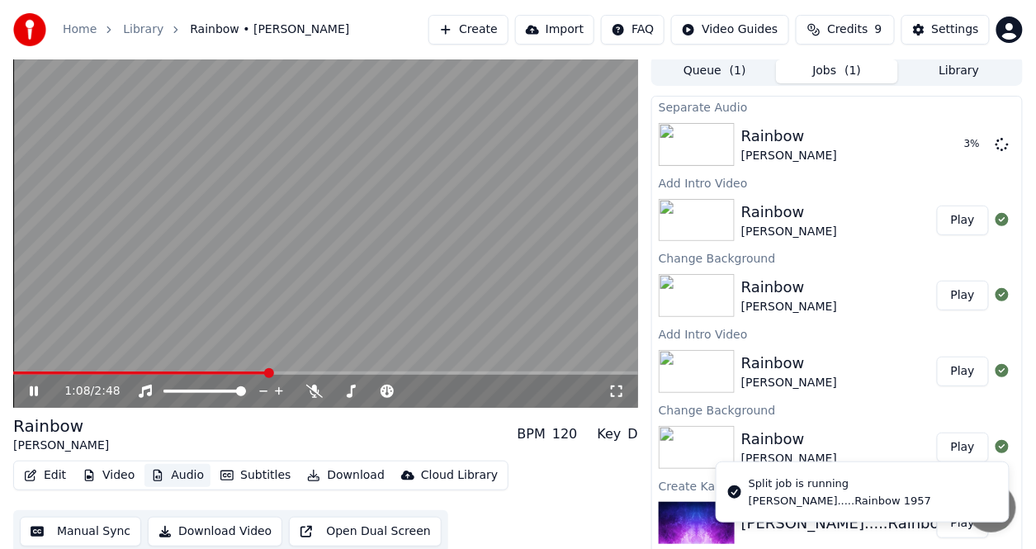
scroll to position [0, 0]
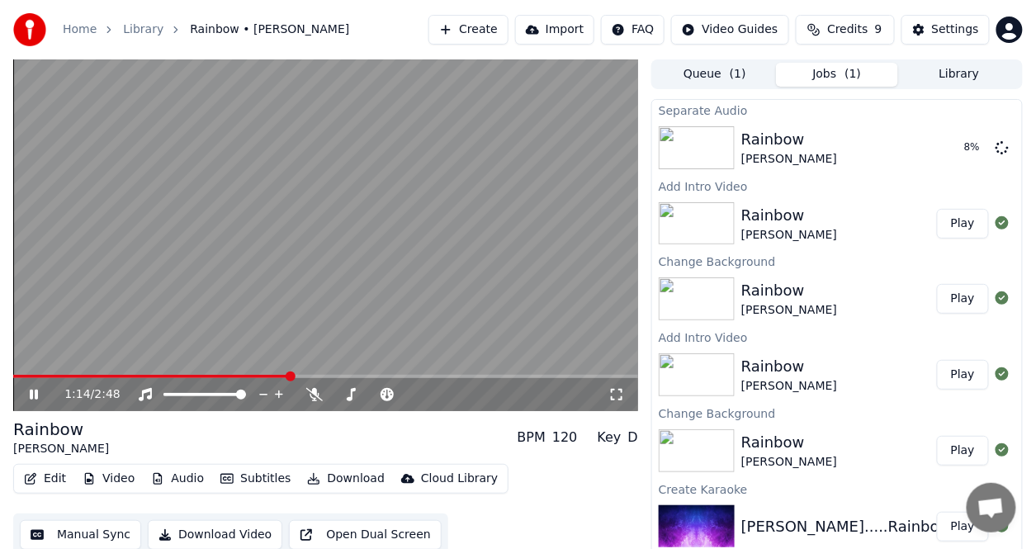
click at [32, 394] on icon at bounding box center [34, 394] width 8 height 10
click at [314, 398] on icon at bounding box center [314, 394] width 17 height 13
click at [13, 375] on span at bounding box center [13, 376] width 0 height 3
click at [315, 383] on div "0:05 / 2:48" at bounding box center [325, 394] width 625 height 33
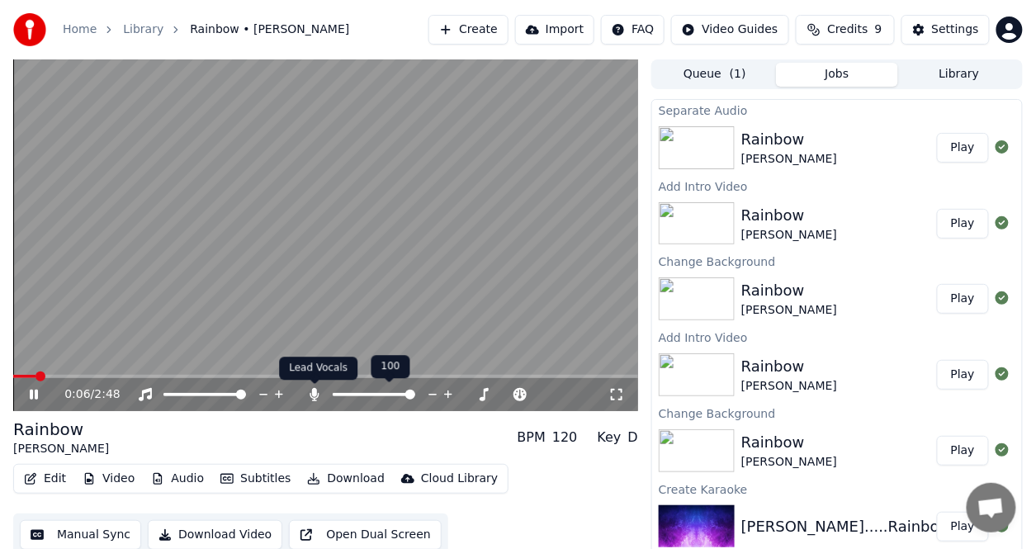
click at [315, 388] on span at bounding box center [314, 384] width 8 height 8
click at [317, 395] on icon at bounding box center [314, 394] width 17 height 13
click at [31, 371] on span at bounding box center [36, 376] width 10 height 10
click at [310, 391] on icon at bounding box center [314, 394] width 17 height 13
click at [13, 371] on span at bounding box center [18, 376] width 10 height 10
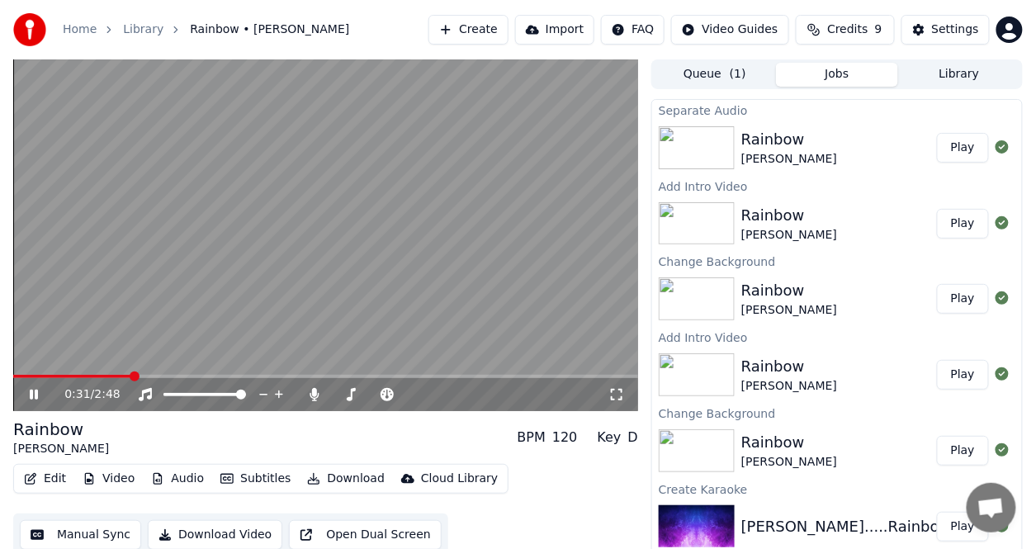
click at [241, 479] on button "Subtitles" at bounding box center [255, 478] width 83 height 23
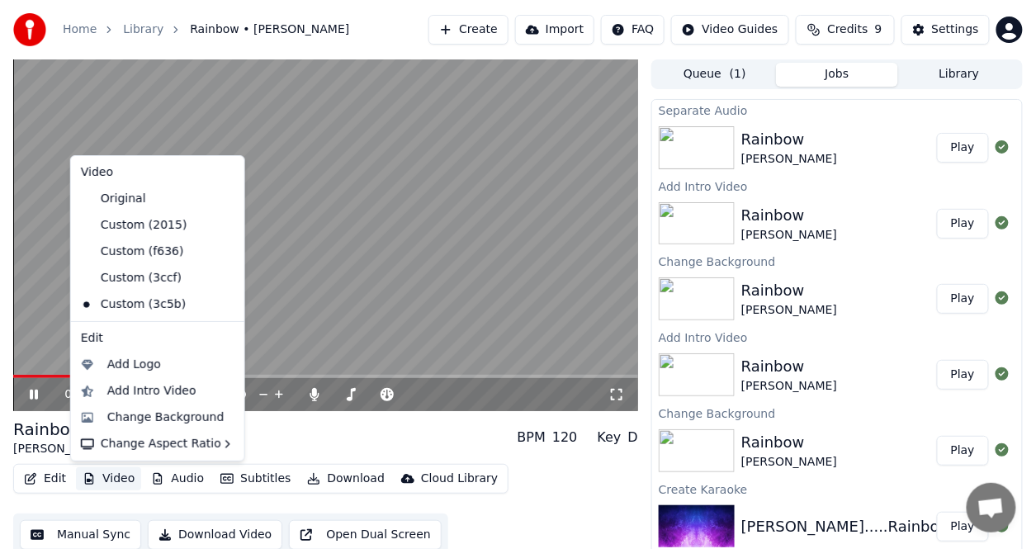
click at [108, 475] on button "Video" at bounding box center [108, 478] width 65 height 23
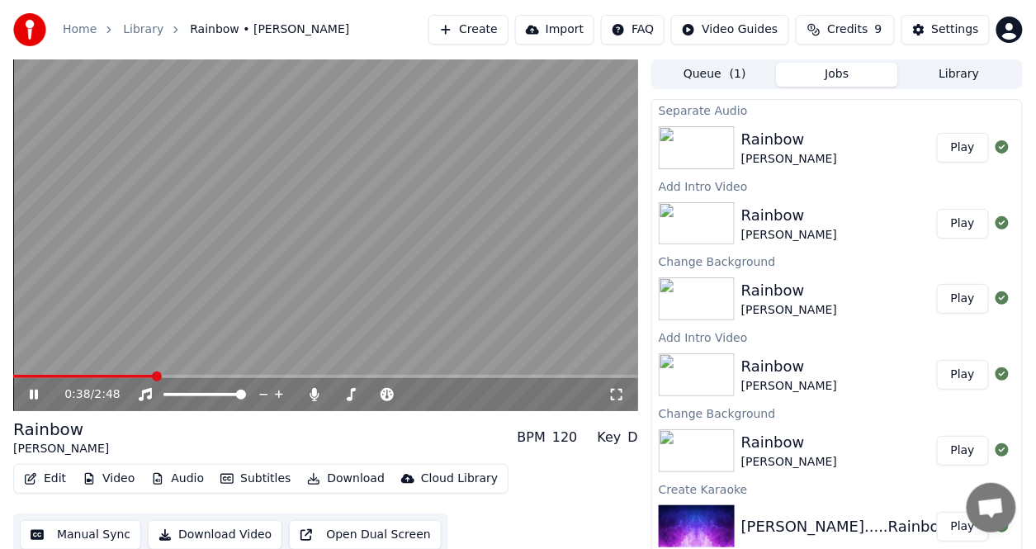
click at [108, 475] on button "Video" at bounding box center [108, 478] width 65 height 23
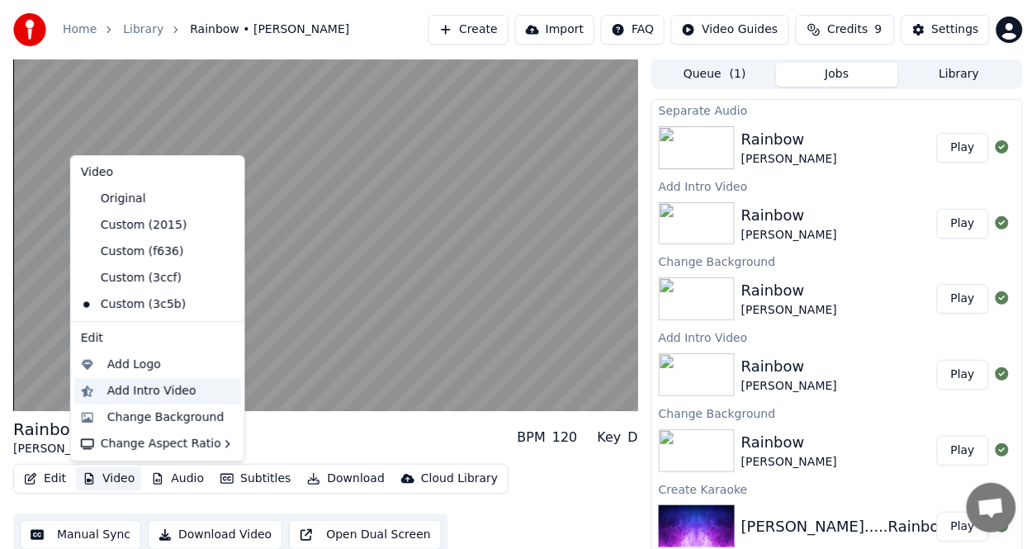
click at [136, 389] on div "Add Intro Video" at bounding box center [151, 391] width 89 height 17
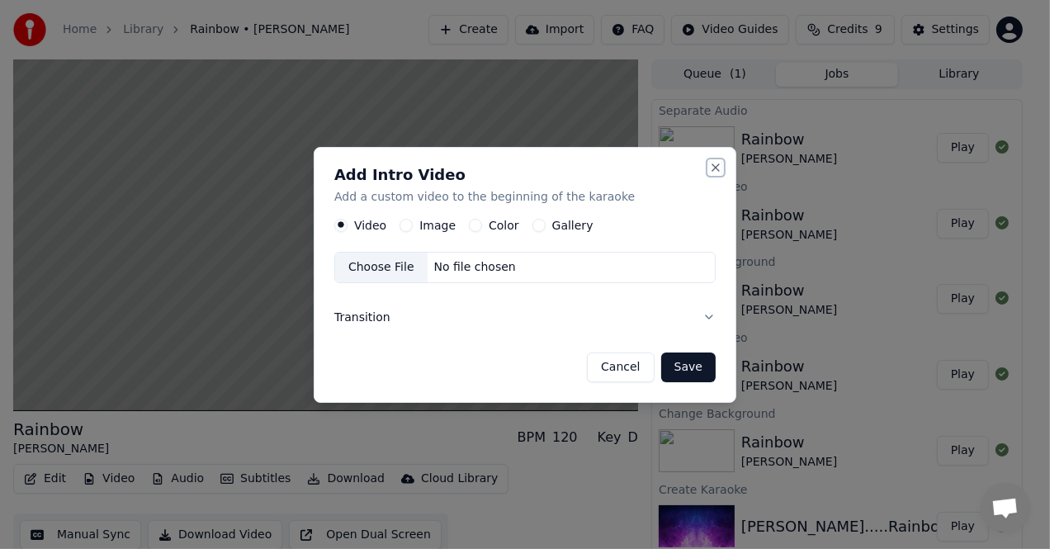
click at [712, 166] on button "Close" at bounding box center [715, 167] width 13 height 13
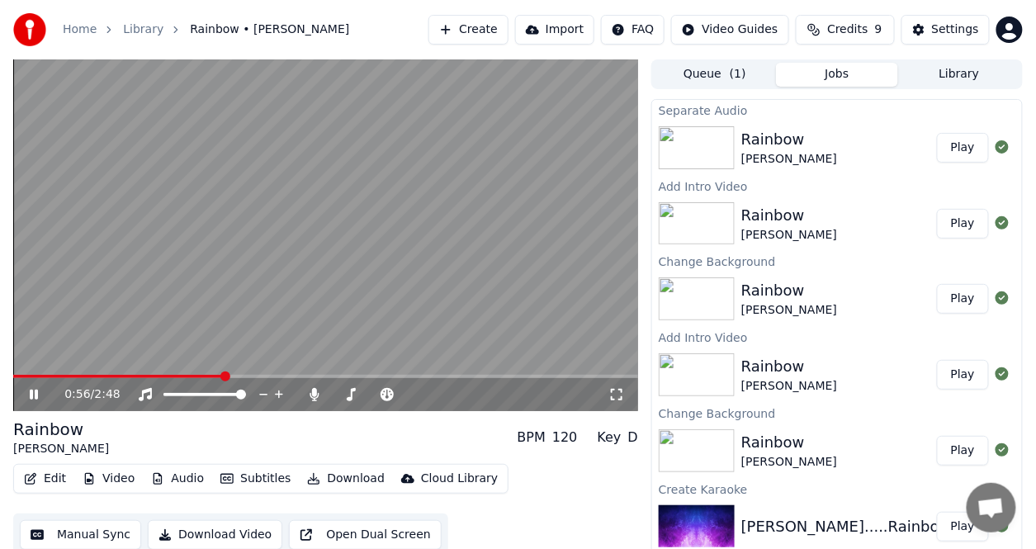
click at [769, 374] on div "Rainbow" at bounding box center [789, 366] width 96 height 23
click at [26, 391] on icon at bounding box center [45, 394] width 38 height 13
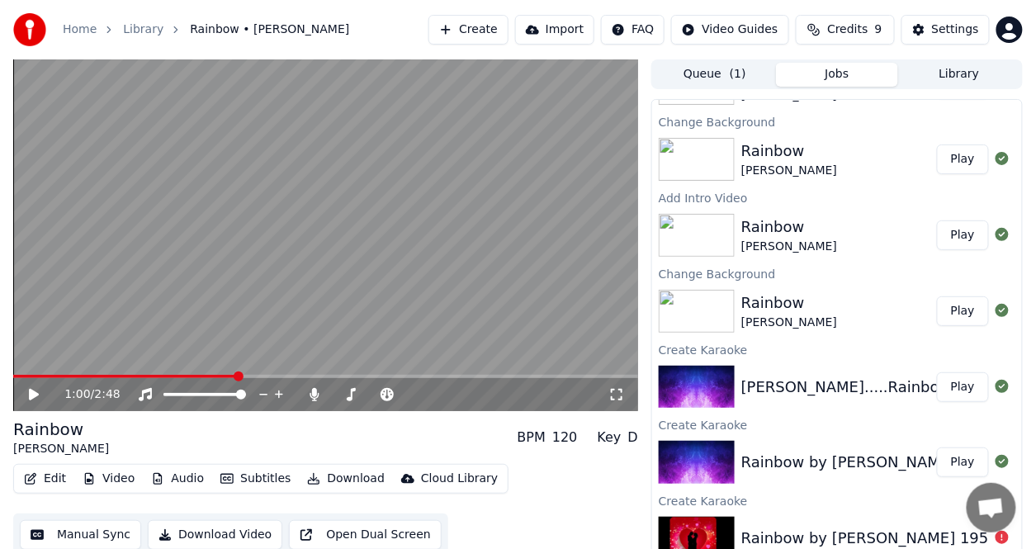
scroll to position [16, 0]
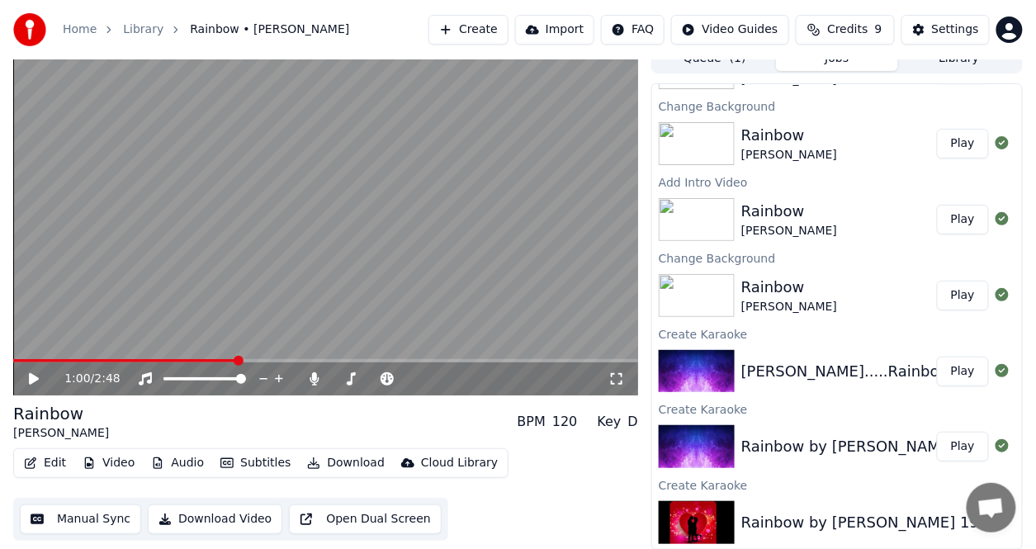
click at [947, 370] on button "Play" at bounding box center [963, 371] width 52 height 30
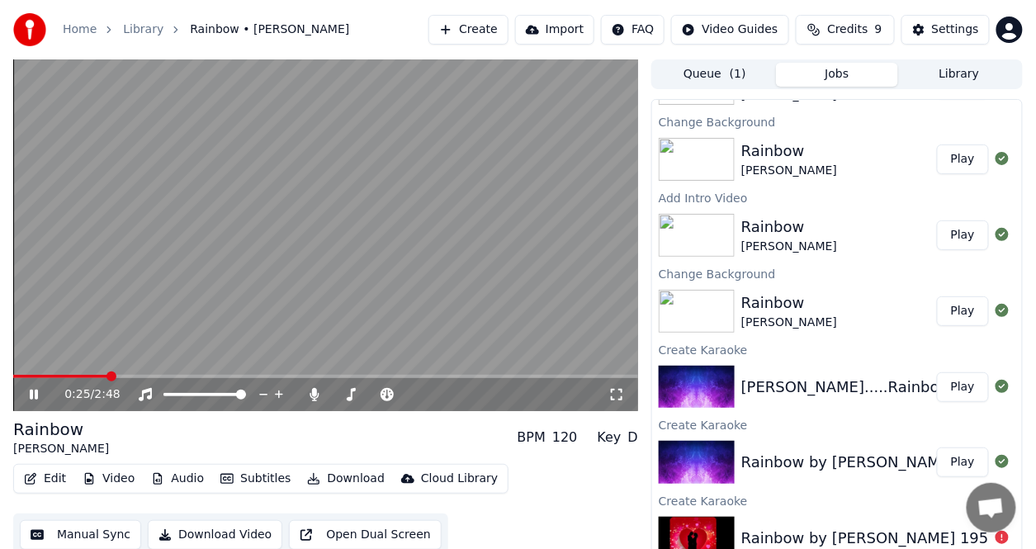
scroll to position [16, 0]
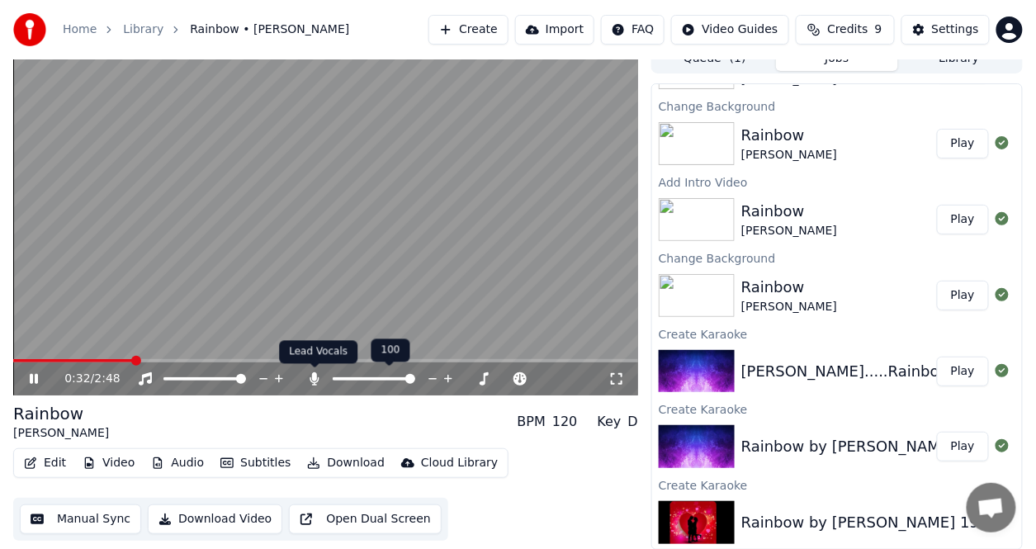
click at [312, 379] on icon at bounding box center [314, 378] width 9 height 13
click at [114, 460] on button "Video" at bounding box center [108, 462] width 65 height 23
click at [509, 329] on video at bounding box center [325, 219] width 625 height 351
click at [315, 375] on icon at bounding box center [314, 378] width 17 height 13
click at [34, 372] on icon at bounding box center [45, 378] width 38 height 13
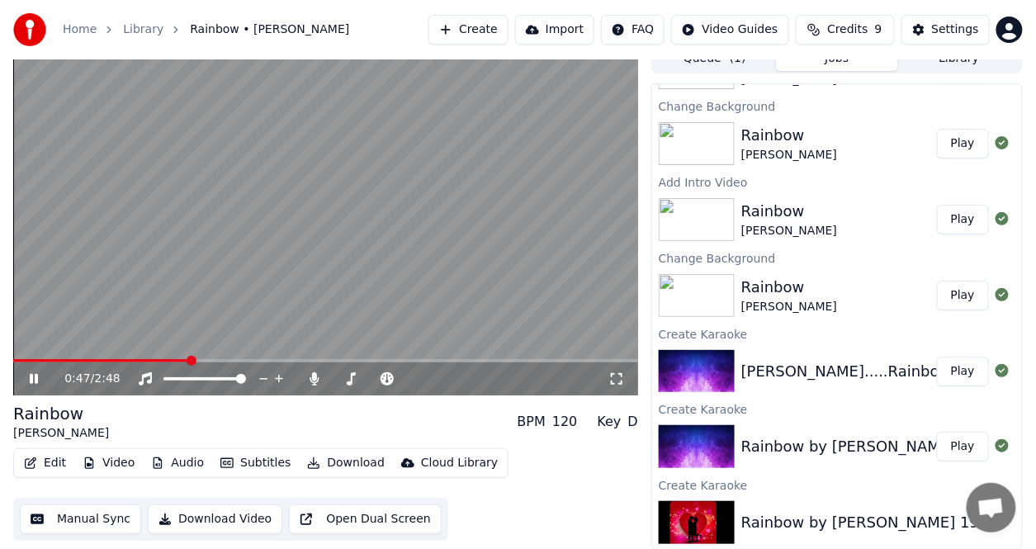
click at [190, 458] on button "Audio" at bounding box center [177, 462] width 66 height 23
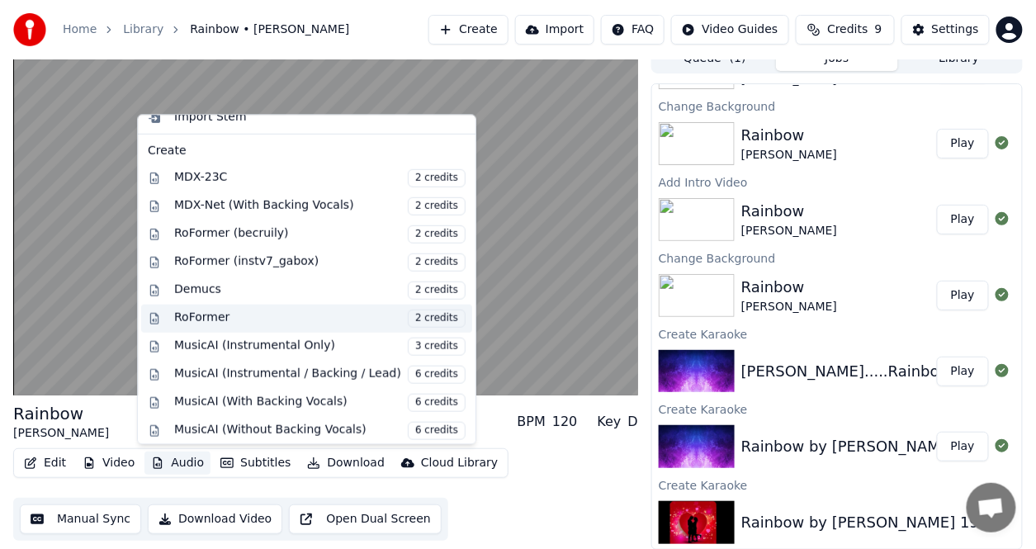
scroll to position [318, 0]
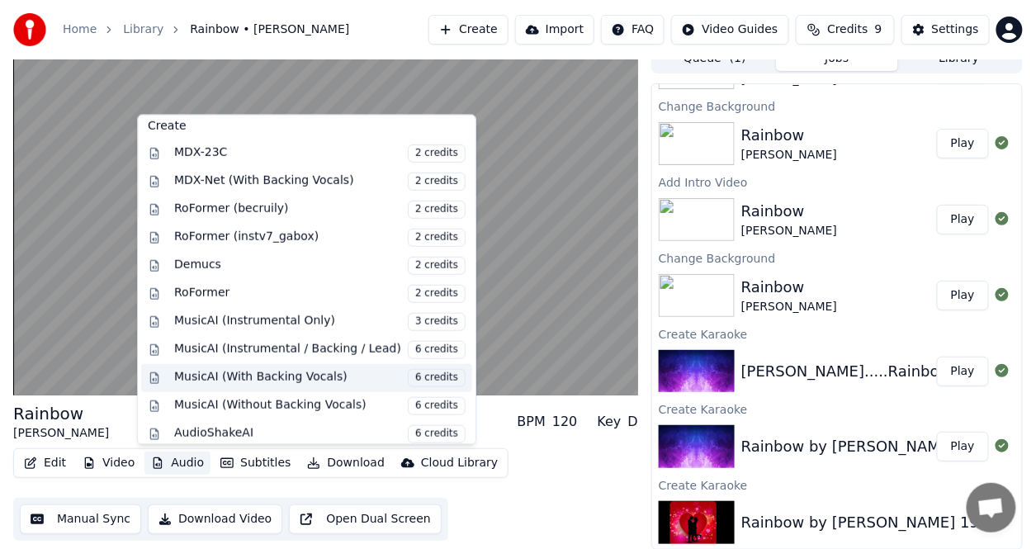
click at [276, 371] on div "MusicAI (With Backing Vocals) 6 credits" at bounding box center [319, 377] width 291 height 18
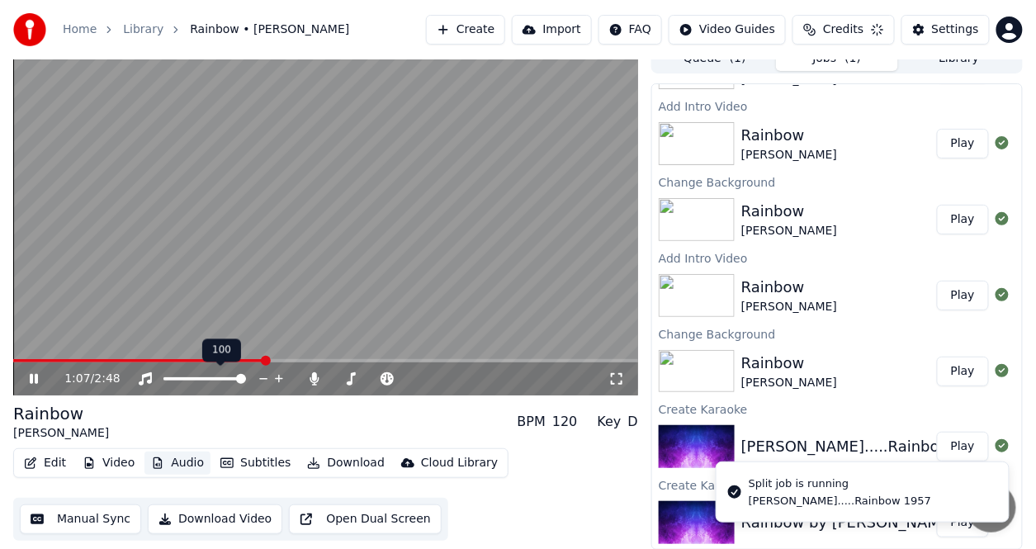
scroll to position [215, 0]
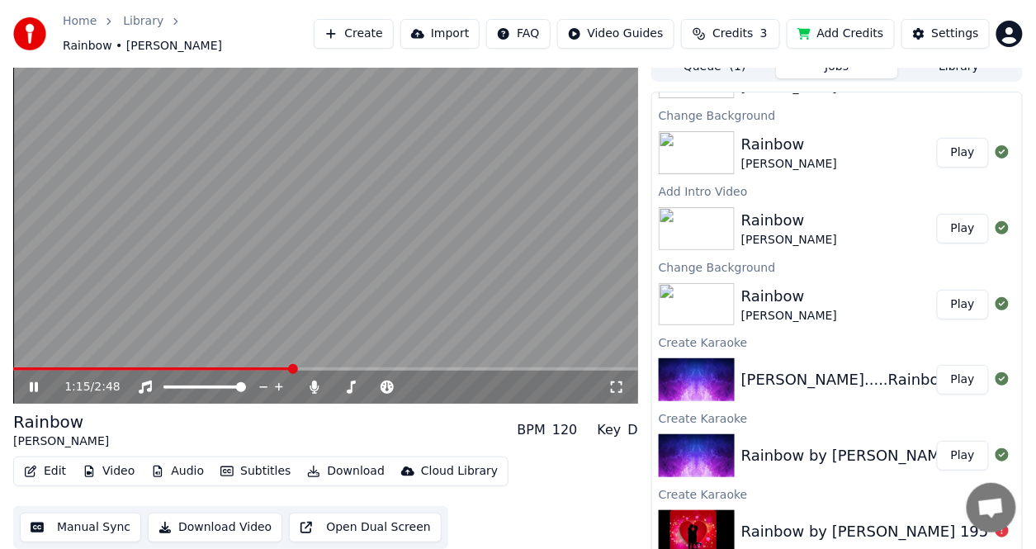
drag, startPoint x: 177, startPoint y: 318, endPoint x: 182, endPoint y: 311, distance: 8.9
click at [179, 317] on video at bounding box center [325, 227] width 625 height 351
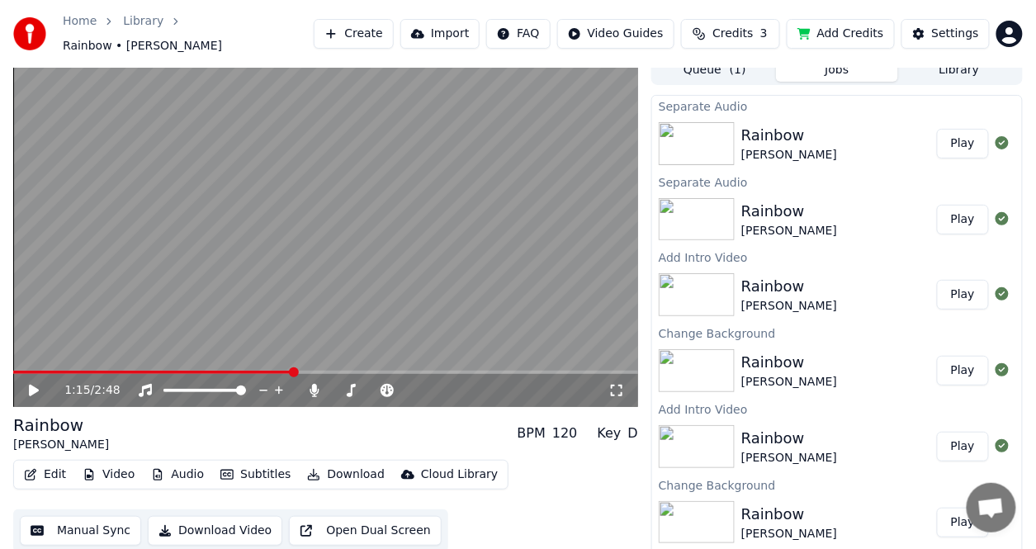
scroll to position [16, 0]
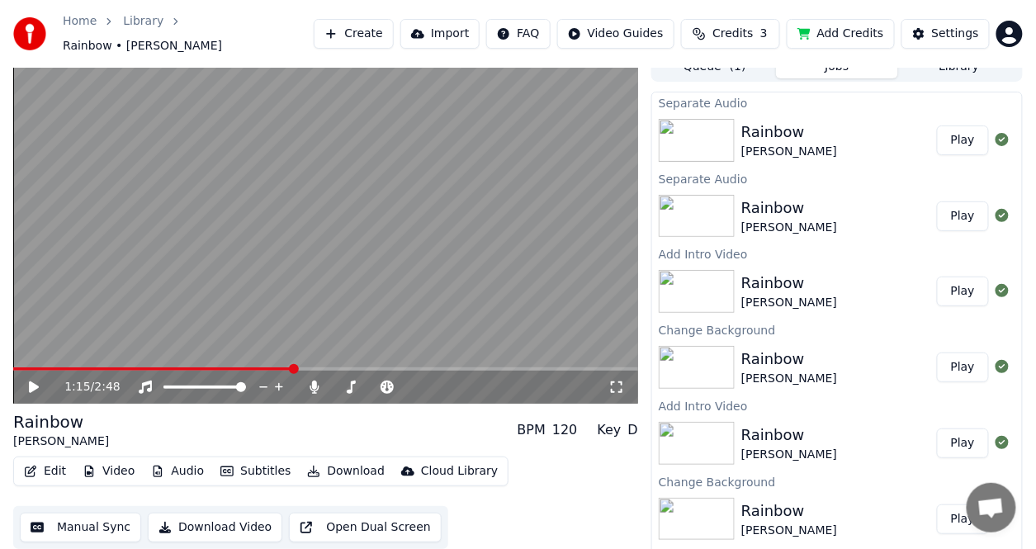
click at [125, 465] on button "Video" at bounding box center [108, 471] width 65 height 23
click at [190, 465] on button "Audio" at bounding box center [177, 471] width 66 height 23
click at [111, 460] on button "Video" at bounding box center [108, 471] width 65 height 23
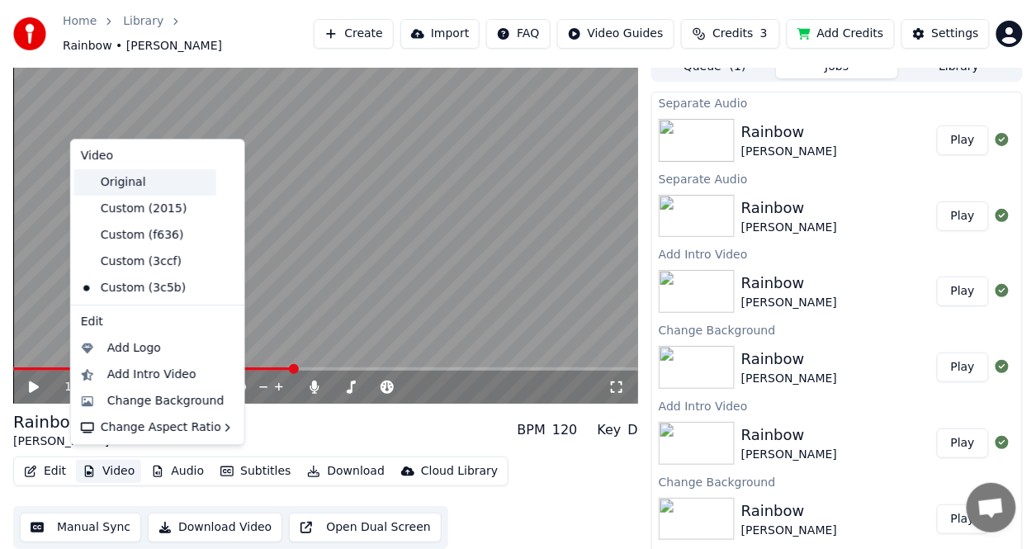
click at [129, 174] on div "Original" at bounding box center [145, 182] width 142 height 26
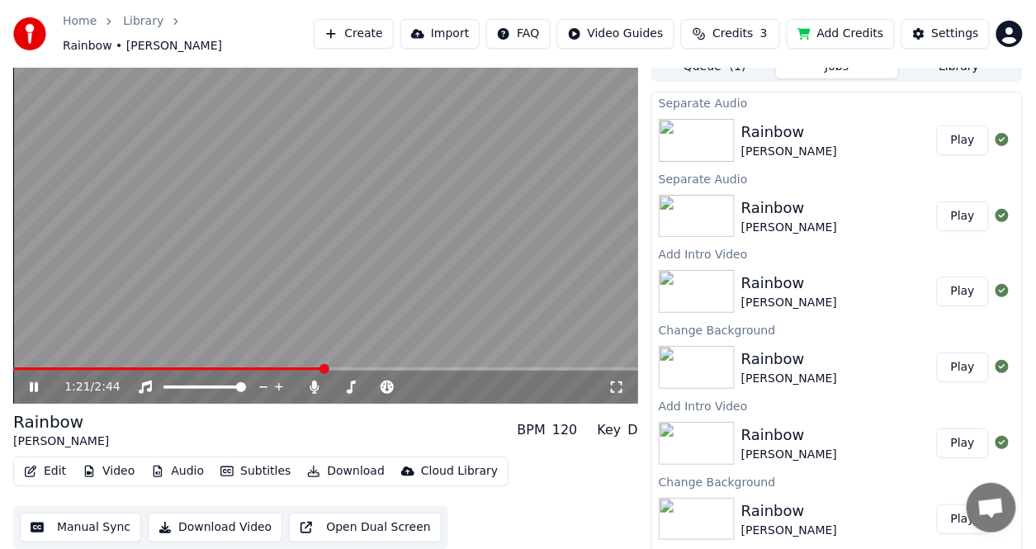
click at [58, 460] on button "Edit" at bounding box center [44, 471] width 55 height 23
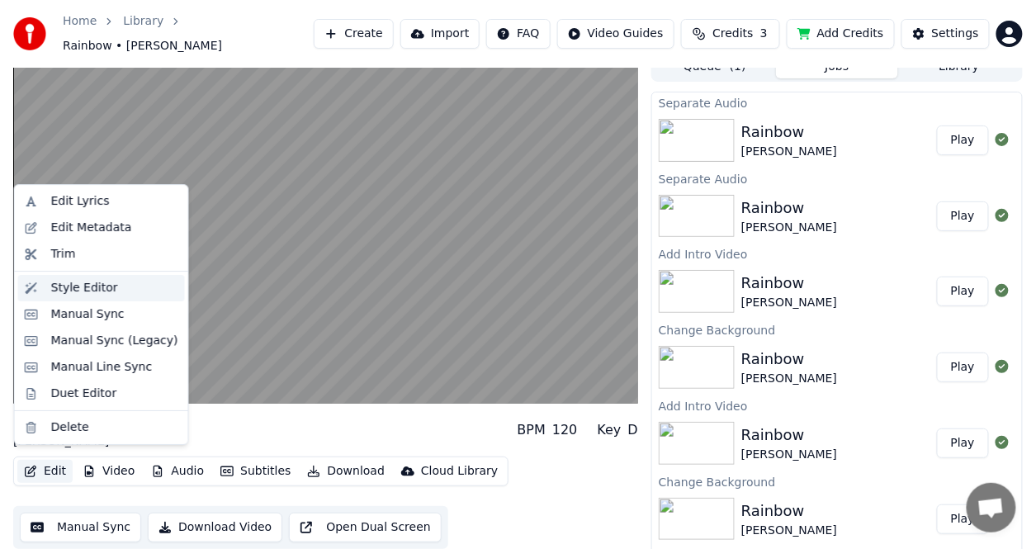
click at [60, 286] on div "Style Editor" at bounding box center [84, 288] width 67 height 17
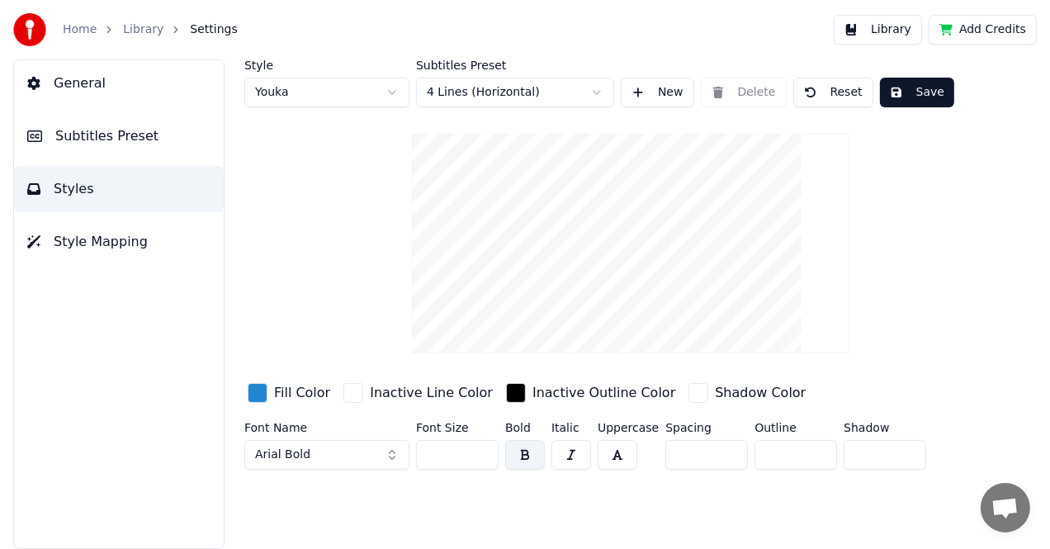
click at [60, 286] on div "General Subtitles Preset Styles Style Mapping" at bounding box center [118, 303] width 211 height 489
click at [438, 89] on html "Home Library Settings Library Add Credits General Subtitles Preset Styles Style…" at bounding box center [525, 274] width 1050 height 549
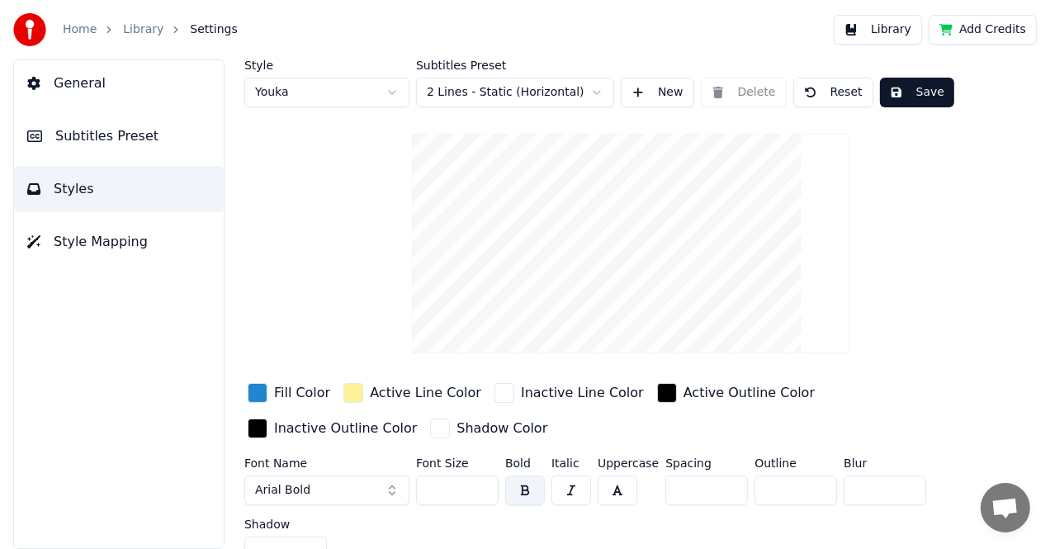
click at [903, 84] on button "Save" at bounding box center [917, 93] width 74 height 30
click at [903, 88] on button "Save" at bounding box center [917, 93] width 74 height 30
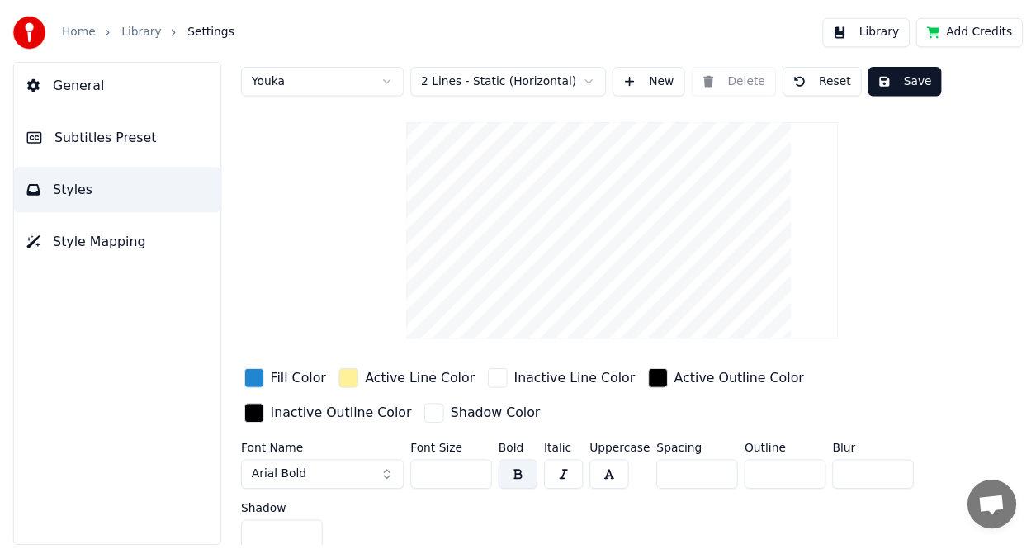
scroll to position [21, 0]
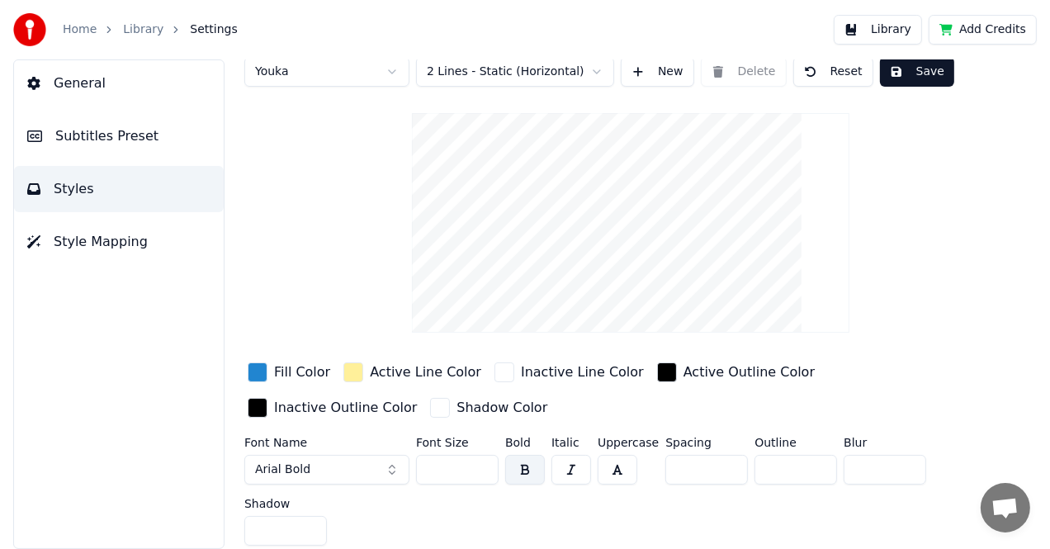
click at [61, 28] on div "Home Library Settings" at bounding box center [125, 29] width 224 height 33
click at [71, 32] on link "Home" at bounding box center [80, 29] width 34 height 17
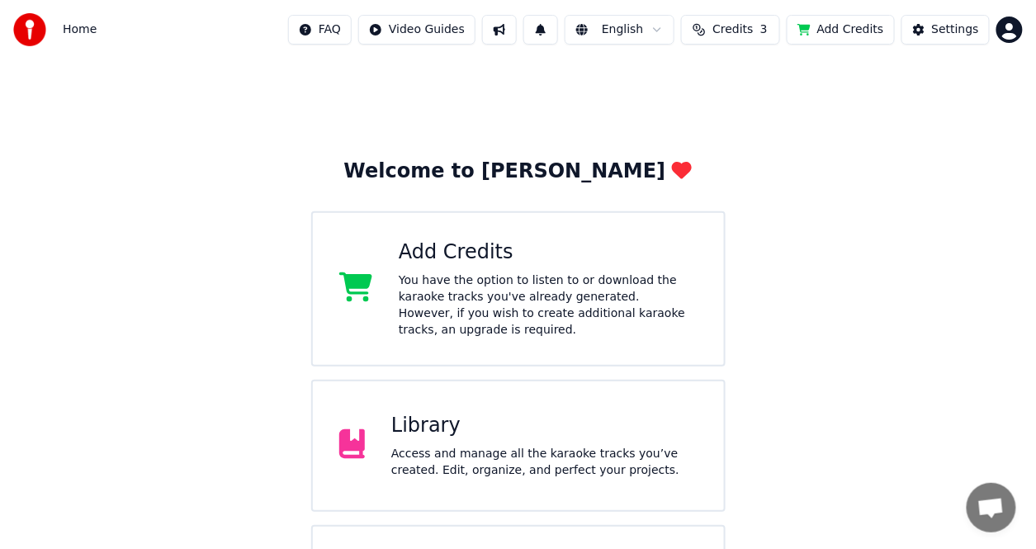
click at [599, 446] on div "Access and manage all the karaoke tracks you’ve created. Edit, organize, and pe…" at bounding box center [544, 462] width 306 height 33
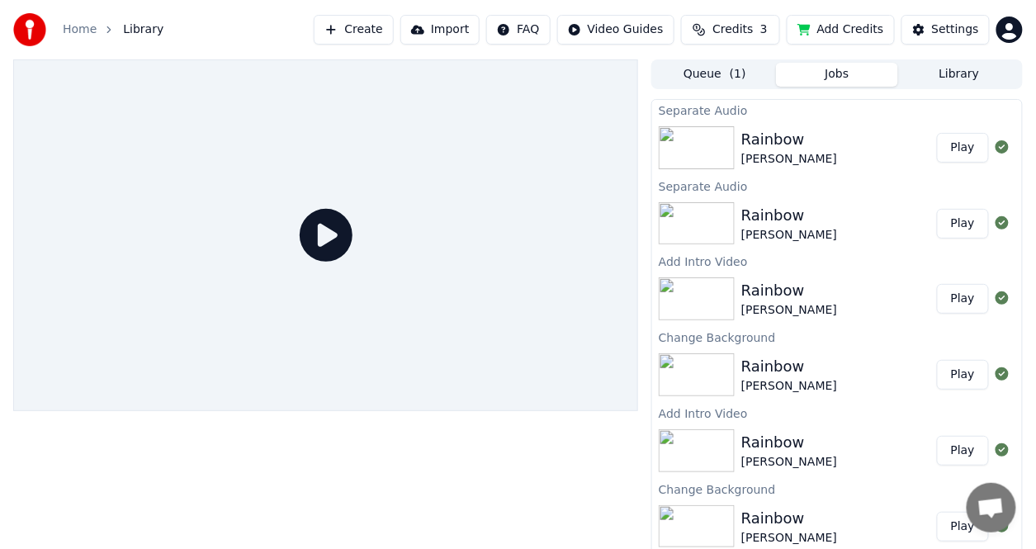
click at [783, 170] on div "Rainbow [PERSON_NAME] Play" at bounding box center [837, 148] width 370 height 56
click at [785, 135] on div "Rainbow" at bounding box center [789, 139] width 96 height 23
click at [958, 145] on button "Play" at bounding box center [963, 148] width 52 height 30
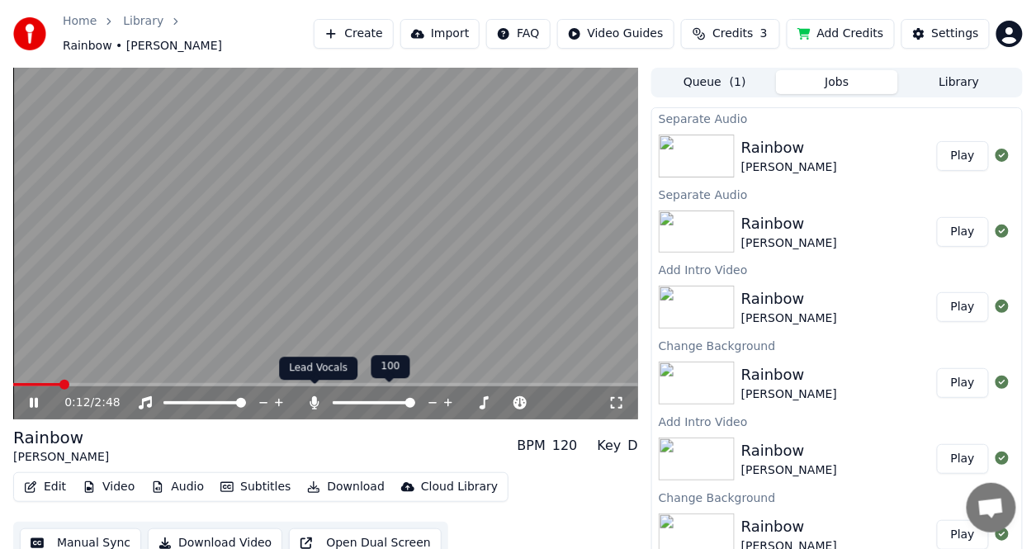
click at [313, 396] on icon at bounding box center [314, 402] width 9 height 13
click at [313, 396] on icon at bounding box center [314, 402] width 17 height 13
click at [314, 396] on icon at bounding box center [314, 402] width 9 height 13
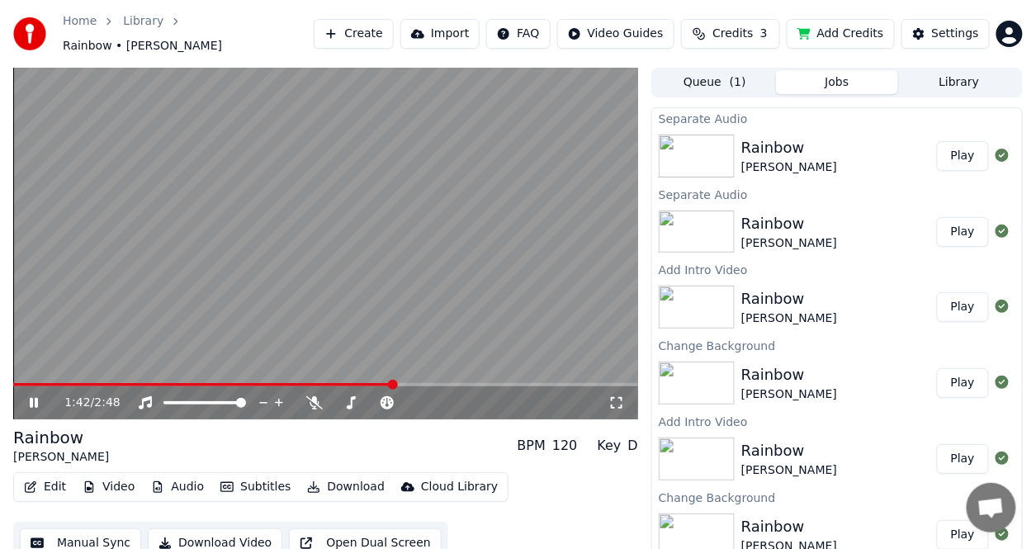
click at [342, 475] on button "Download" at bounding box center [345, 486] width 91 height 23
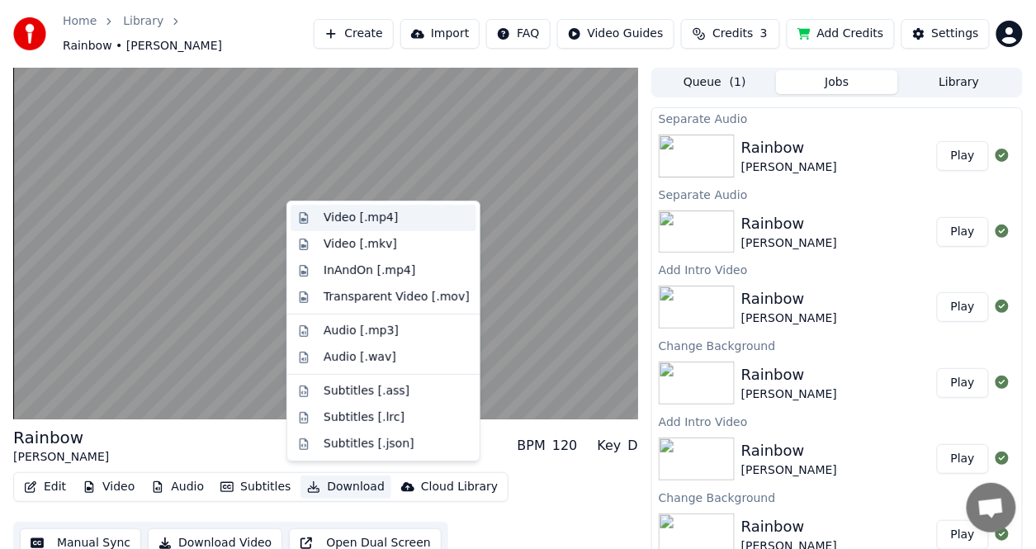
click at [358, 215] on div "Video [.mp4]" at bounding box center [360, 218] width 74 height 17
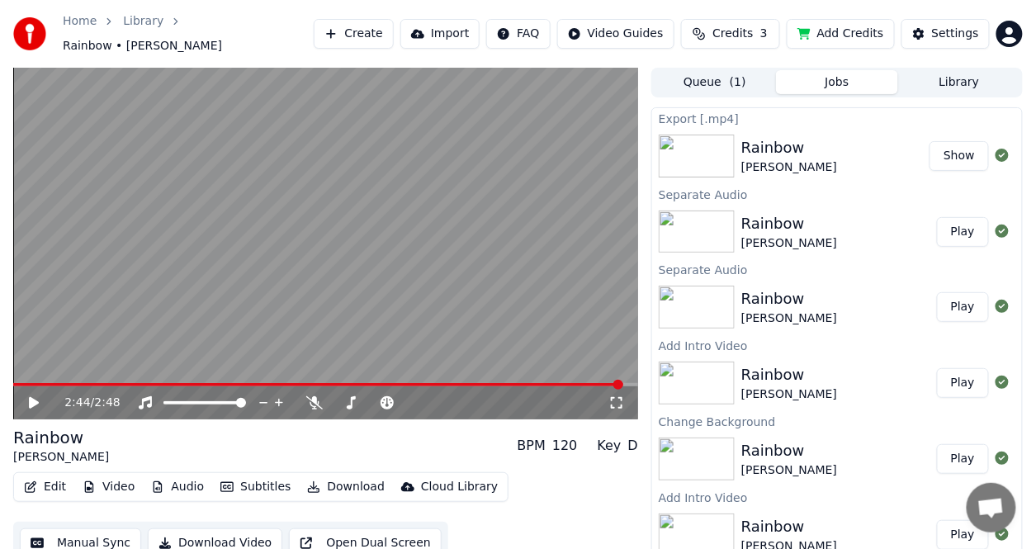
click at [943, 143] on button "Show" at bounding box center [958, 156] width 59 height 30
click at [310, 396] on icon at bounding box center [314, 402] width 17 height 13
click at [34, 397] on icon at bounding box center [34, 403] width 10 height 12
click at [13, 380] on span at bounding box center [18, 385] width 10 height 10
click at [38, 399] on icon at bounding box center [45, 402] width 38 height 13
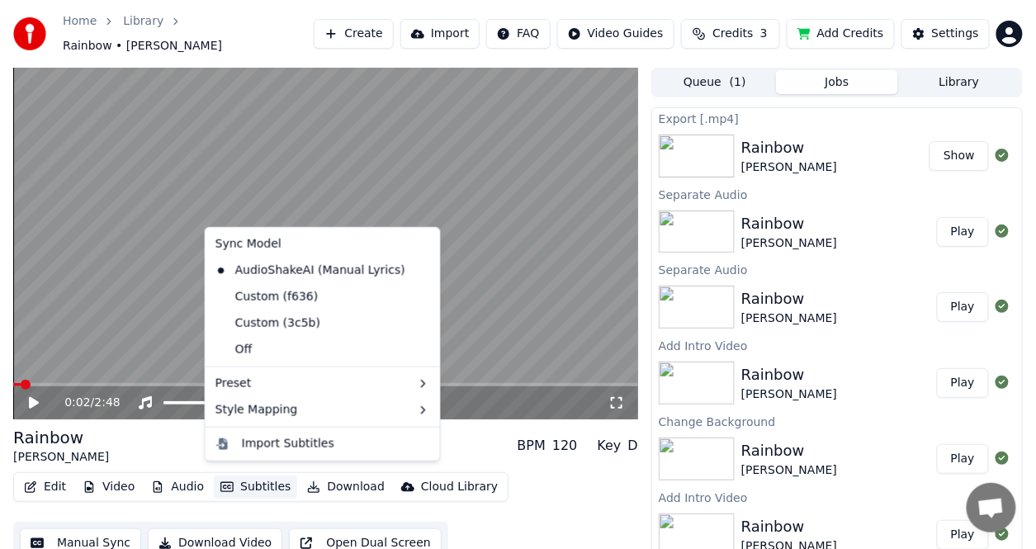
click at [246, 479] on button "Subtitles" at bounding box center [255, 486] width 83 height 23
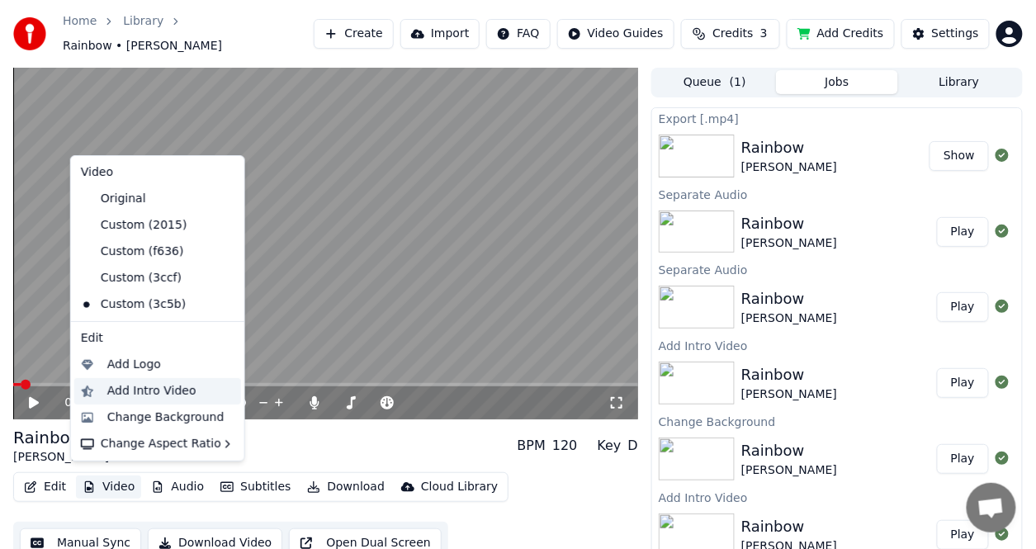
click at [132, 390] on div "Add Intro Video" at bounding box center [151, 391] width 89 height 17
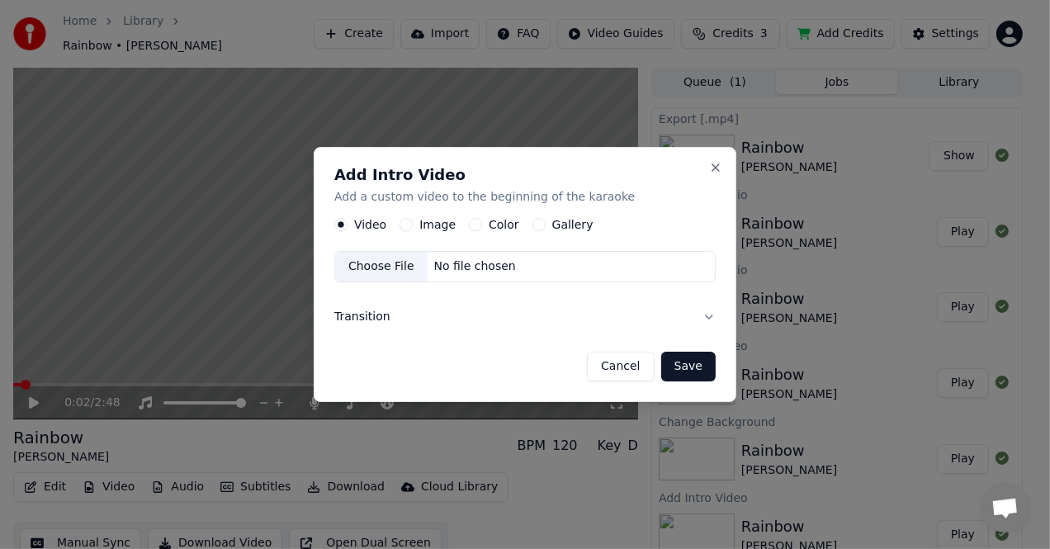
click at [488, 220] on label "Color" at bounding box center [503, 225] width 31 height 12
click at [482, 220] on button "Color" at bounding box center [475, 225] width 13 height 13
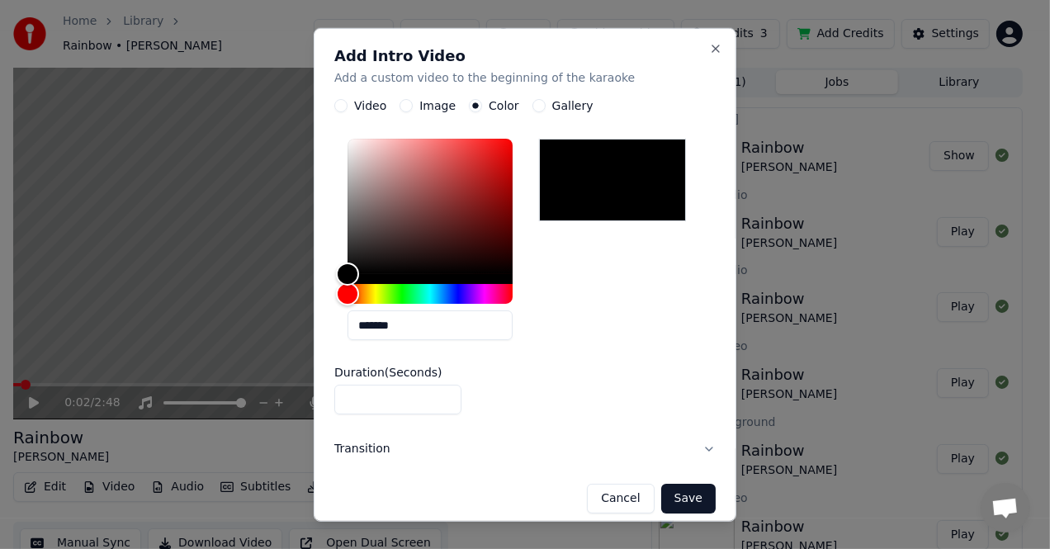
click at [662, 495] on button "Save" at bounding box center [688, 499] width 54 height 30
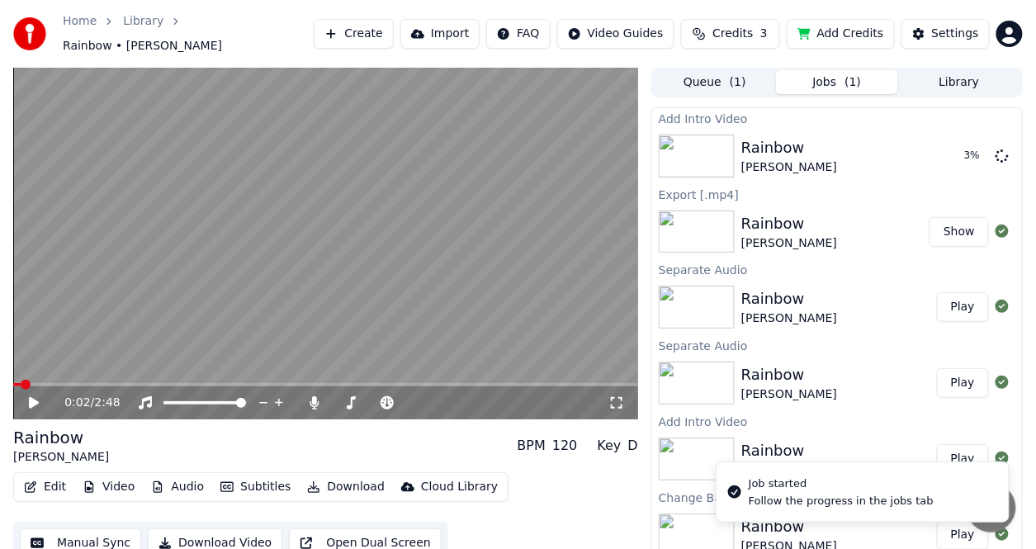
click at [34, 402] on div "0:02 / 2:48" at bounding box center [325, 402] width 611 height 17
click at [30, 397] on icon at bounding box center [34, 403] width 10 height 12
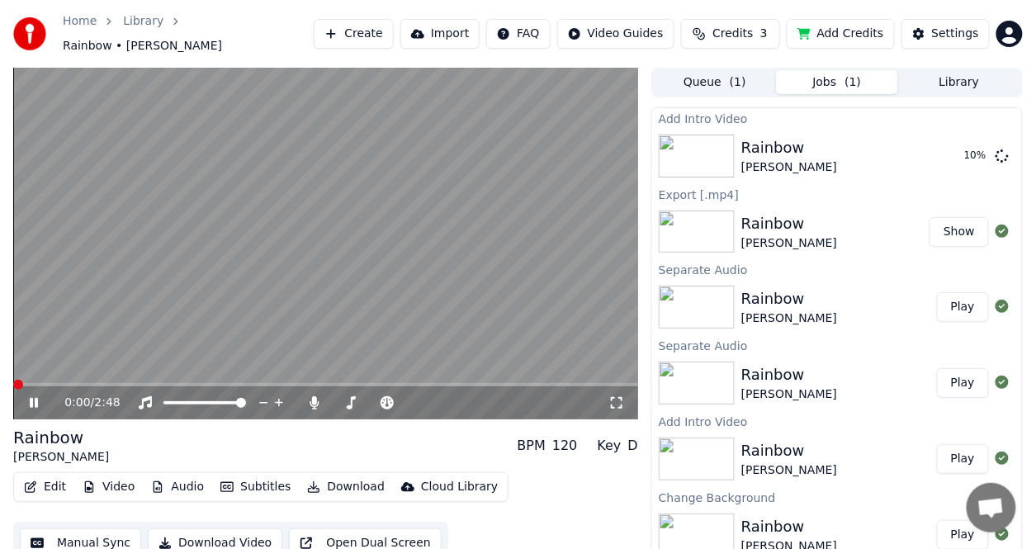
click at [13, 380] on span at bounding box center [18, 385] width 10 height 10
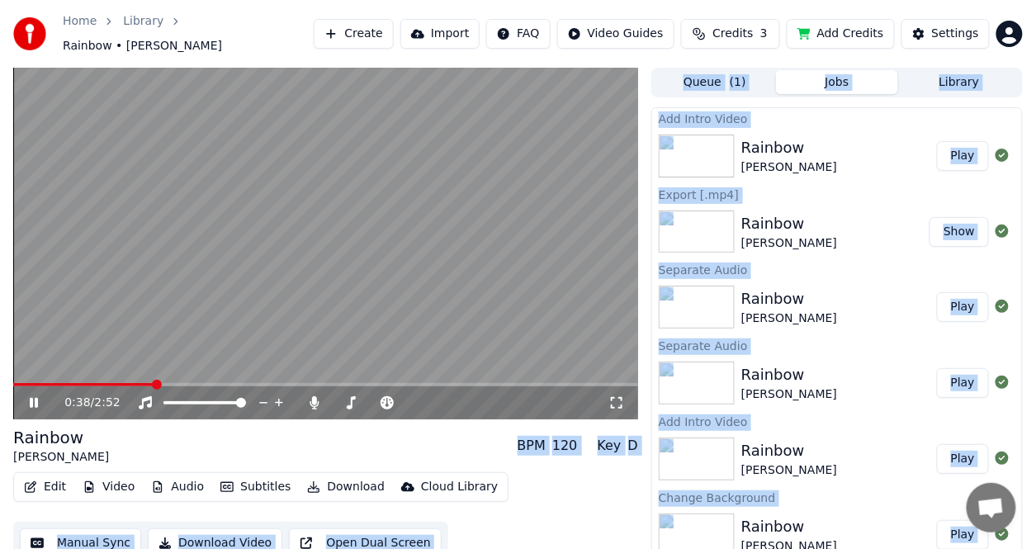
drag, startPoint x: 147, startPoint y: 380, endPoint x: 0, endPoint y: 377, distance: 146.9
click at [13, 380] on span at bounding box center [18, 385] width 10 height 10
click at [347, 477] on button "Download" at bounding box center [345, 486] width 91 height 23
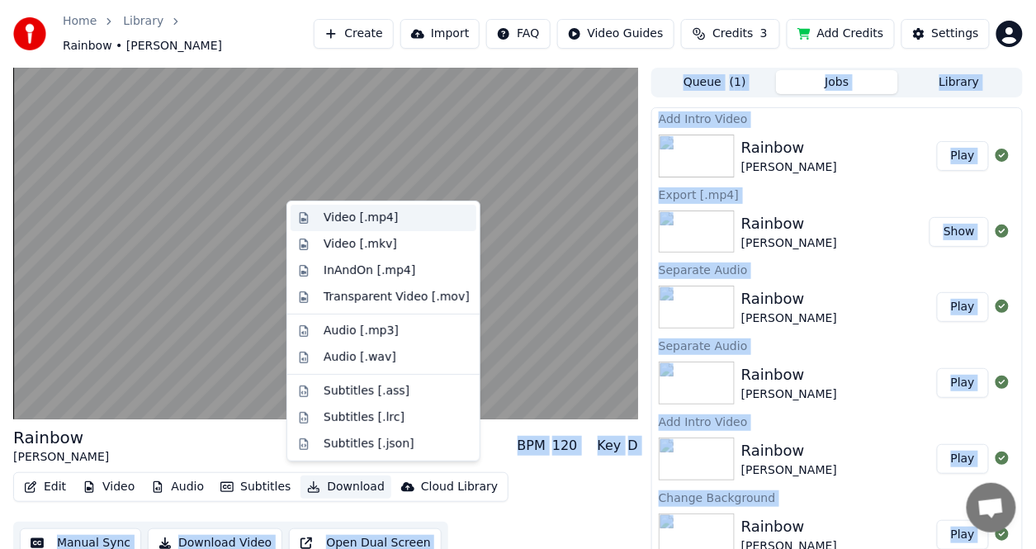
click at [347, 217] on div "Video [.mp4]" at bounding box center [360, 218] width 74 height 17
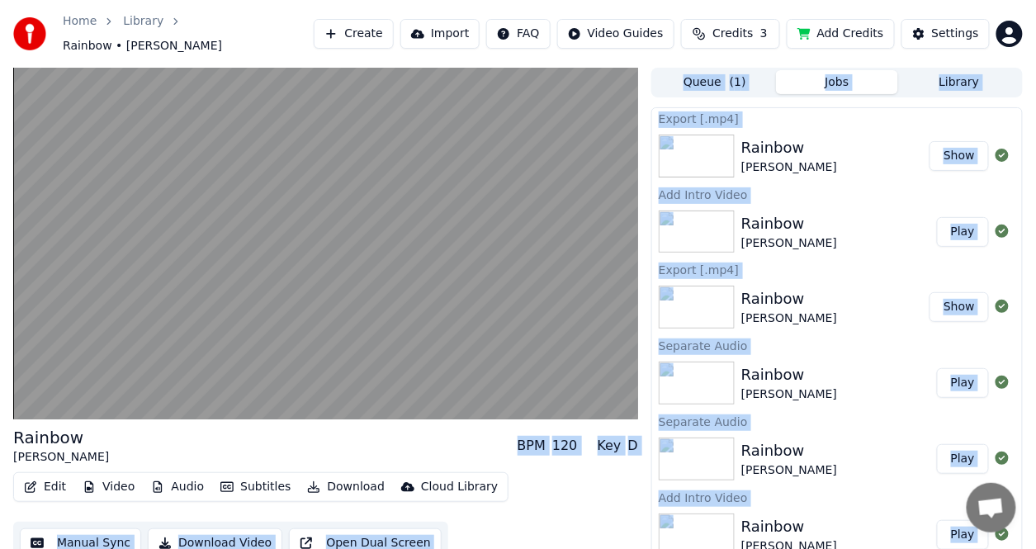
click at [951, 149] on button "Show" at bounding box center [958, 156] width 59 height 30
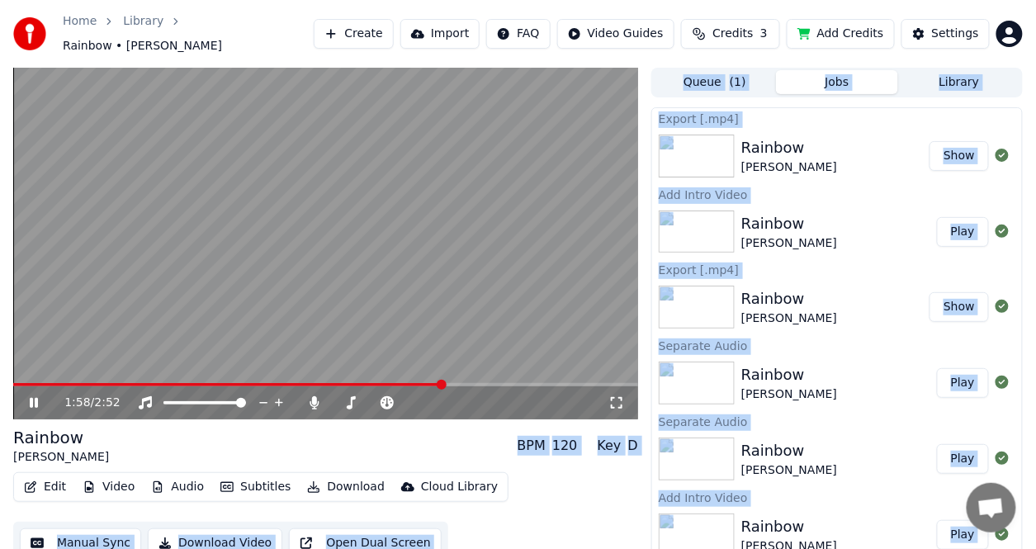
click at [31, 398] on icon at bounding box center [34, 403] width 8 height 10
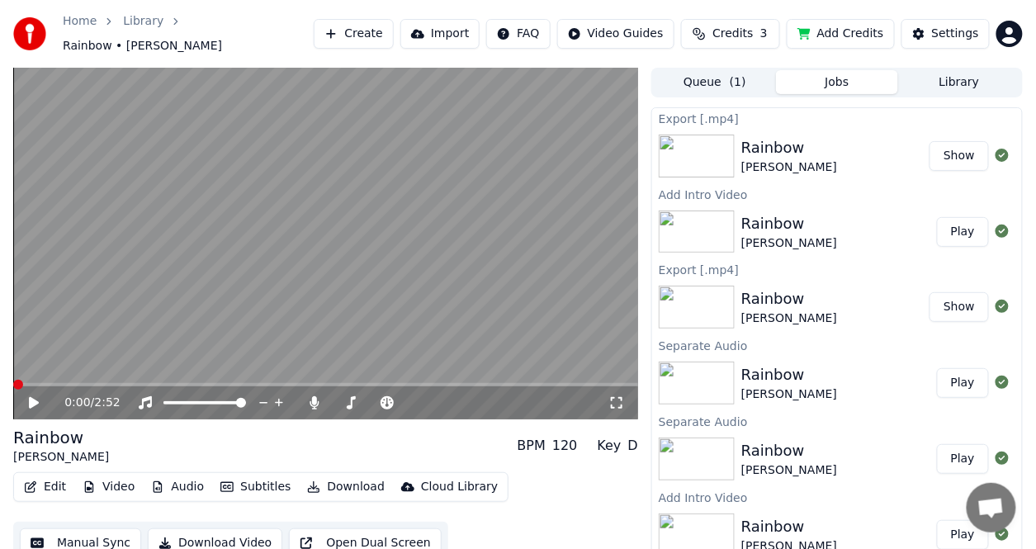
click at [13, 380] on span at bounding box center [18, 385] width 10 height 10
click at [37, 397] on icon at bounding box center [34, 403] width 10 height 12
click at [315, 396] on icon at bounding box center [314, 402] width 9 height 13
click at [13, 380] on span at bounding box center [18, 385] width 10 height 10
click at [309, 396] on icon at bounding box center [314, 402] width 17 height 13
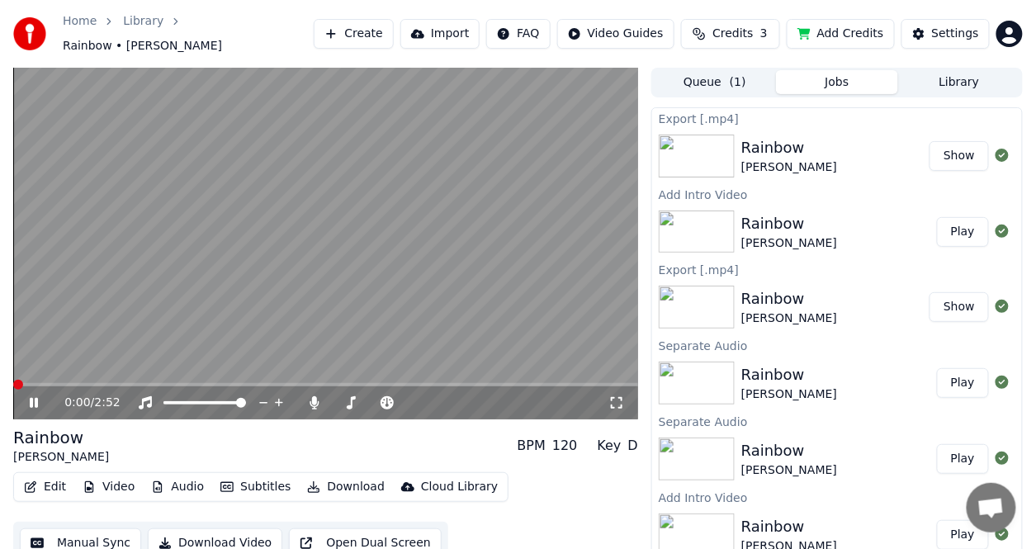
click at [13, 380] on span at bounding box center [18, 385] width 10 height 10
click at [317, 396] on icon at bounding box center [314, 402] width 17 height 13
click at [334, 475] on button "Download" at bounding box center [345, 486] width 91 height 23
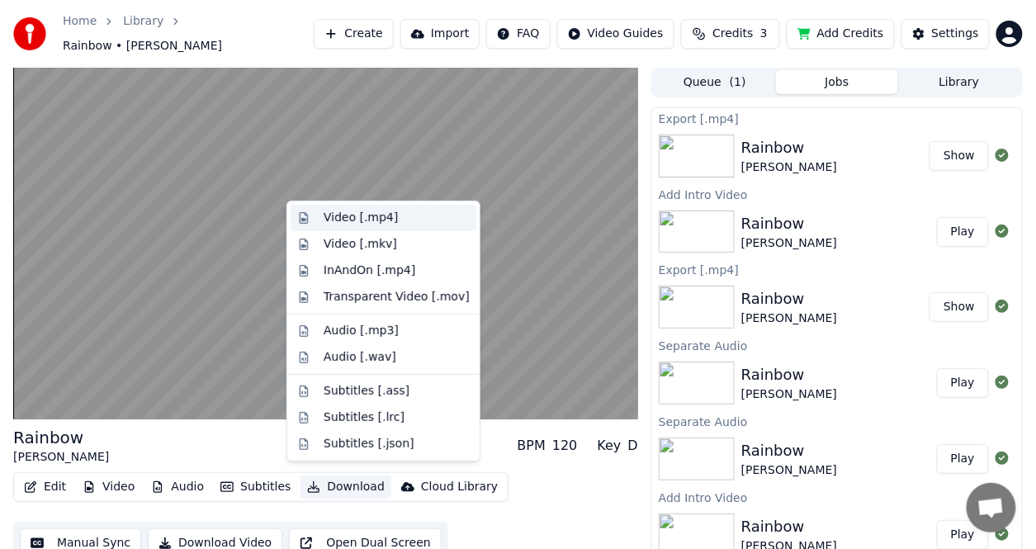
click at [338, 220] on div "Video [.mp4]" at bounding box center [360, 218] width 74 height 17
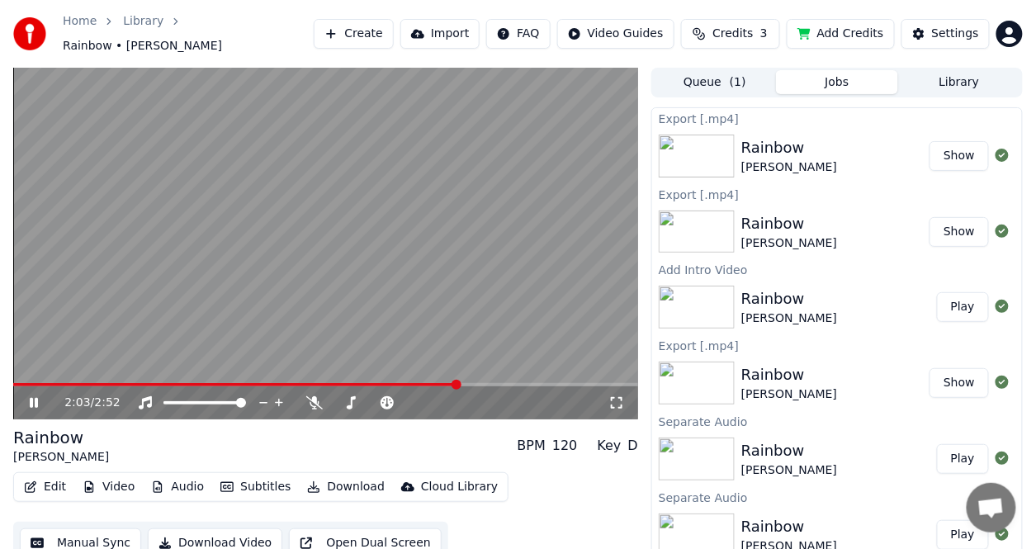
click at [932, 142] on button "Show" at bounding box center [958, 156] width 59 height 30
click at [940, 149] on button "Show" at bounding box center [958, 156] width 59 height 30
